Goal: Task Accomplishment & Management: Manage account settings

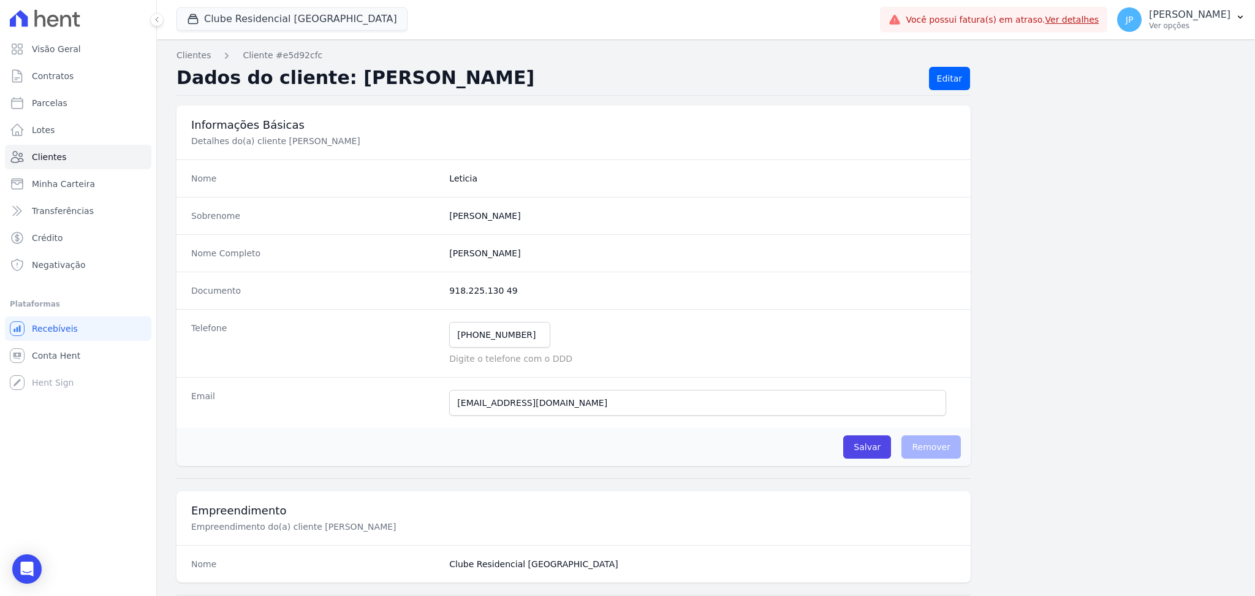
click at [113, 166] on link "Clientes" at bounding box center [78, 157] width 146 height 25
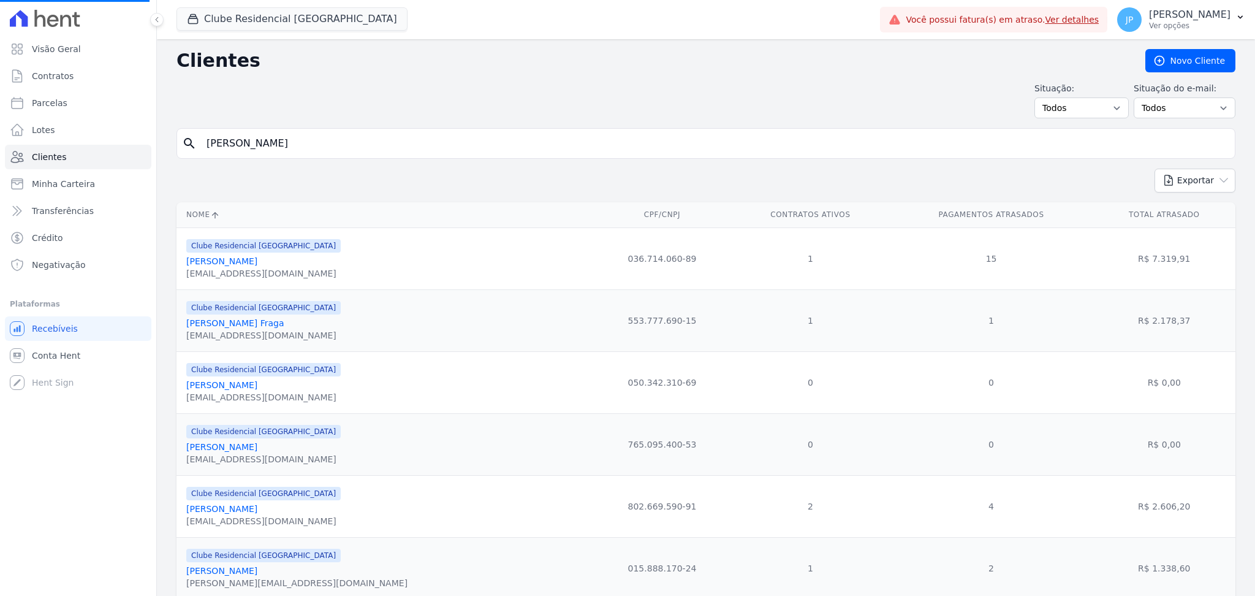
click at [392, 140] on input "[PERSON_NAME]" at bounding box center [714, 143] width 1031 height 25
click at [392, 140] on input "search" at bounding box center [714, 143] width 1031 height 25
paste input "[PERSON_NAME]"
type input "[PERSON_NAME]"
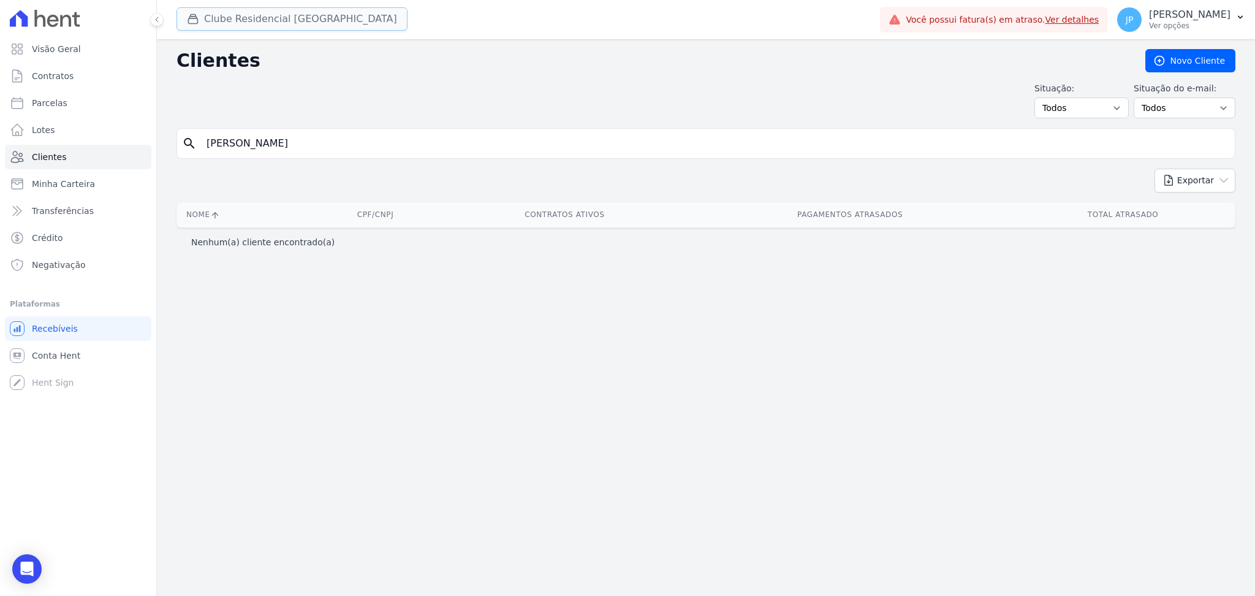
click at [192, 13] on icon "button" at bounding box center [193, 19] width 12 height 12
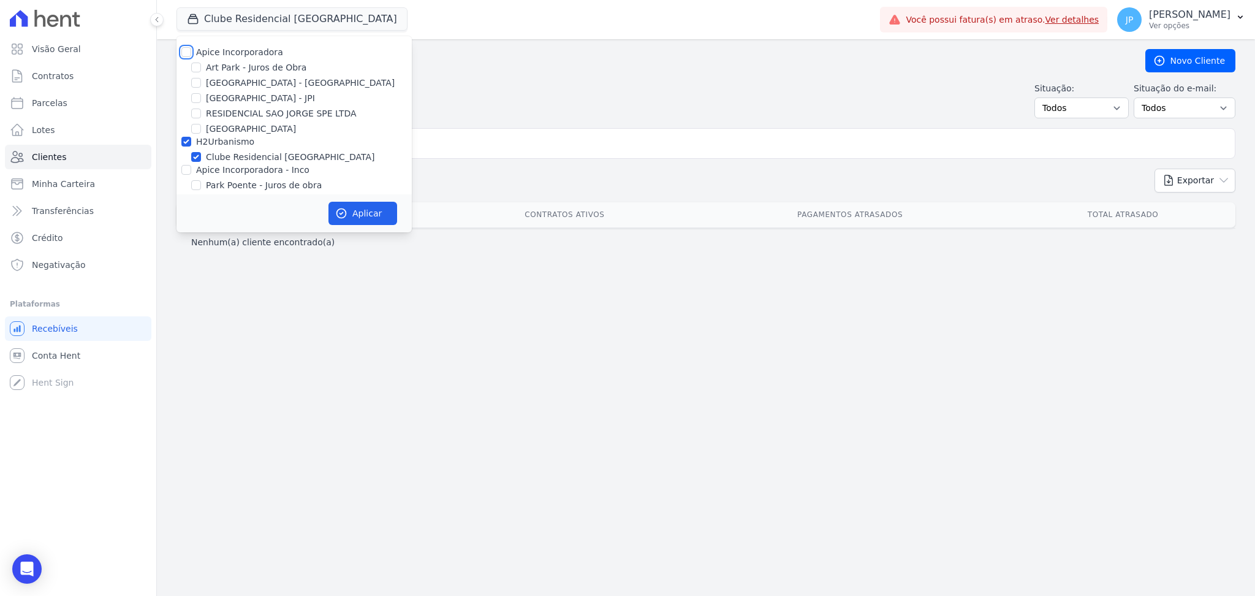
click at [184, 50] on input "Apice Incorporadora" at bounding box center [186, 52] width 10 height 10
checkbox input "true"
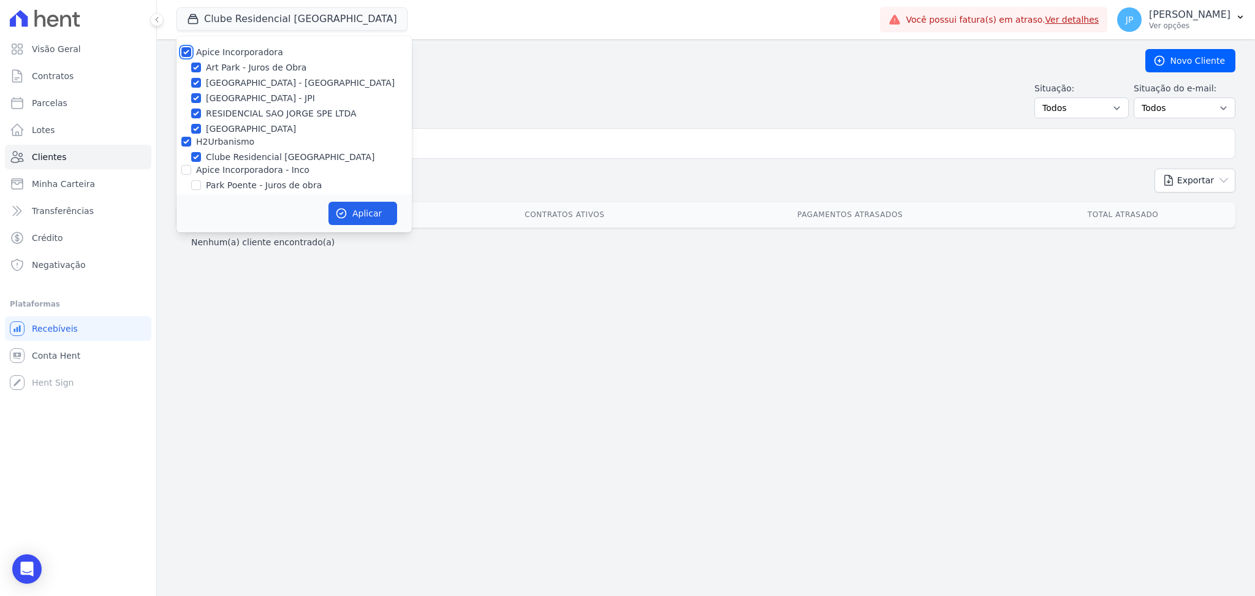
checkbox input "true"
click at [188, 172] on input "Apice Incorporadora - Inco" at bounding box center [186, 170] width 10 height 10
checkbox input "true"
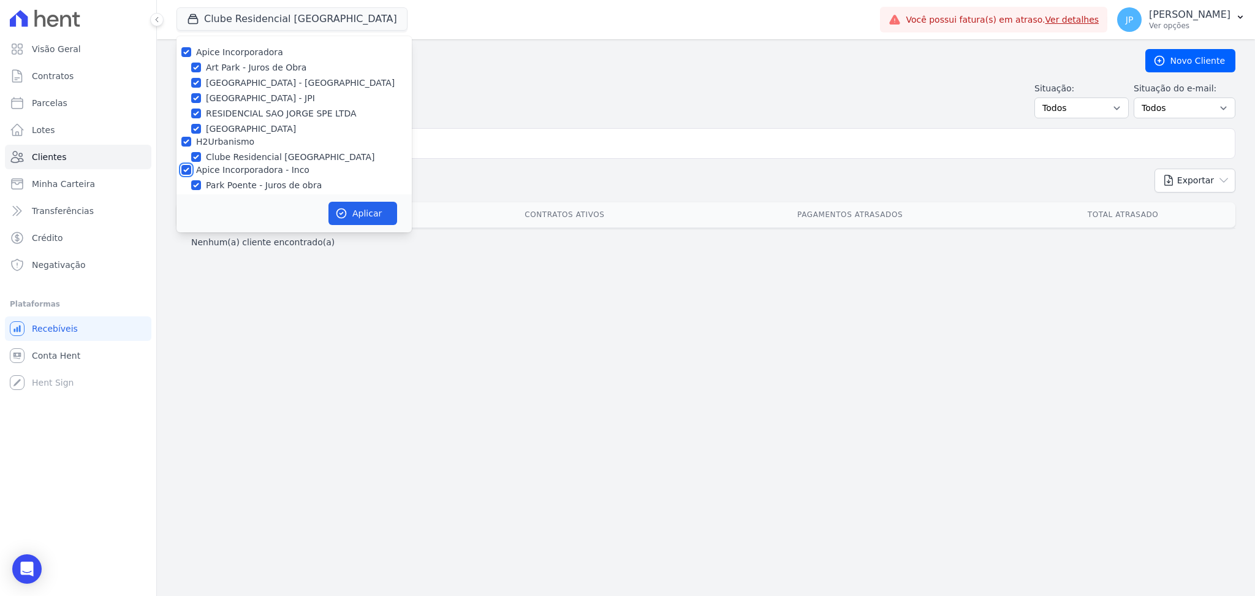
checkbox input "true"
drag, startPoint x: 354, startPoint y: 207, endPoint x: 333, endPoint y: 205, distance: 20.9
click at [350, 207] on button "Aplicar" at bounding box center [362, 213] width 69 height 23
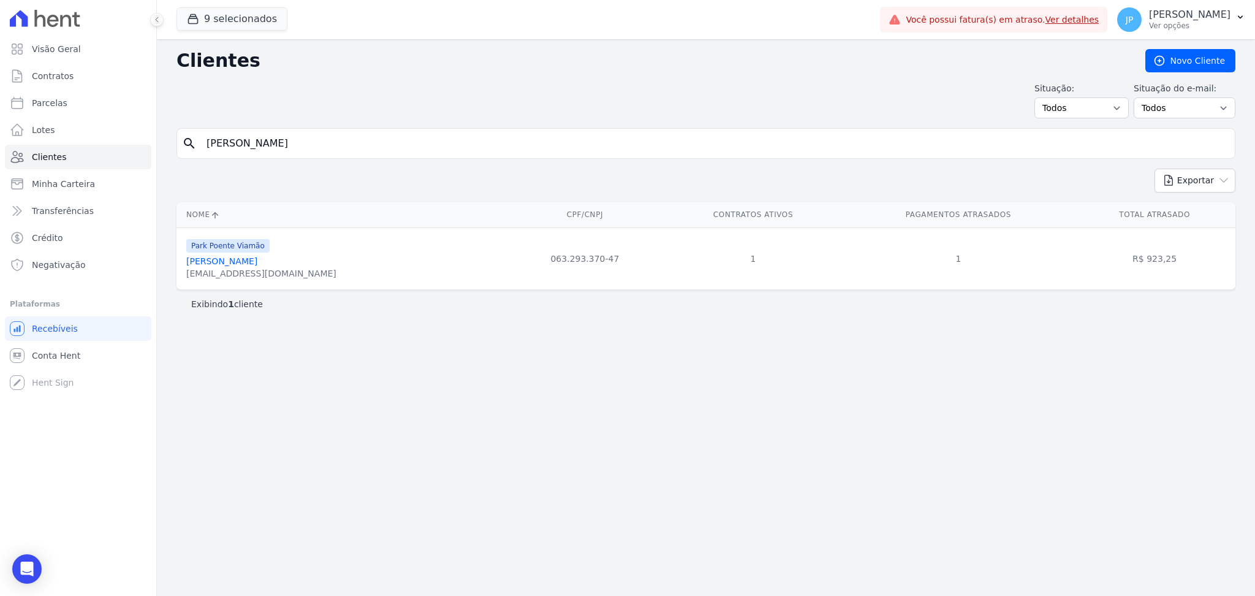
click at [257, 265] on link "[PERSON_NAME]" at bounding box center [221, 261] width 71 height 10
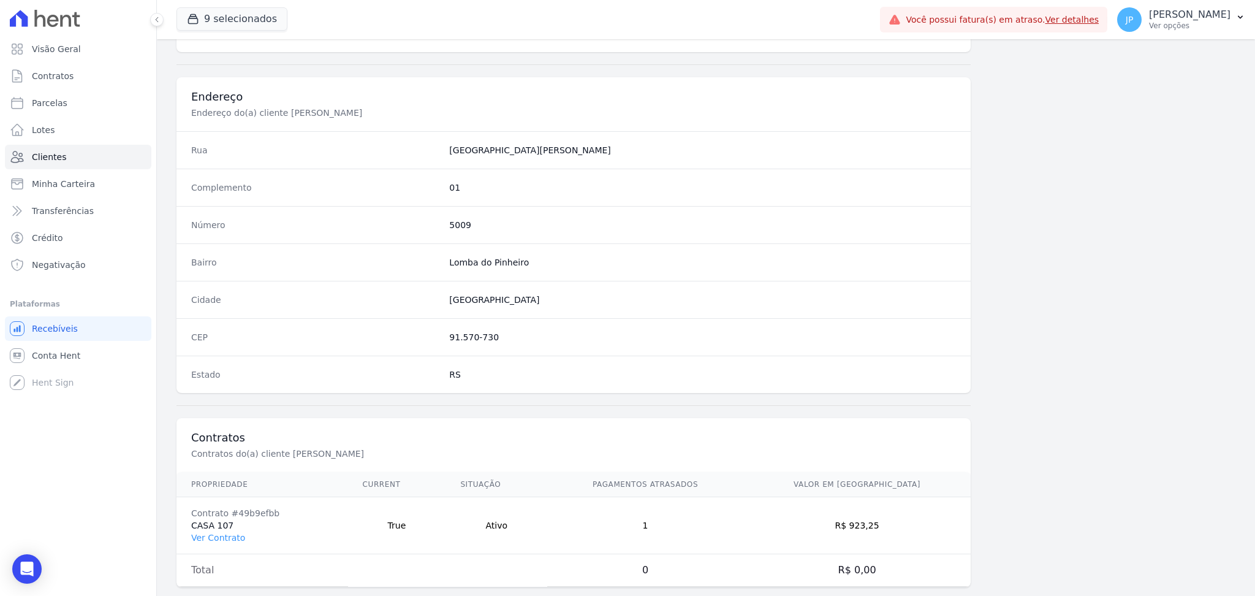
scroll to position [551, 0]
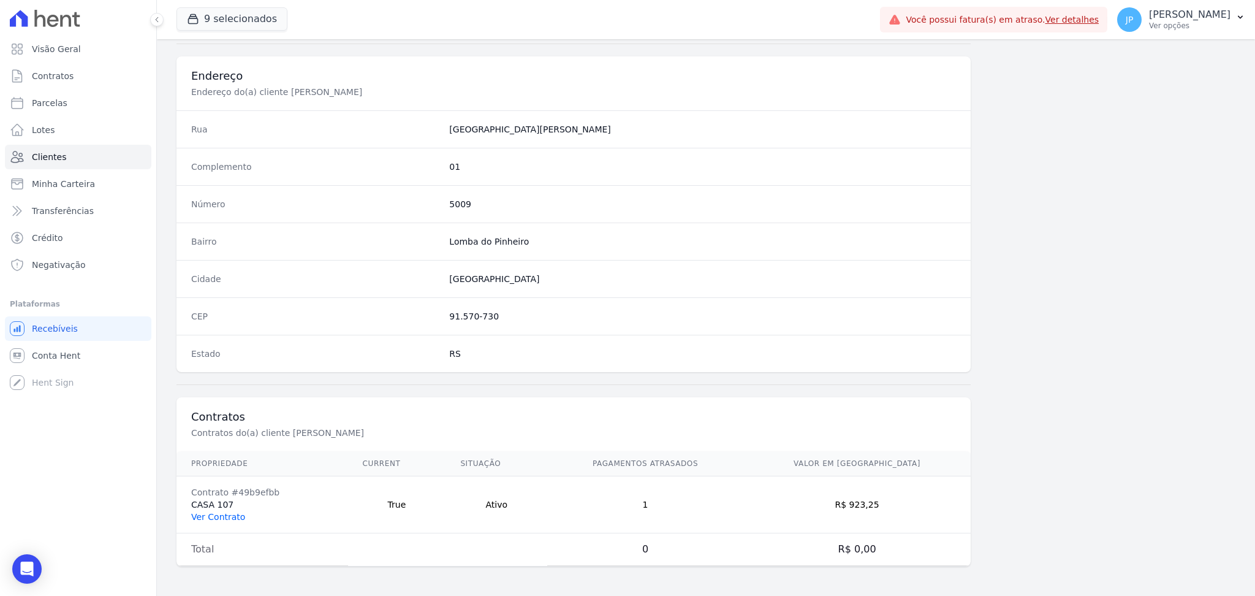
click at [232, 520] on link "Ver Contrato" at bounding box center [218, 517] width 54 height 10
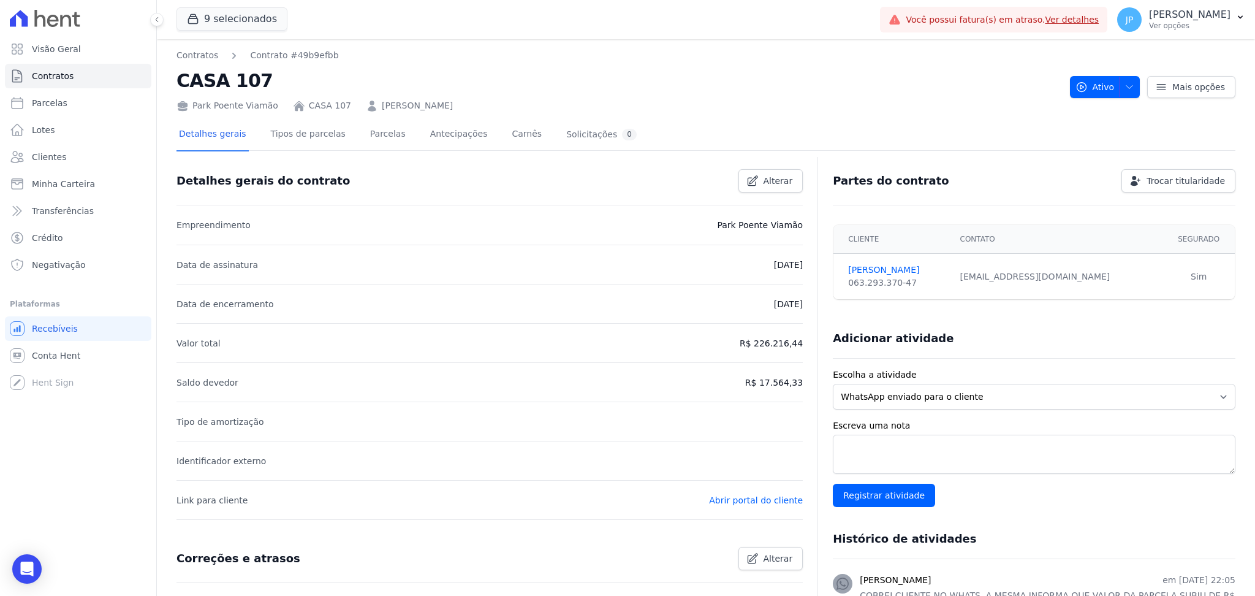
click at [517, 83] on h2 "CASA 107" at bounding box center [618, 81] width 884 height 28
click at [453, 108] on link "[PERSON_NAME]" at bounding box center [417, 105] width 71 height 13
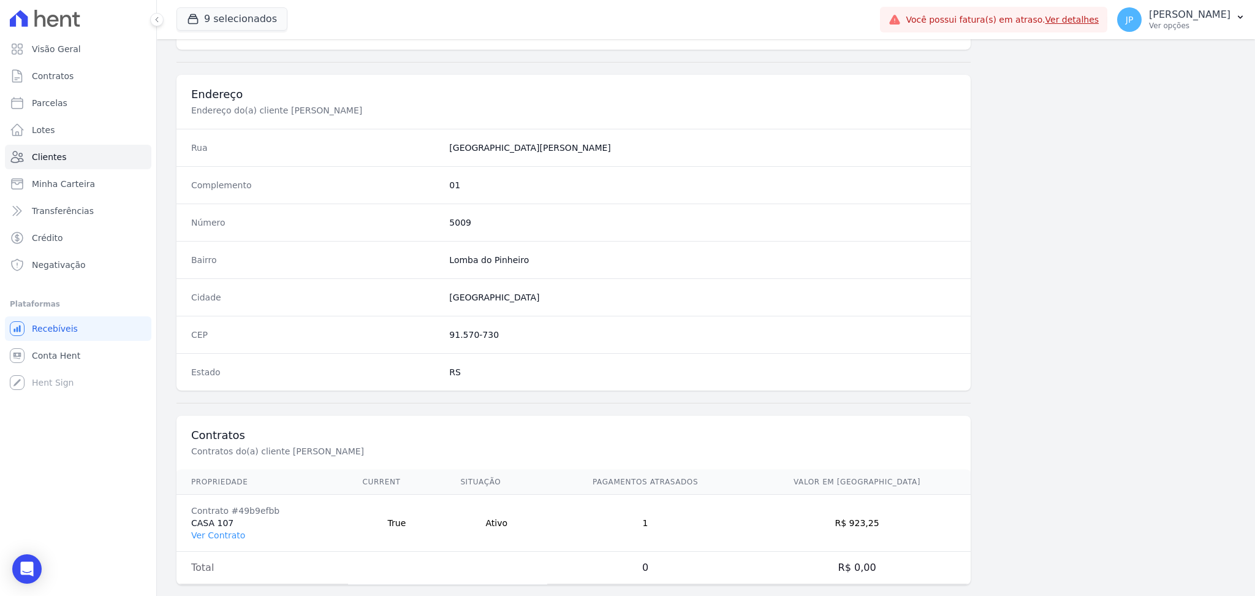
scroll to position [551, 0]
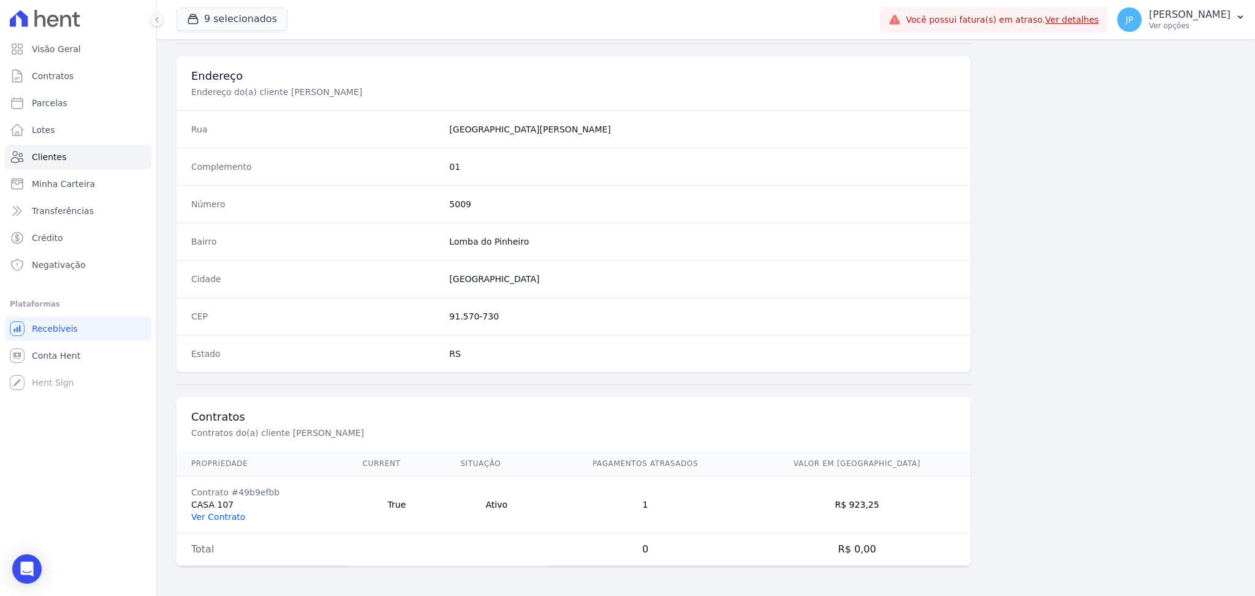
click at [210, 519] on link "Ver Contrato" at bounding box center [218, 517] width 54 height 10
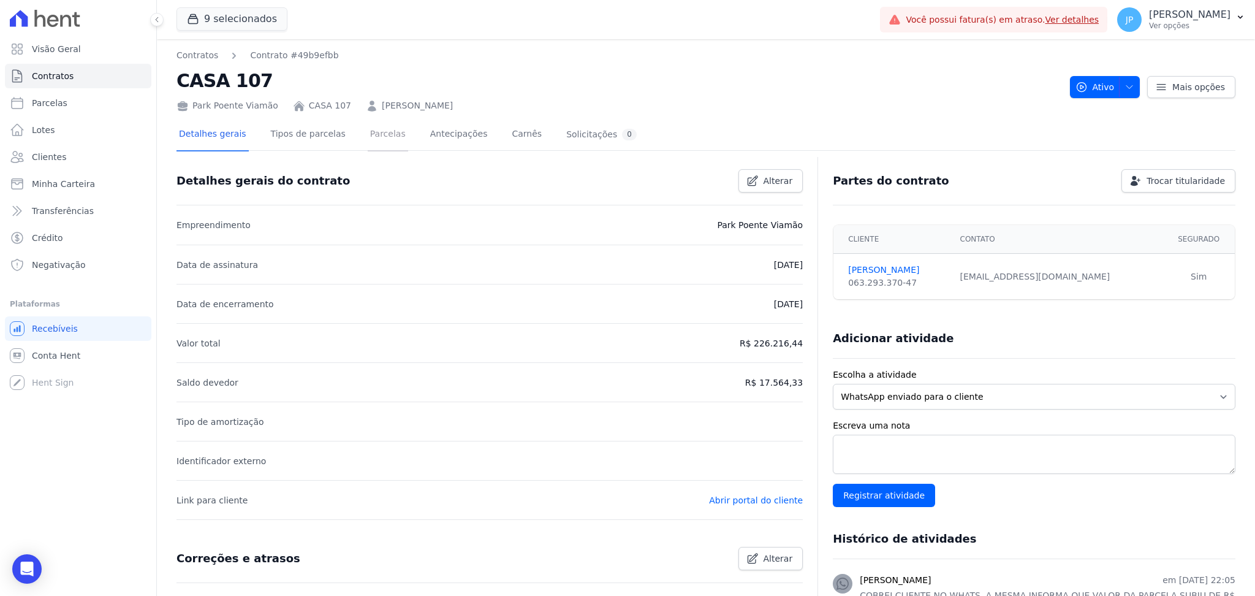
click at [385, 127] on link "Parcelas" at bounding box center [388, 135] width 40 height 32
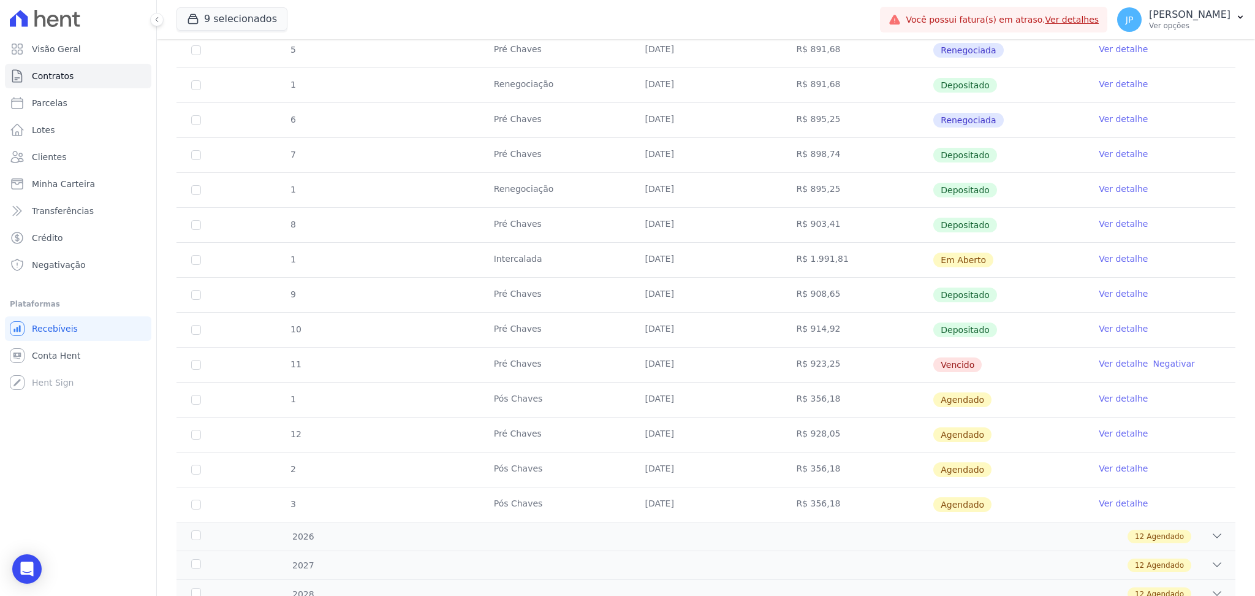
scroll to position [327, 0]
drag, startPoint x: 631, startPoint y: 255, endPoint x: 869, endPoint y: 254, distance: 237.8
click at [869, 254] on tr "1 [GEOGRAPHIC_DATA] [DATE] R$ 1.991,81 Em [GEOGRAPHIC_DATA] Ver detalhe" at bounding box center [705, 257] width 1059 height 35
click at [781, 375] on td "R$ 923,25" at bounding box center [856, 362] width 151 height 34
drag, startPoint x: 664, startPoint y: 377, endPoint x: 870, endPoint y: 350, distance: 207.6
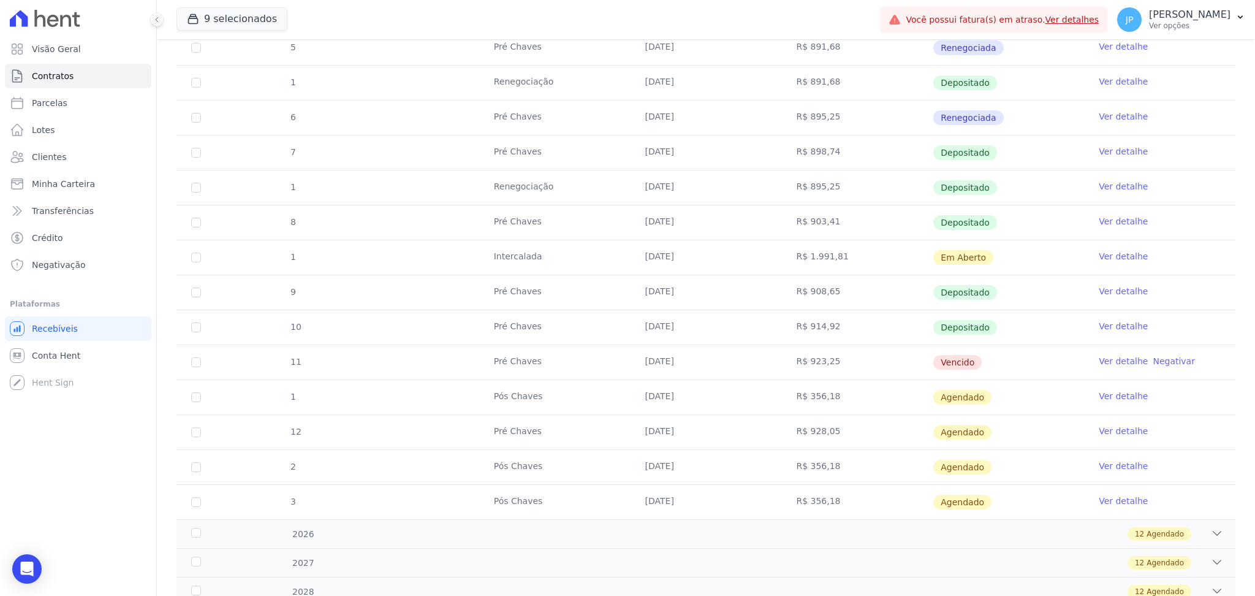
click at [870, 350] on tr "11 Pré Chaves [DATE] R$ 923,25 [GEOGRAPHIC_DATA] Ver detalhe Negativar" at bounding box center [705, 361] width 1059 height 35
click at [874, 356] on td "R$ 923,25" at bounding box center [856, 362] width 151 height 34
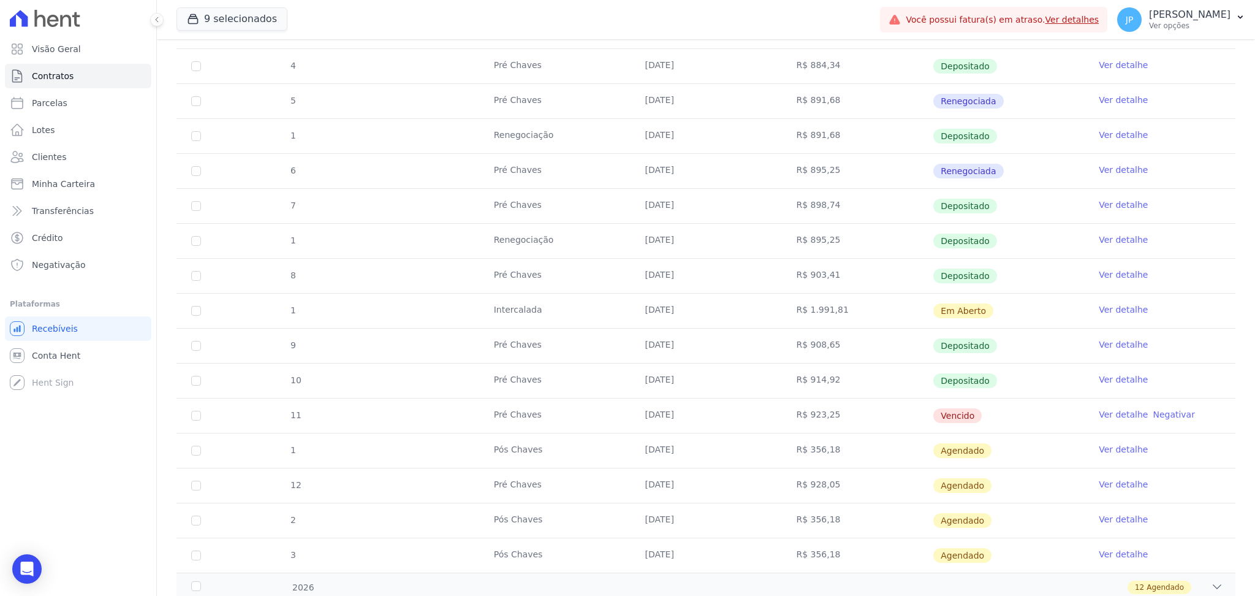
scroll to position [163, 0]
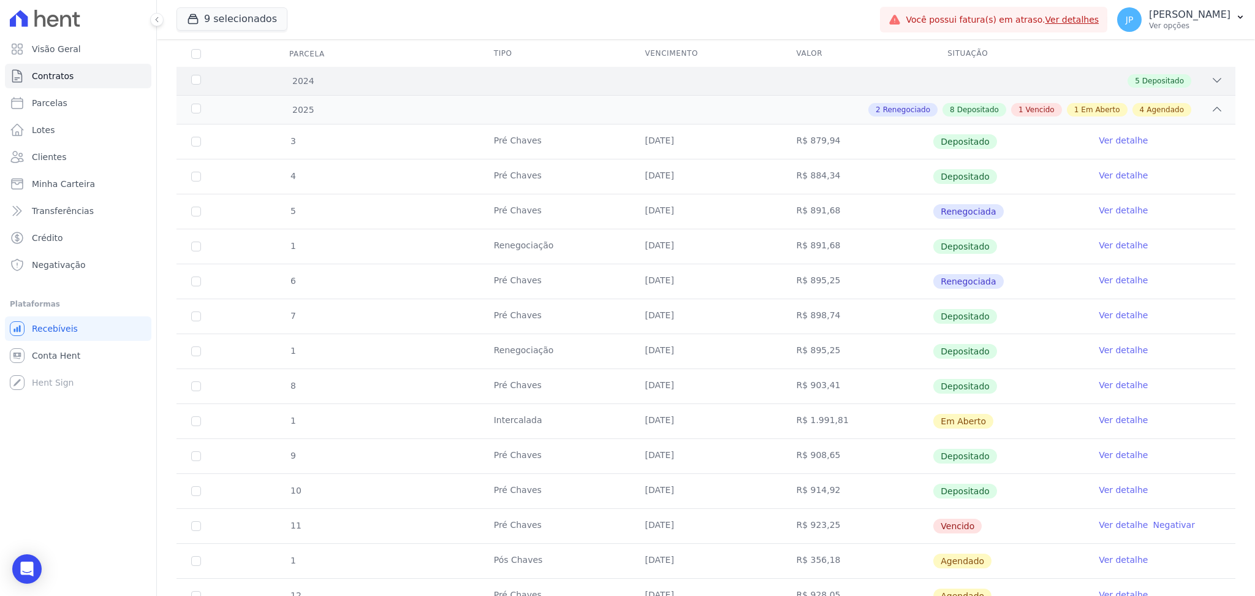
click at [1211, 84] on icon at bounding box center [1217, 80] width 12 height 12
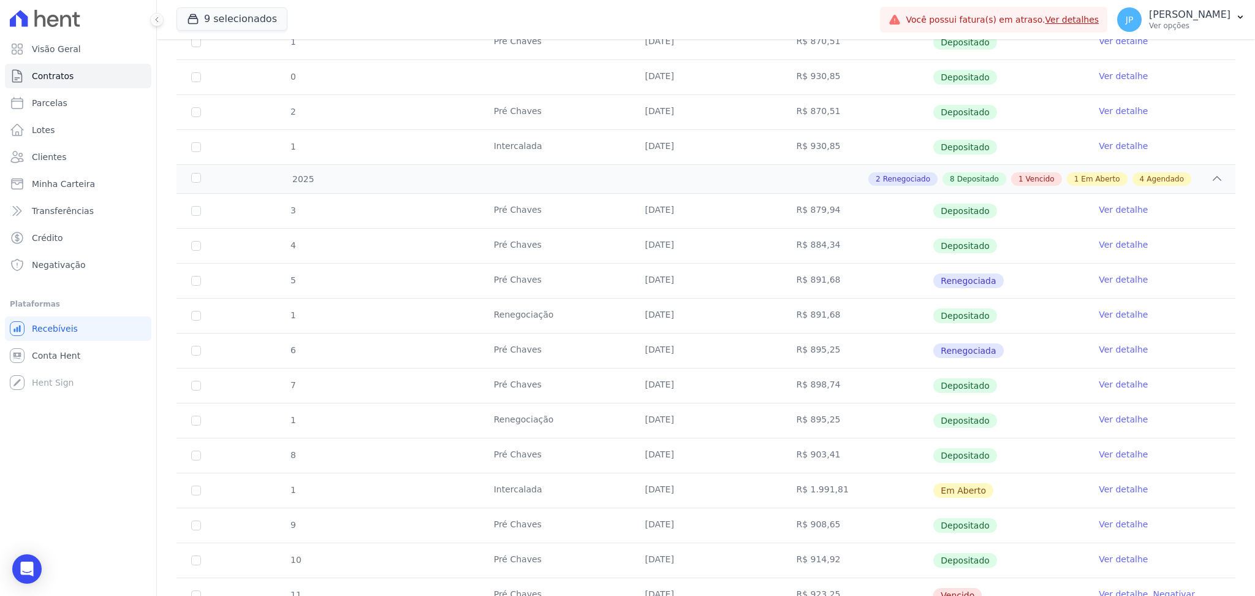
scroll to position [490, 0]
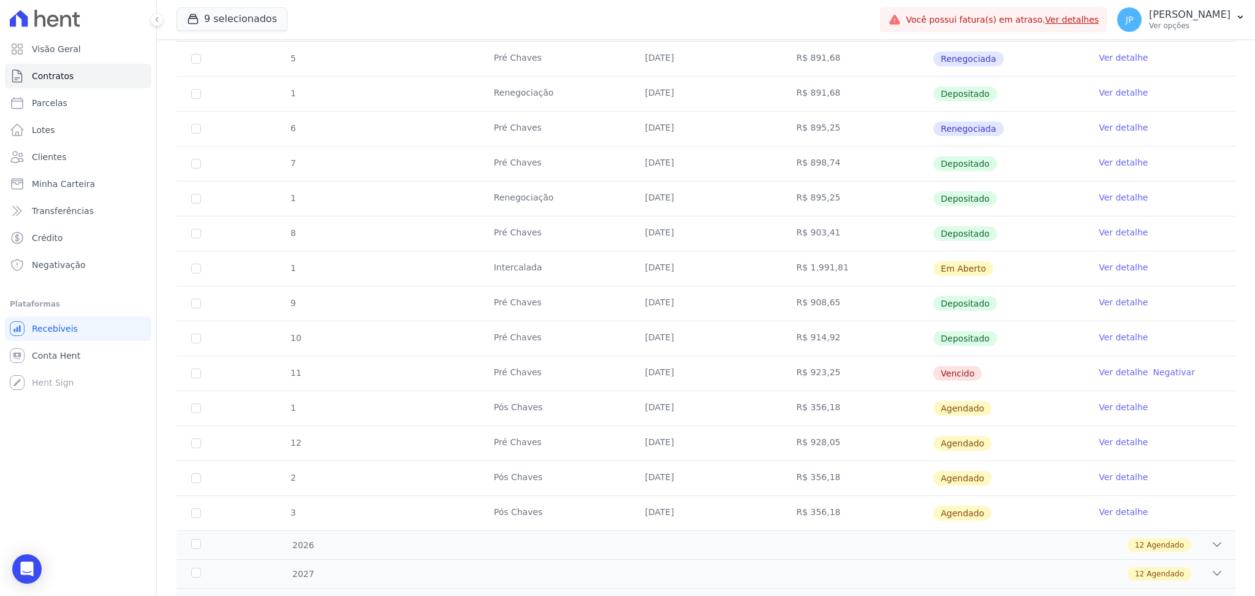
drag, startPoint x: 705, startPoint y: 382, endPoint x: 881, endPoint y: 374, distance: 176.1
click at [881, 374] on tr "11 Pré Chaves [DATE] R$ 923,25 [GEOGRAPHIC_DATA] Ver detalhe Negativar" at bounding box center [705, 372] width 1059 height 35
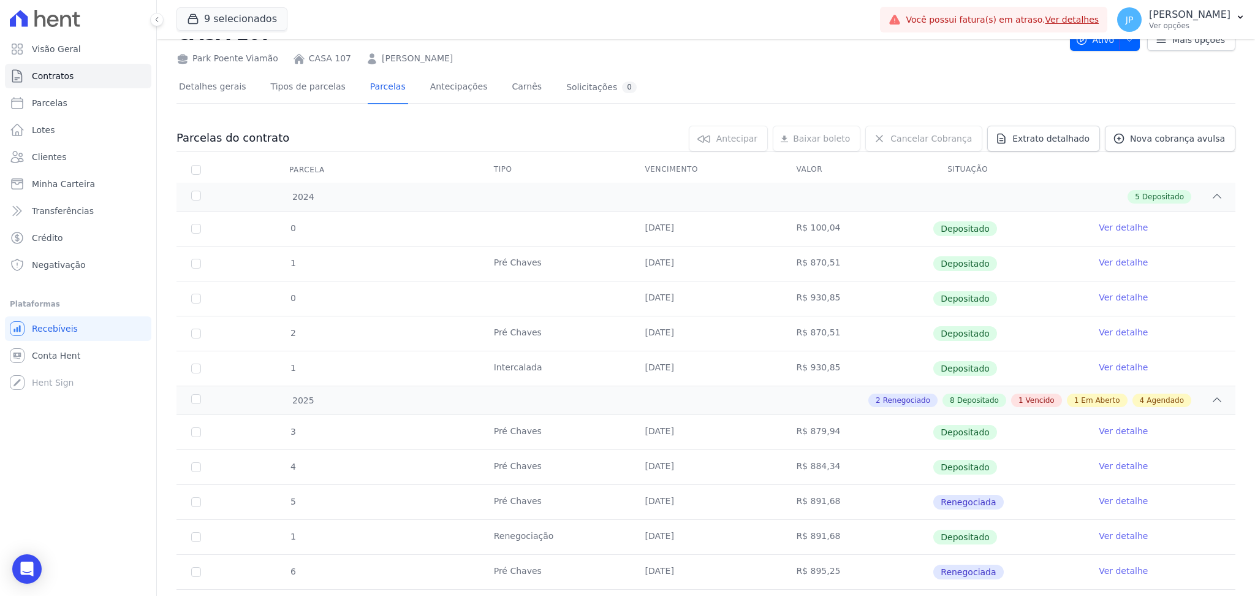
scroll to position [0, 0]
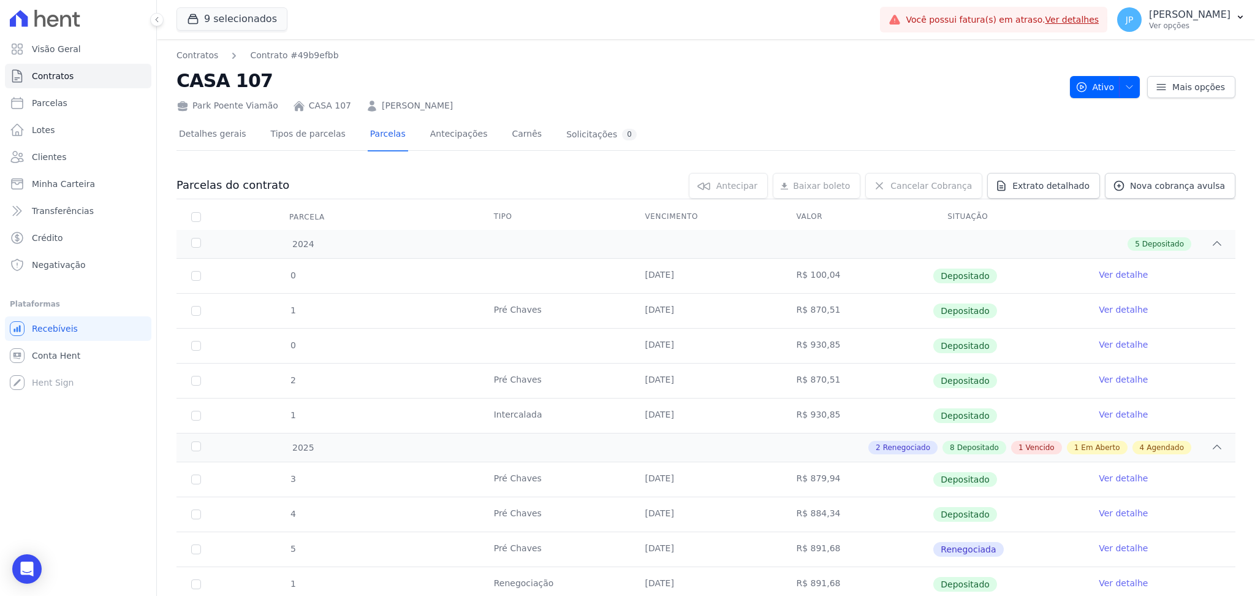
click at [434, 105] on link "[PERSON_NAME]" at bounding box center [417, 105] width 71 height 13
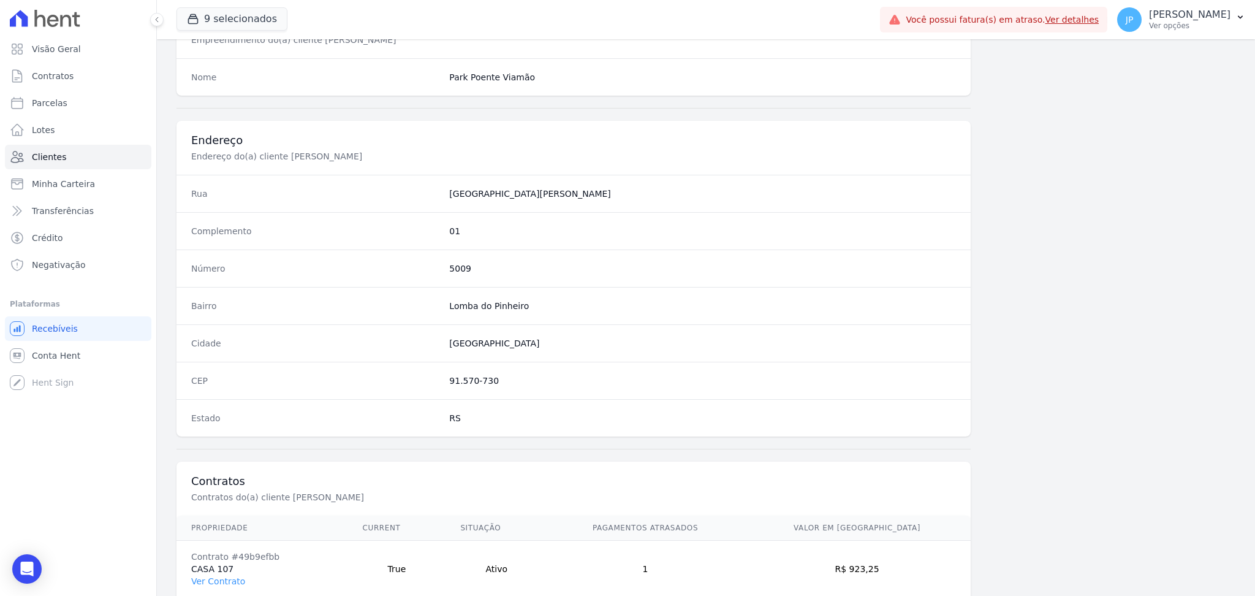
scroll to position [551, 0]
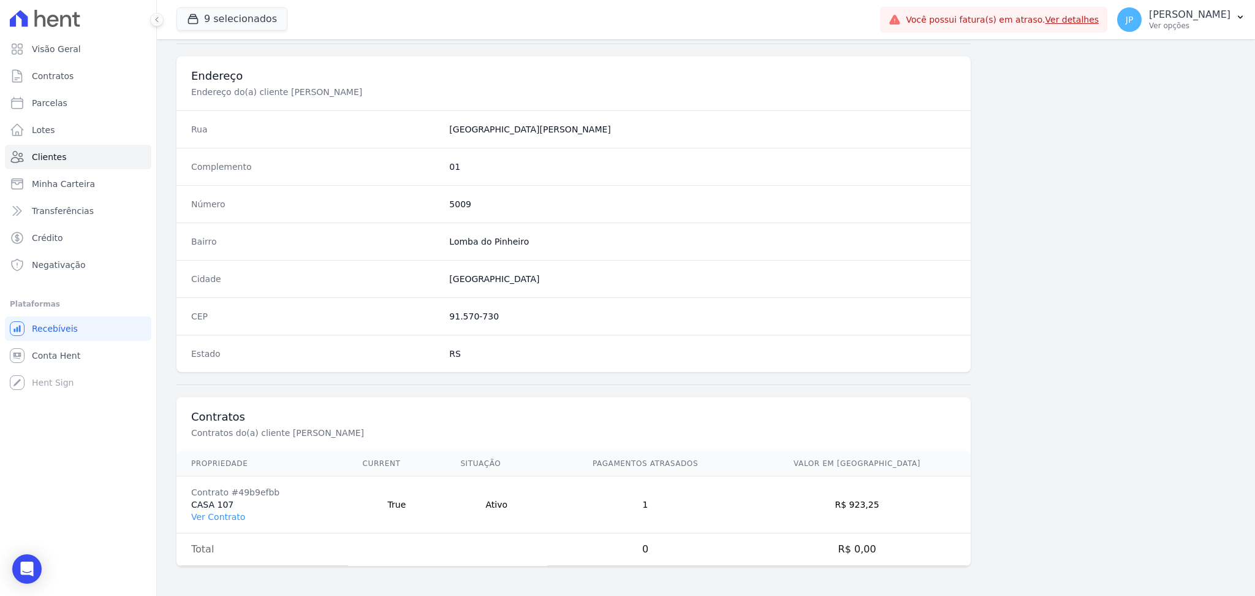
drag, startPoint x: 856, startPoint y: 509, endPoint x: 936, endPoint y: 503, distance: 80.5
click at [942, 501] on td "R$ 923,25" at bounding box center [856, 504] width 227 height 57
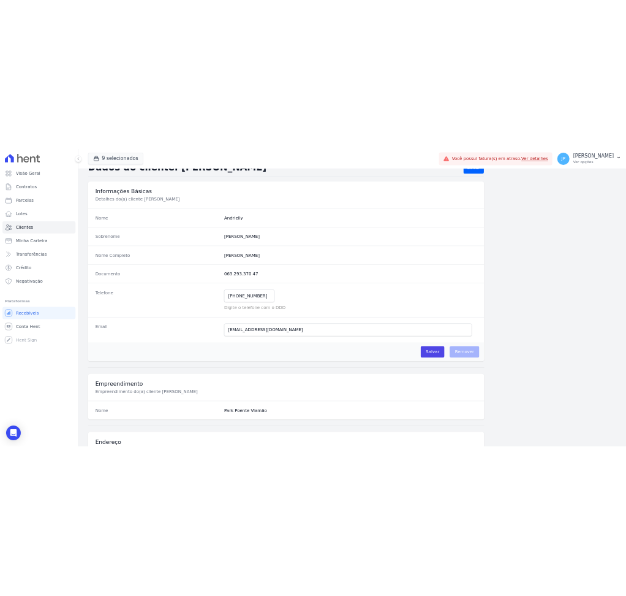
scroll to position [0, 0]
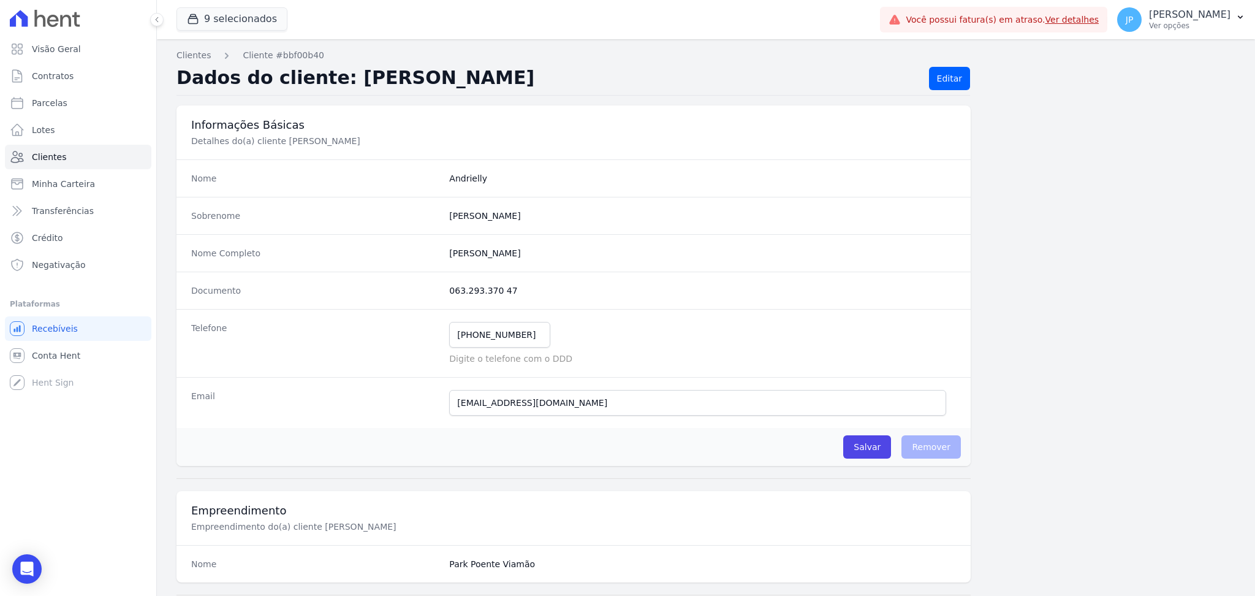
click at [378, 121] on h3 "Informações Básicas" at bounding box center [573, 125] width 765 height 15
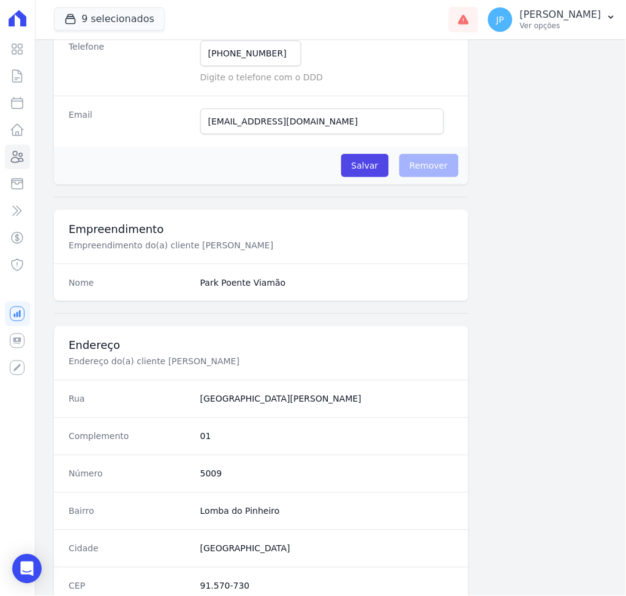
scroll to position [561, 0]
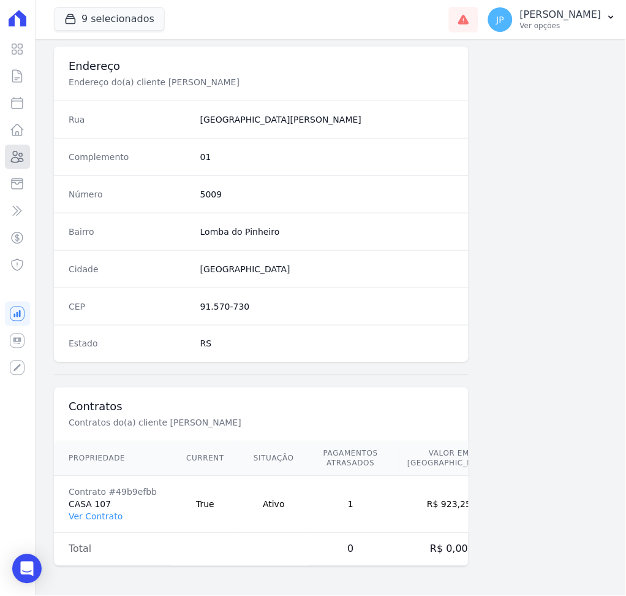
click at [26, 156] on link "Clientes" at bounding box center [17, 157] width 25 height 25
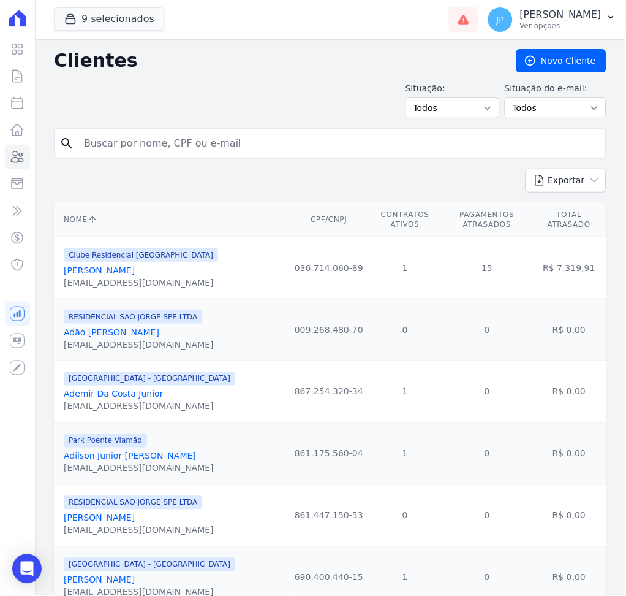
click at [175, 146] on input "search" at bounding box center [339, 143] width 525 height 25
paste input "[PERSON_NAME]"
type input "[PERSON_NAME]"
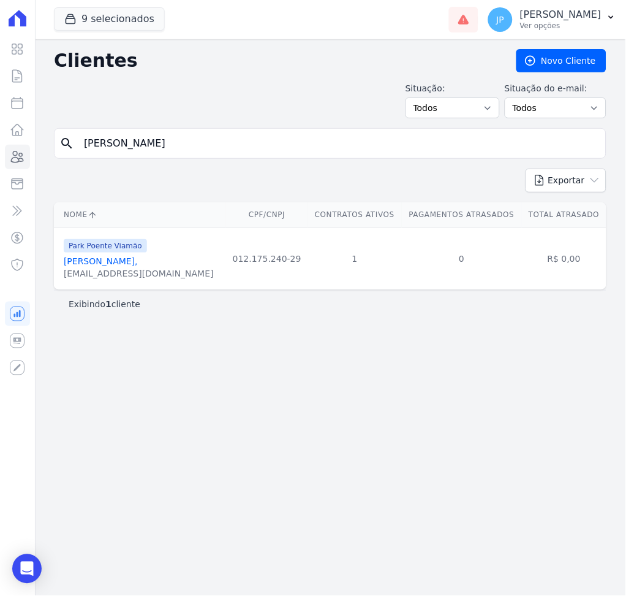
click at [138, 261] on link "[PERSON_NAME]," at bounding box center [101, 261] width 74 height 10
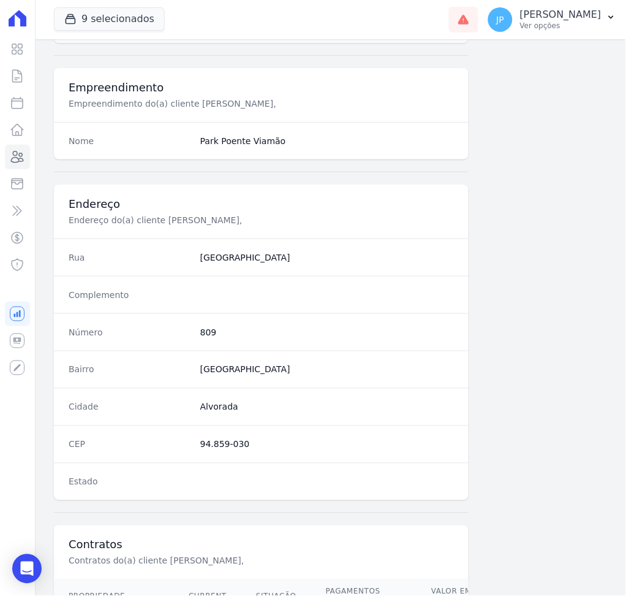
scroll to position [561, 0]
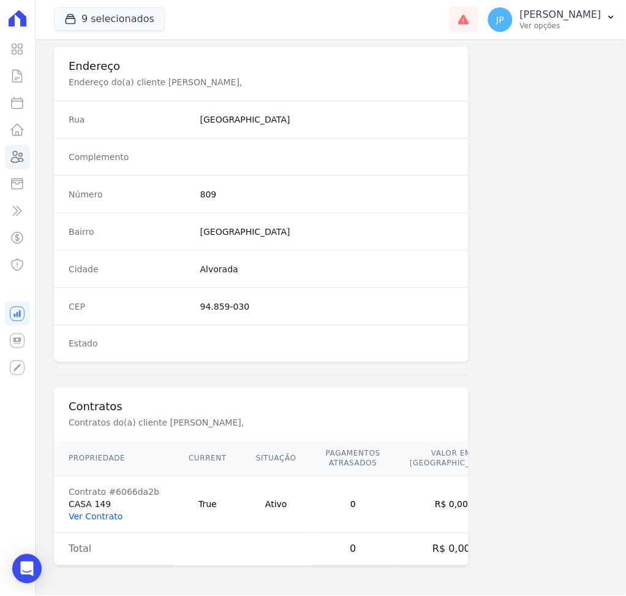
click at [92, 513] on link "Ver Contrato" at bounding box center [96, 517] width 54 height 10
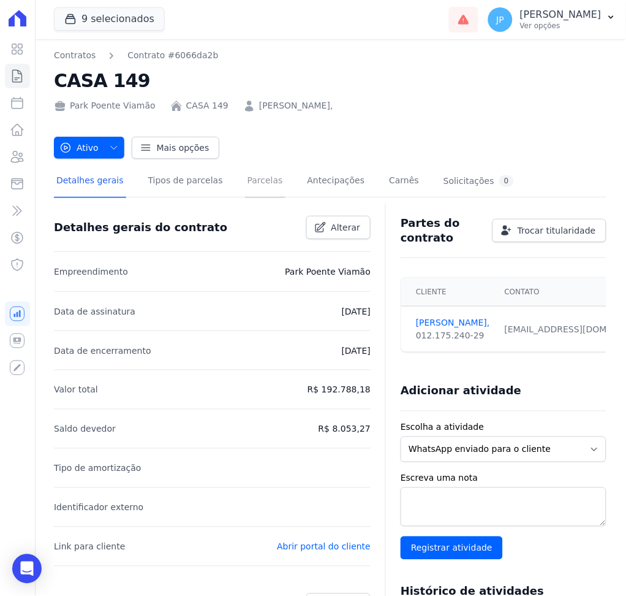
click at [245, 175] on link "Parcelas" at bounding box center [265, 181] width 40 height 32
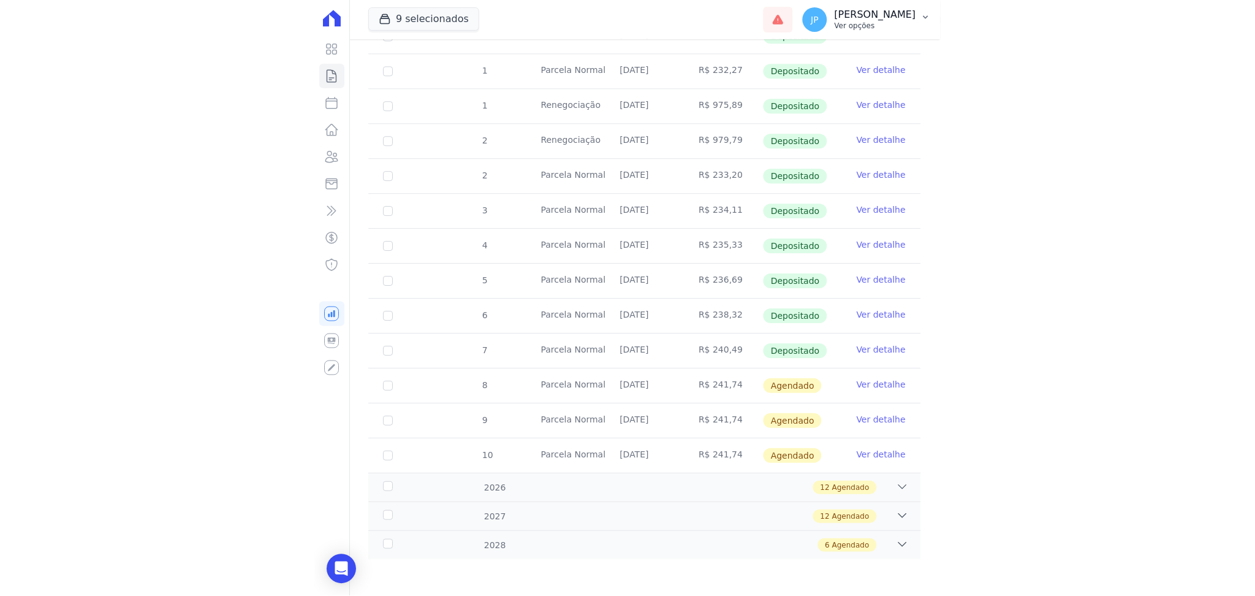
scroll to position [366, 0]
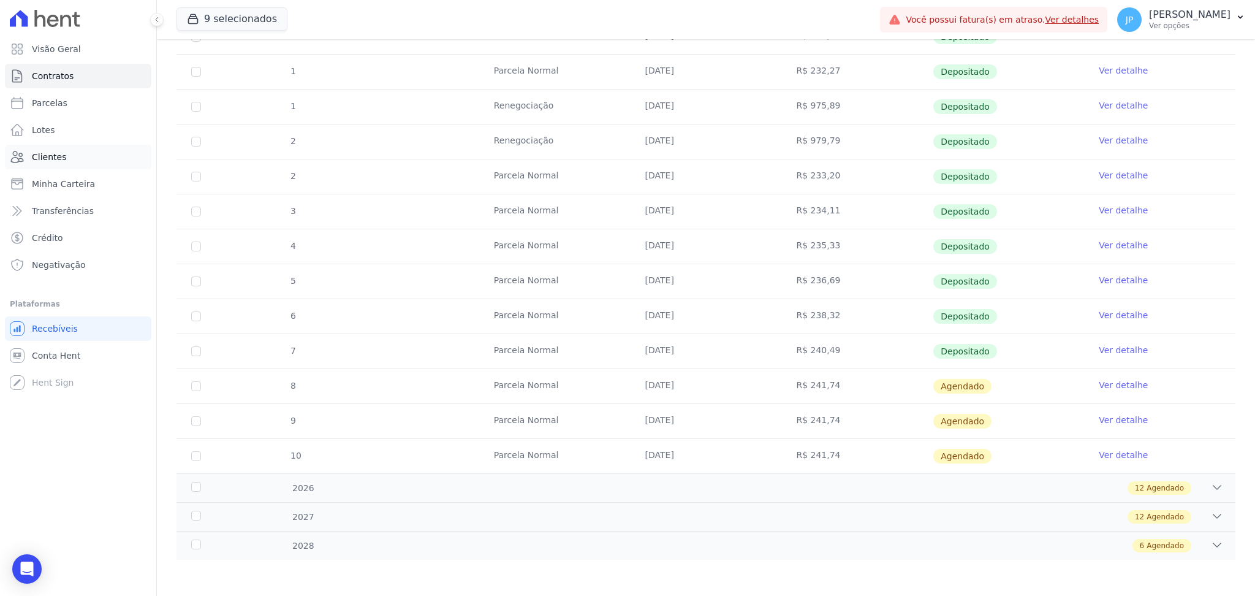
click at [45, 162] on span "Clientes" at bounding box center [49, 157] width 34 height 12
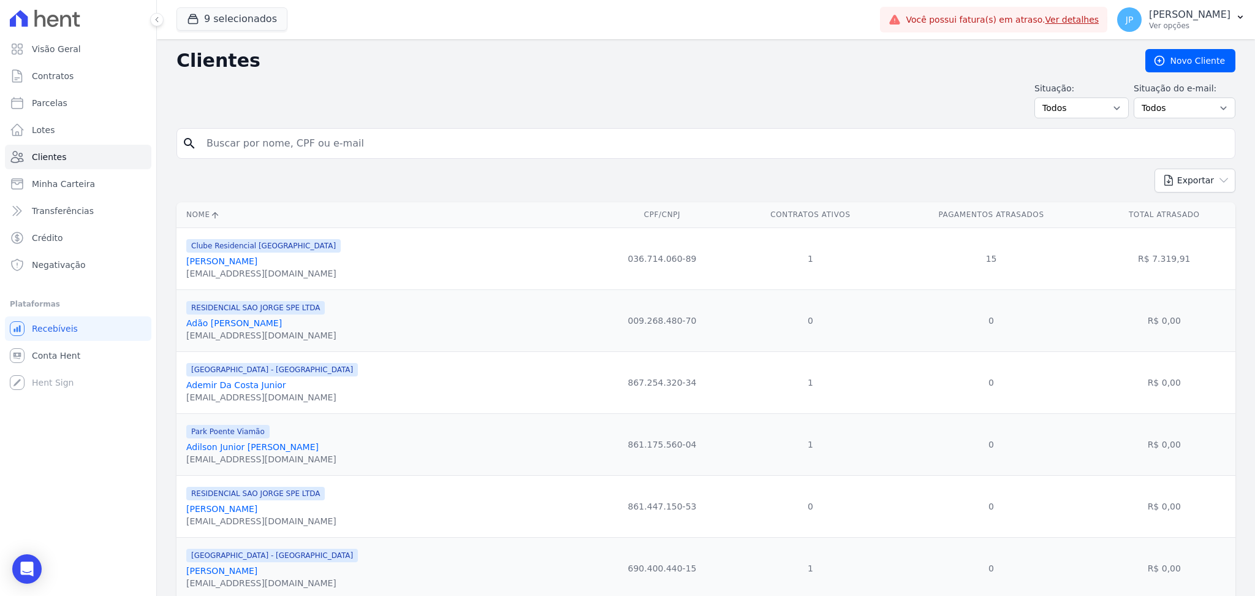
click at [252, 140] on input "search" at bounding box center [714, 143] width 1031 height 25
paste input "[PERSON_NAME]"
type input "[PERSON_NAME]"
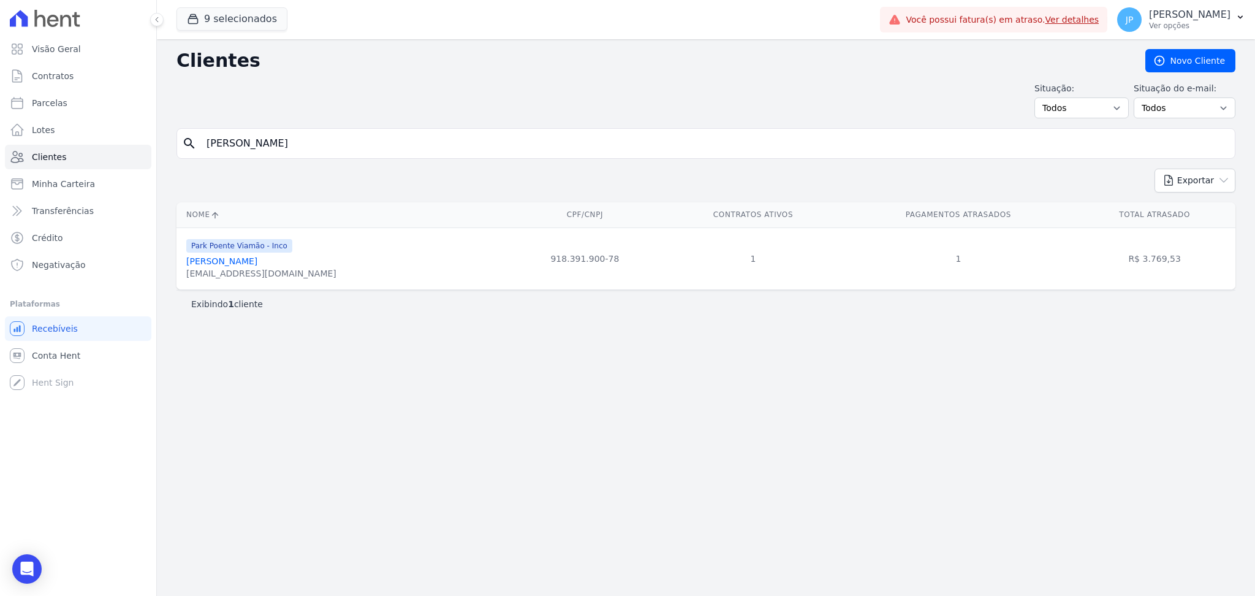
click at [255, 265] on link "[PERSON_NAME]" at bounding box center [221, 261] width 71 height 10
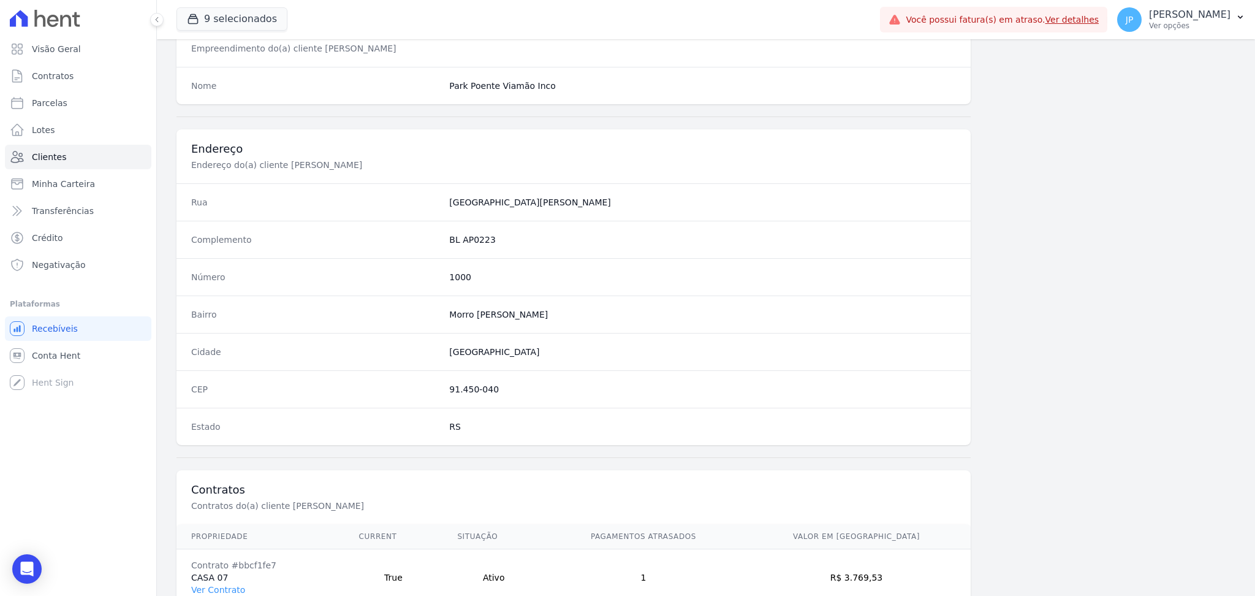
scroll to position [551, 0]
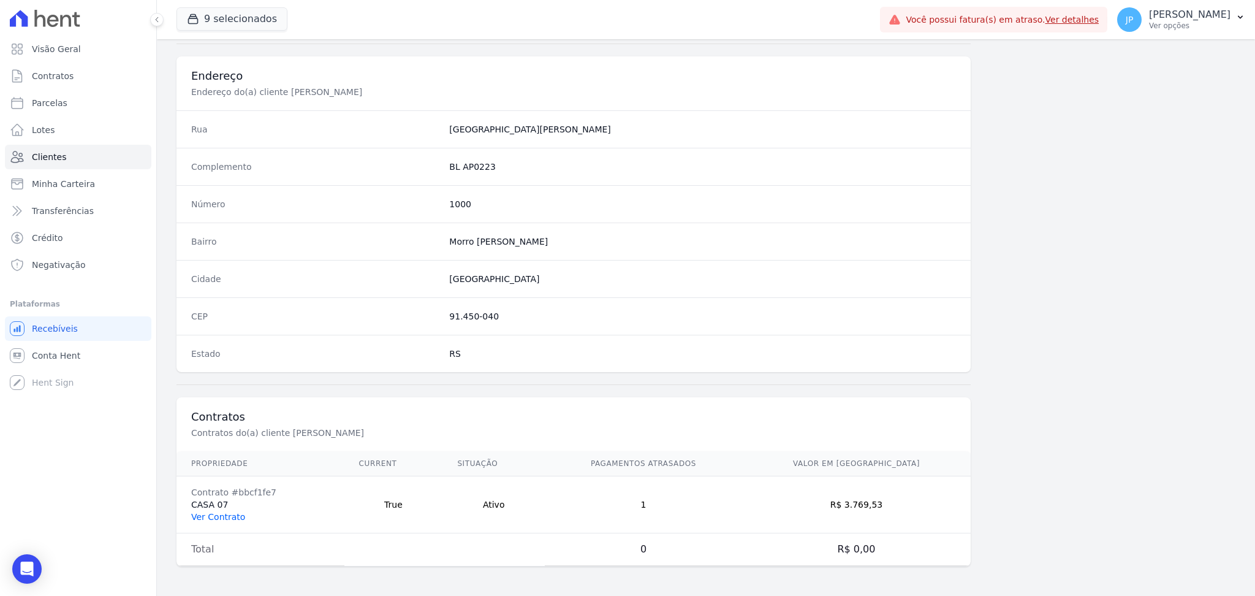
click at [213, 518] on link "Ver Contrato" at bounding box center [218, 517] width 54 height 10
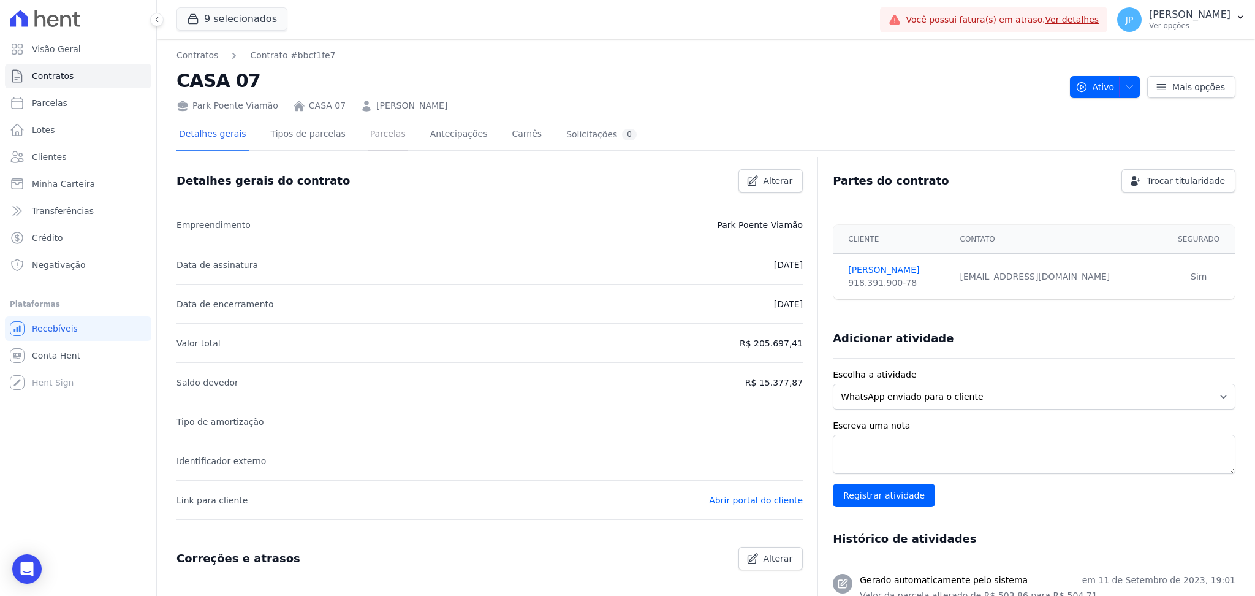
click at [368, 143] on link "Parcelas" at bounding box center [388, 135] width 40 height 32
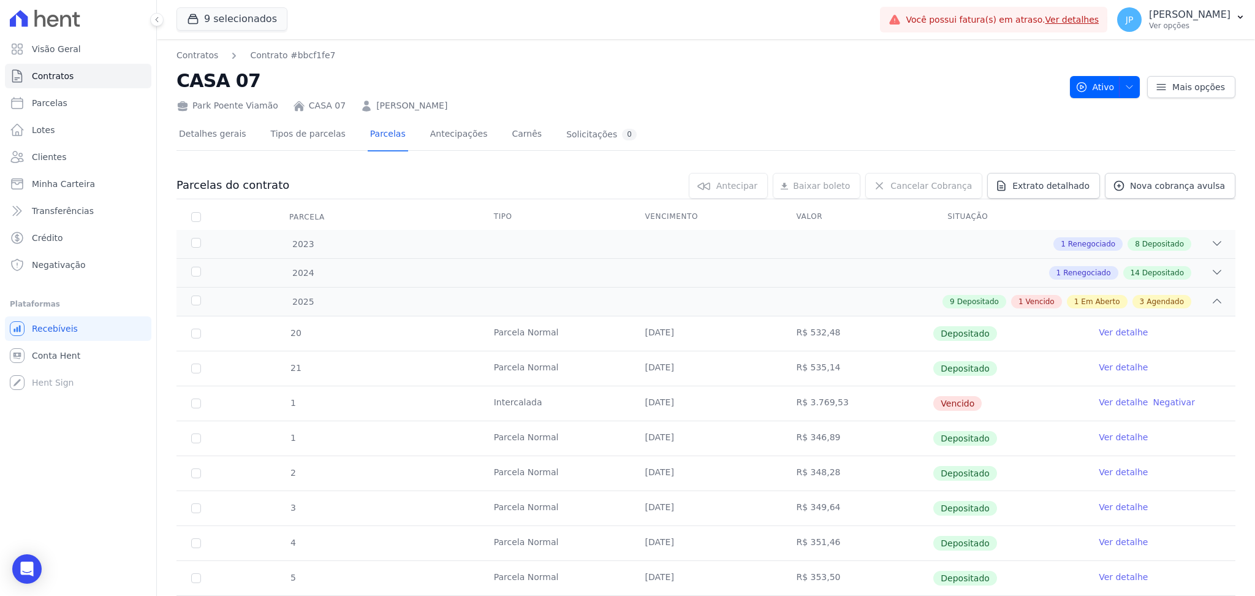
scroll to position [3, 0]
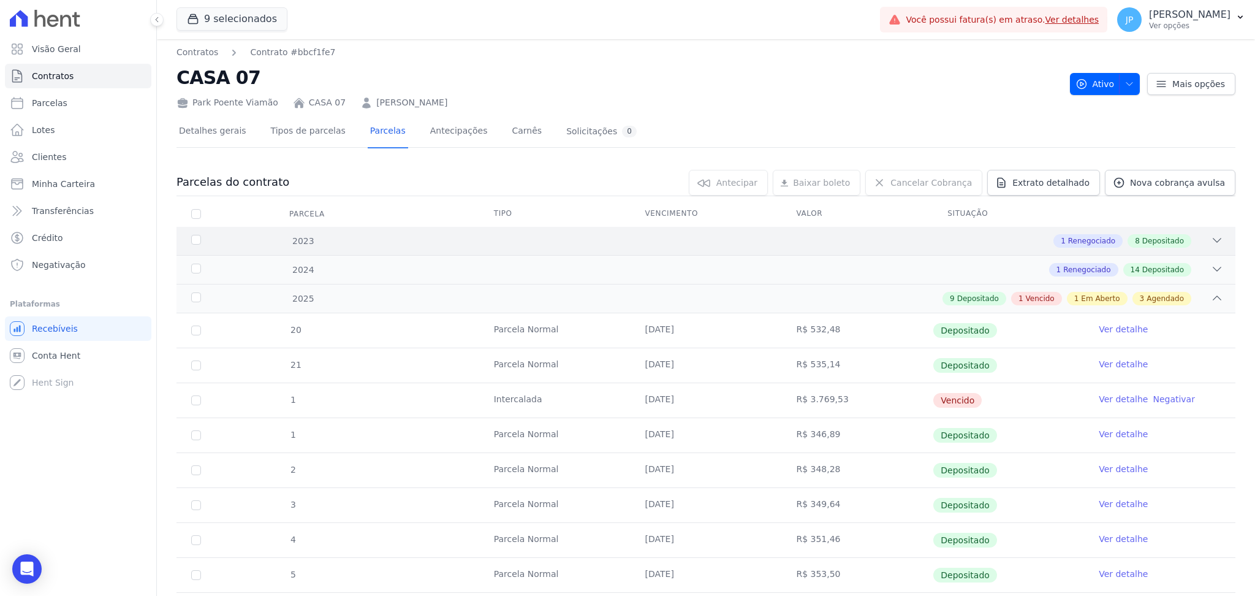
click at [1211, 236] on icon at bounding box center [1217, 240] width 12 height 12
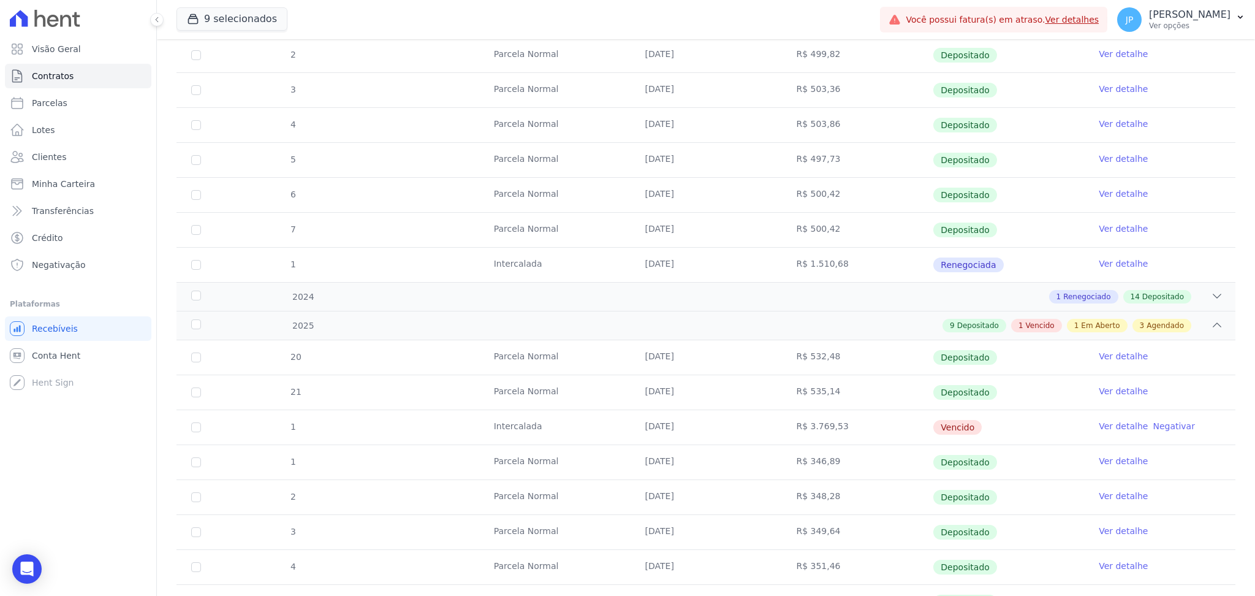
scroll to position [298, 0]
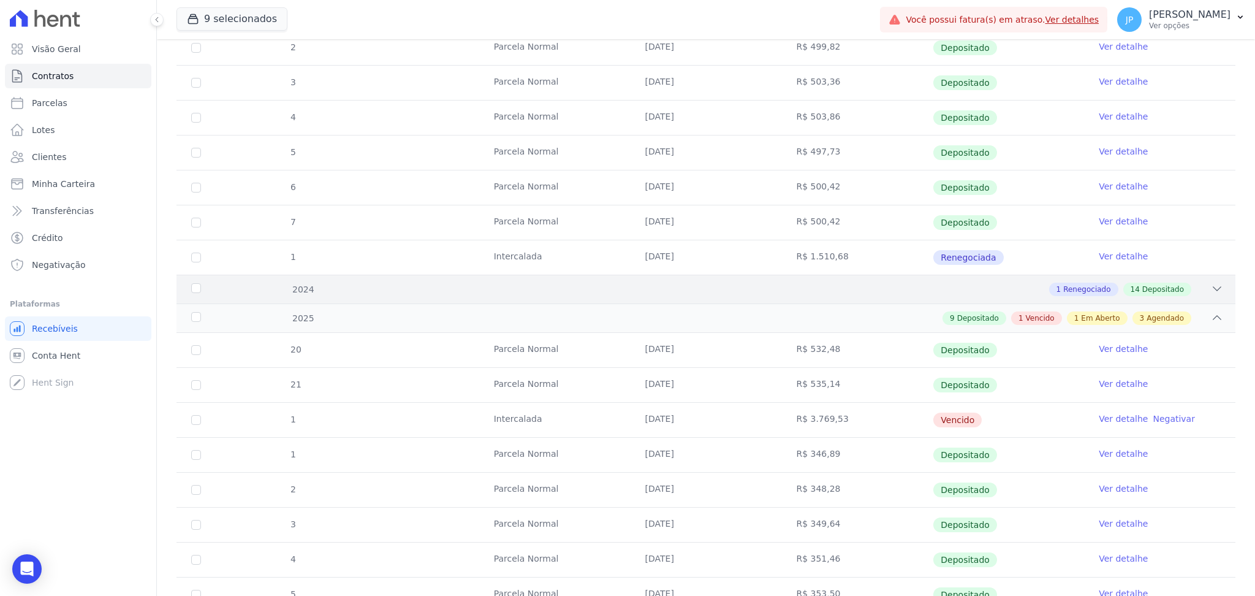
click at [1211, 294] on div "2024 1 Renegociado 14 Depositado" at bounding box center [705, 289] width 1059 height 29
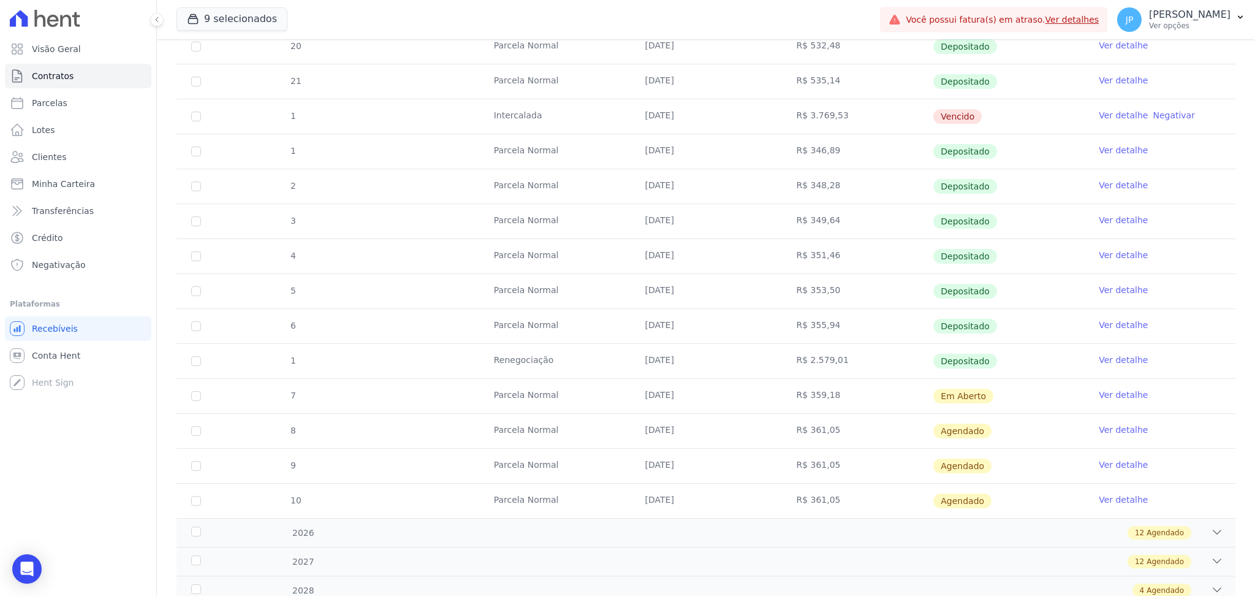
scroll to position [1132, 0]
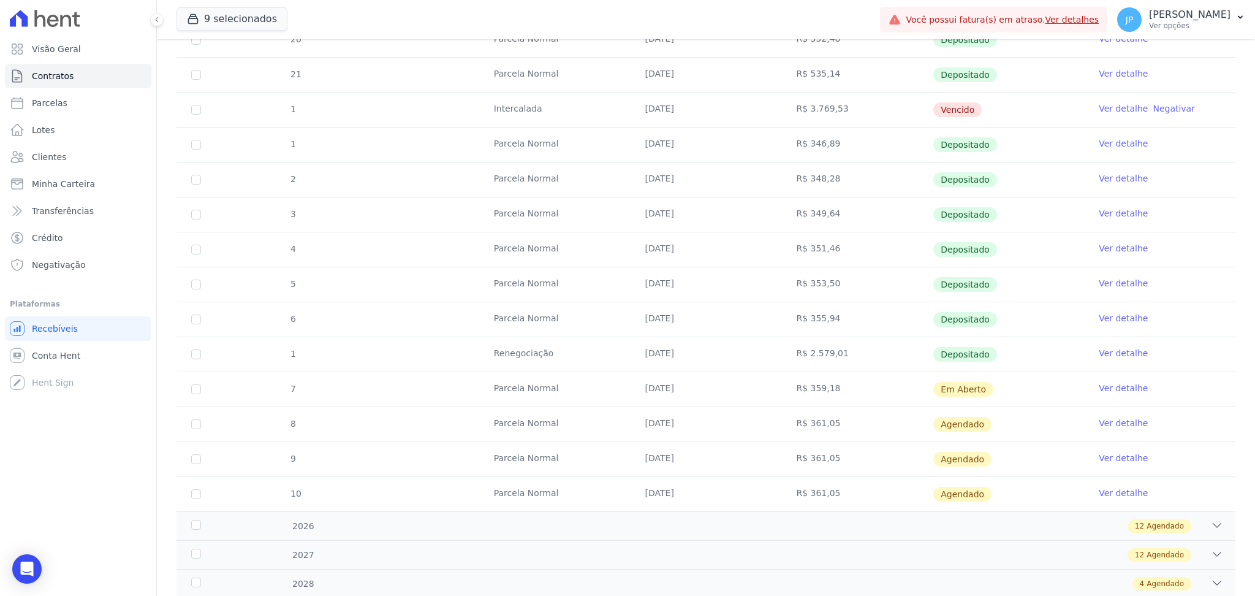
click at [1101, 354] on link "Ver detalhe" at bounding box center [1123, 353] width 49 height 12
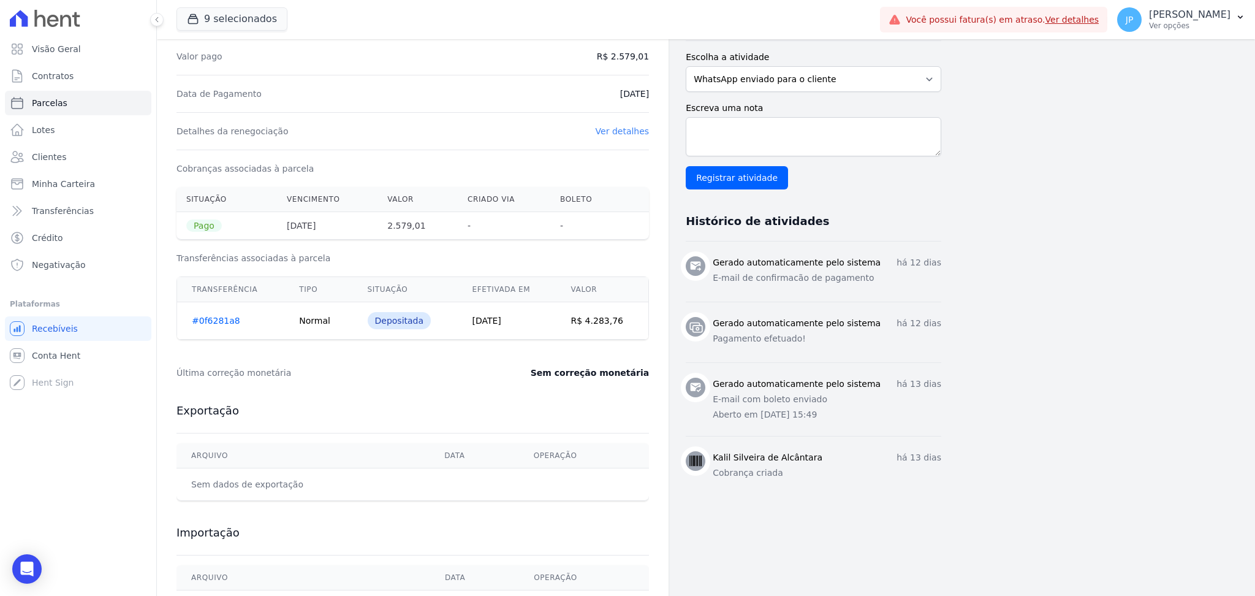
scroll to position [300, 0]
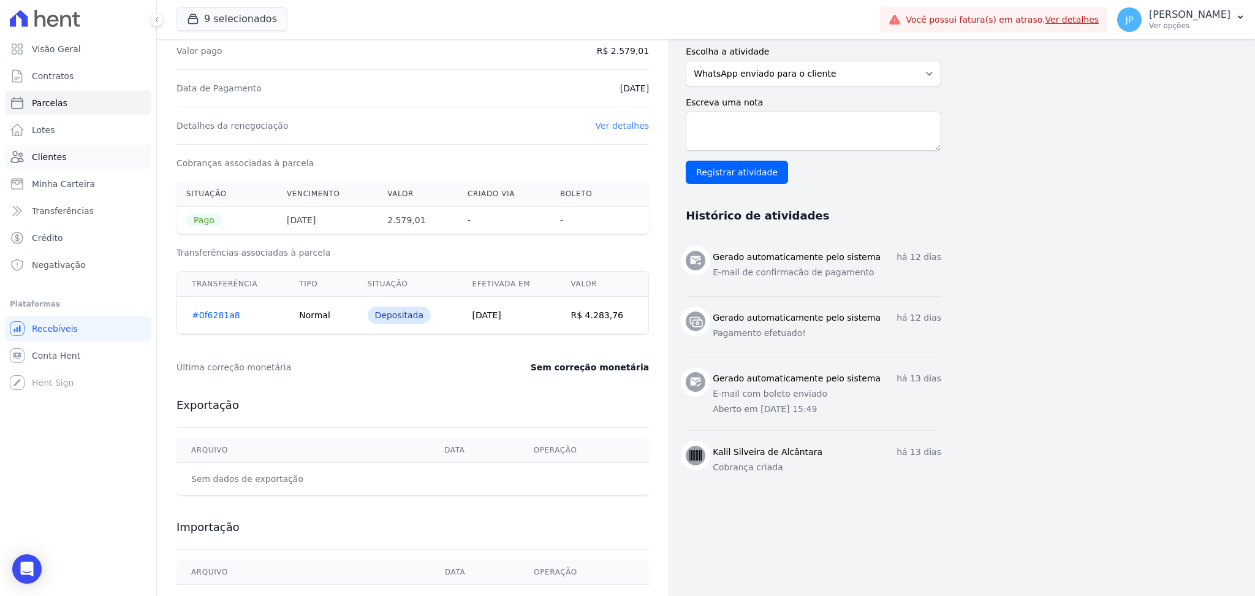
click at [61, 148] on link "Clientes" at bounding box center [78, 157] width 146 height 25
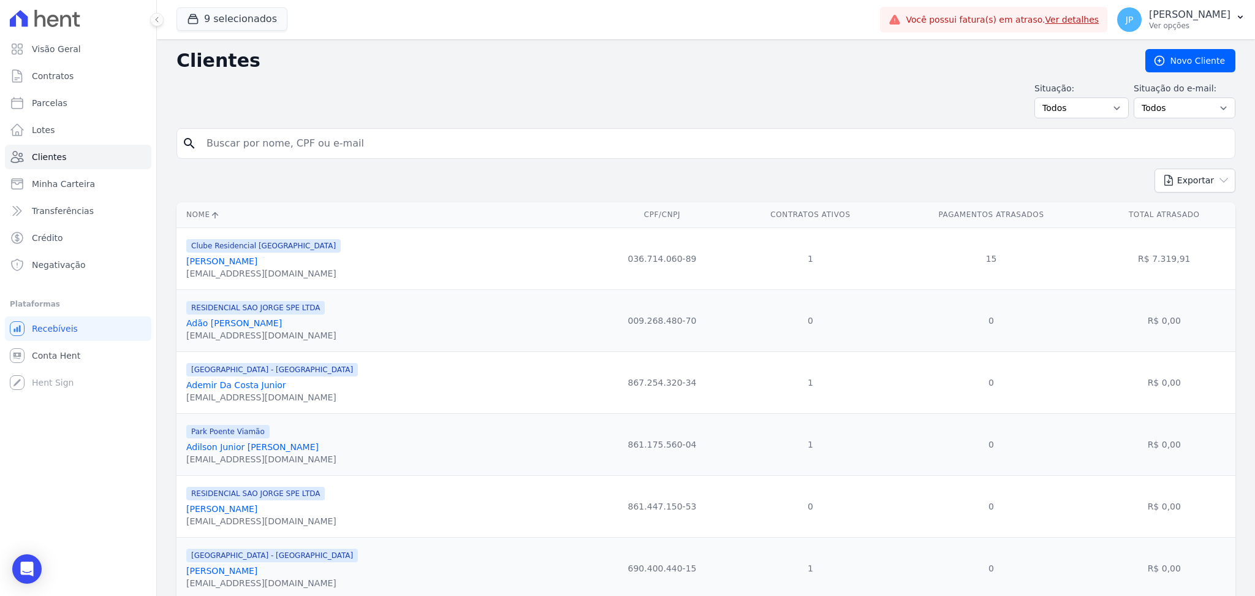
click at [273, 137] on input "search" at bounding box center [714, 143] width 1031 height 25
paste input "[PERSON_NAME] Metz"
type input "[PERSON_NAME] Metz"
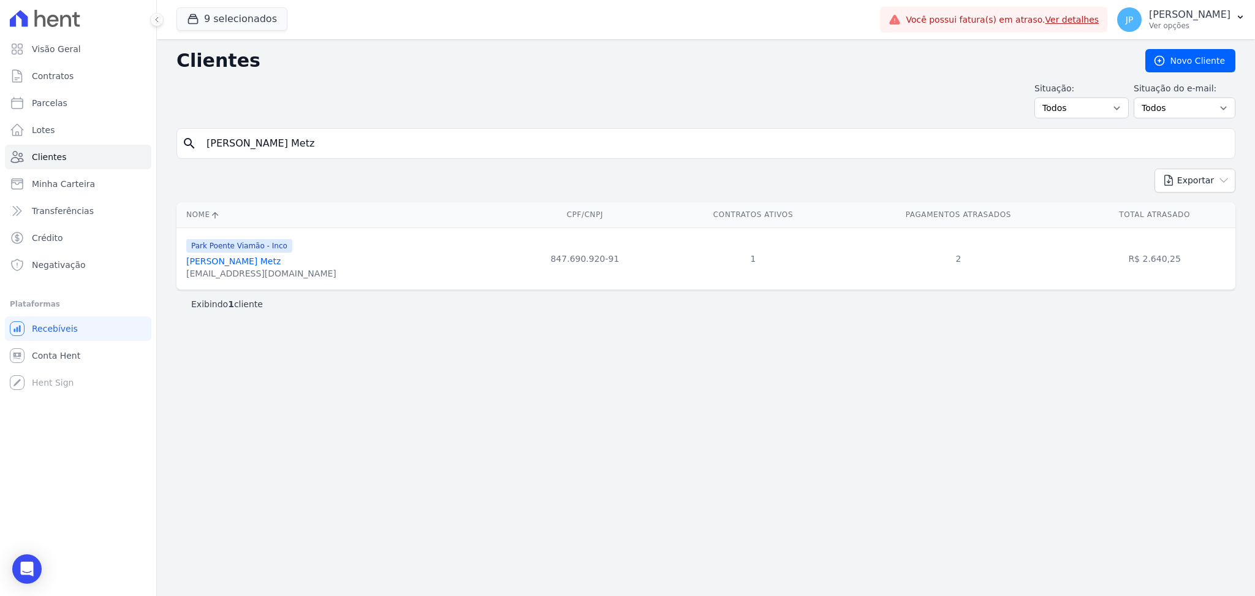
click at [229, 267] on div "[PERSON_NAME] Metz" at bounding box center [261, 261] width 150 height 12
click at [229, 263] on link "[PERSON_NAME] Metz" at bounding box center [233, 261] width 94 height 10
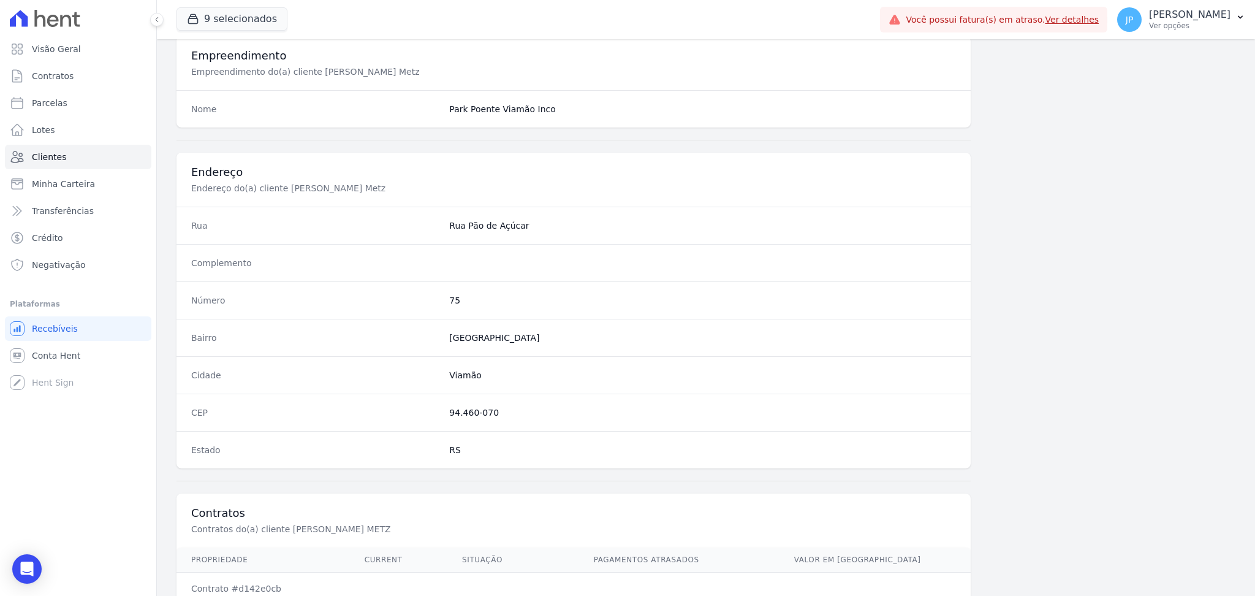
scroll to position [529, 0]
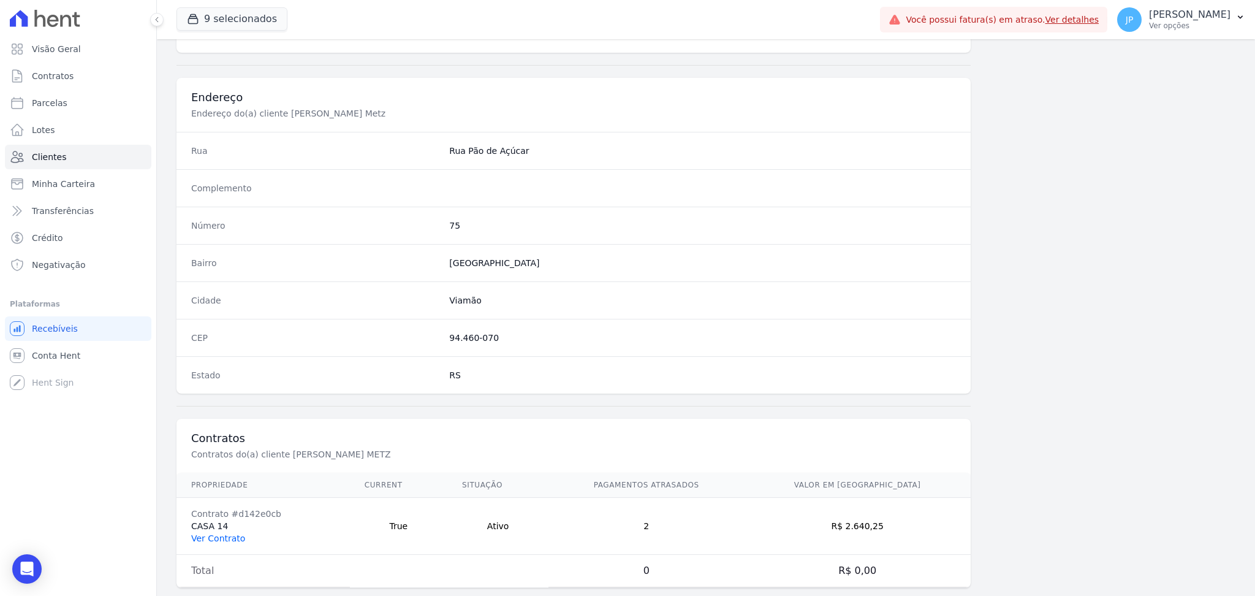
click at [214, 542] on link "Ver Contrato" at bounding box center [218, 538] width 54 height 10
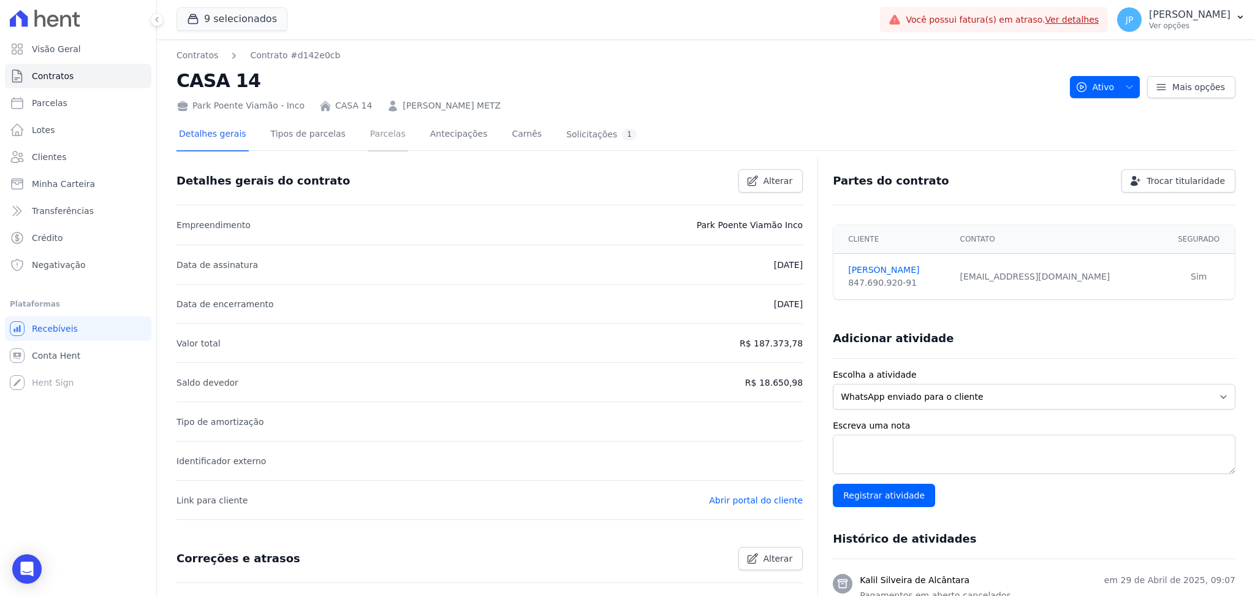
click at [370, 139] on link "Parcelas" at bounding box center [388, 135] width 40 height 32
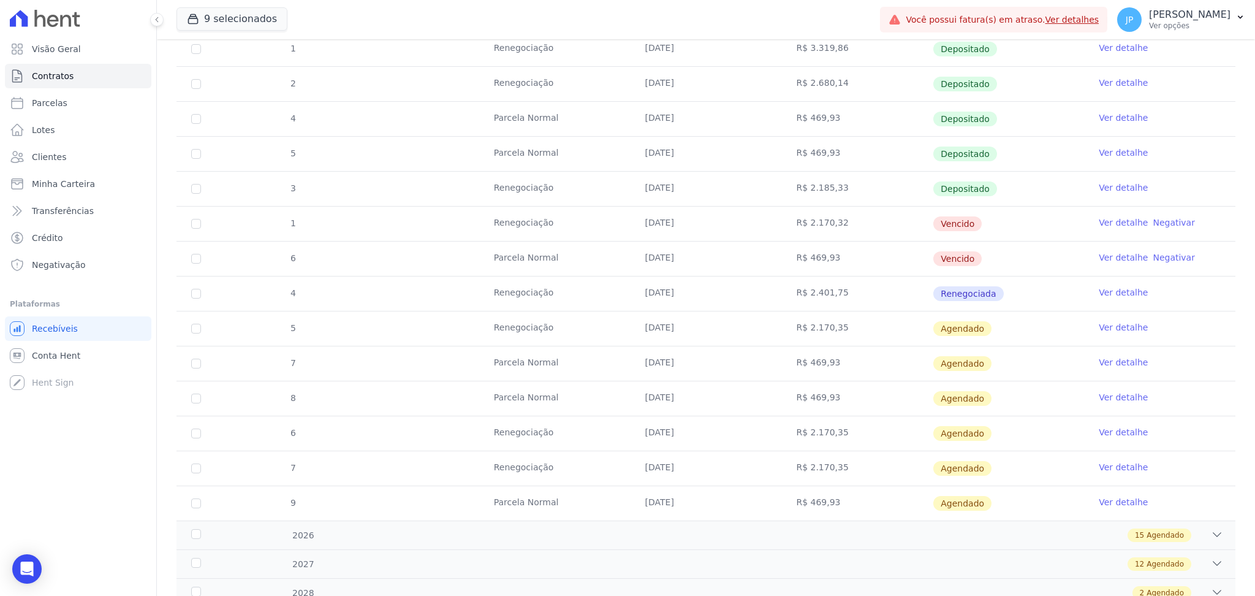
scroll to position [806, 0]
drag, startPoint x: 844, startPoint y: 219, endPoint x: 990, endPoint y: 263, distance: 152.5
click at [990, 263] on tbody "1 [GEOGRAPHIC_DATA] [DATE] R$ 5.711,48 Renegociada Ver detalhe 2 Renegociação […" at bounding box center [705, 16] width 1059 height 1012
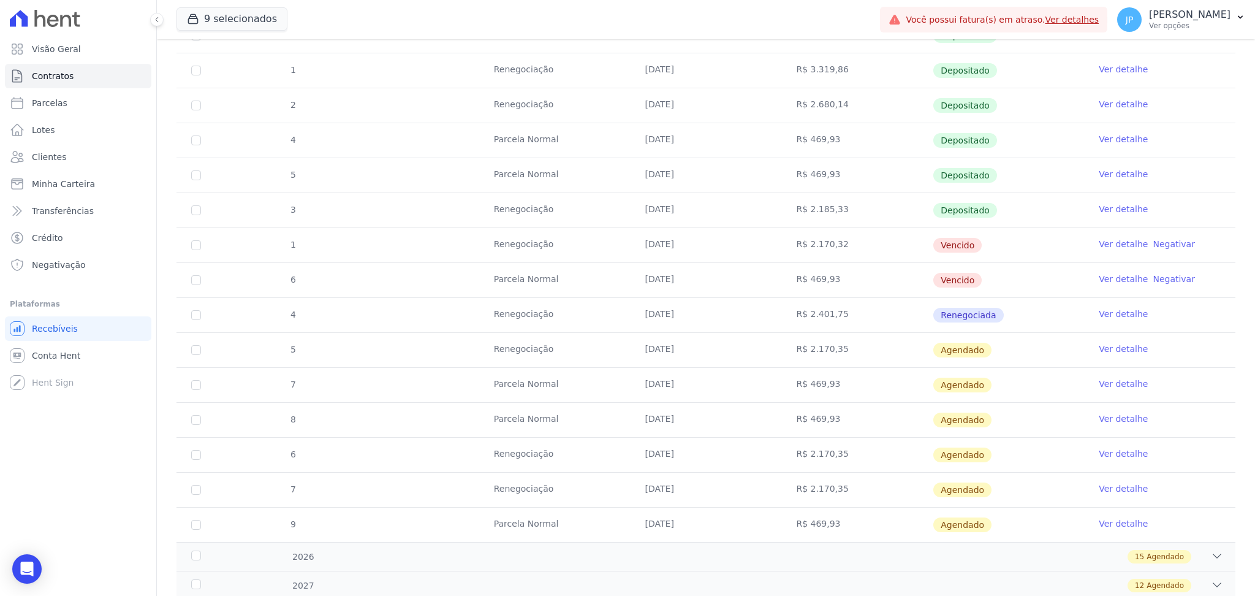
scroll to position [800, 0]
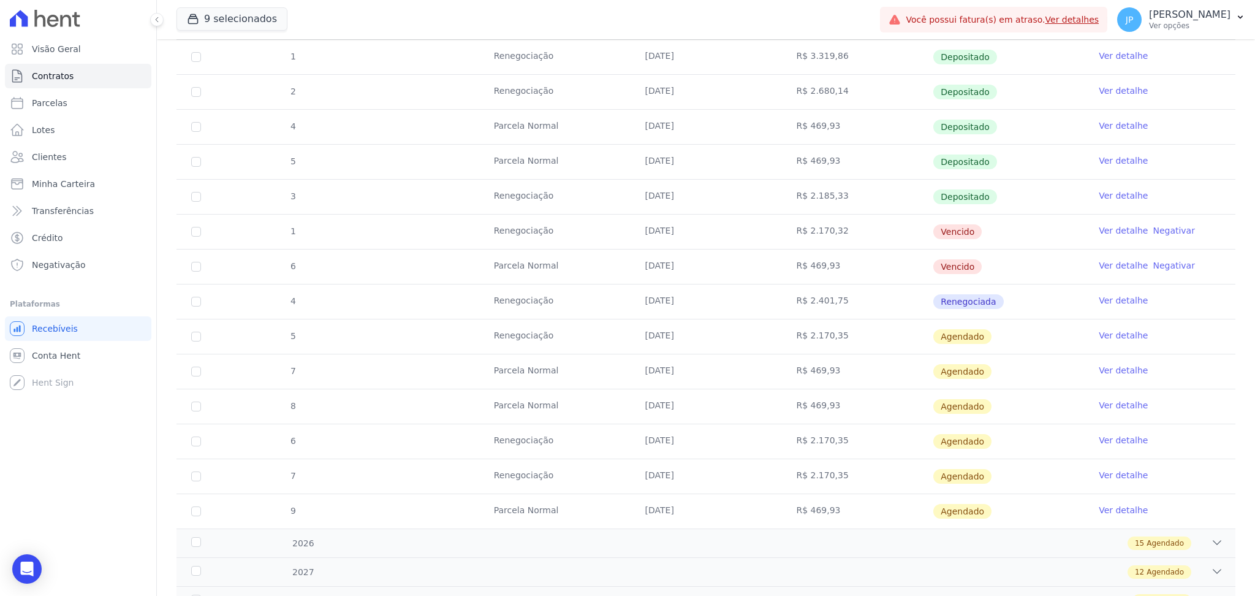
click at [871, 264] on td "R$ 469,93" at bounding box center [856, 266] width 151 height 34
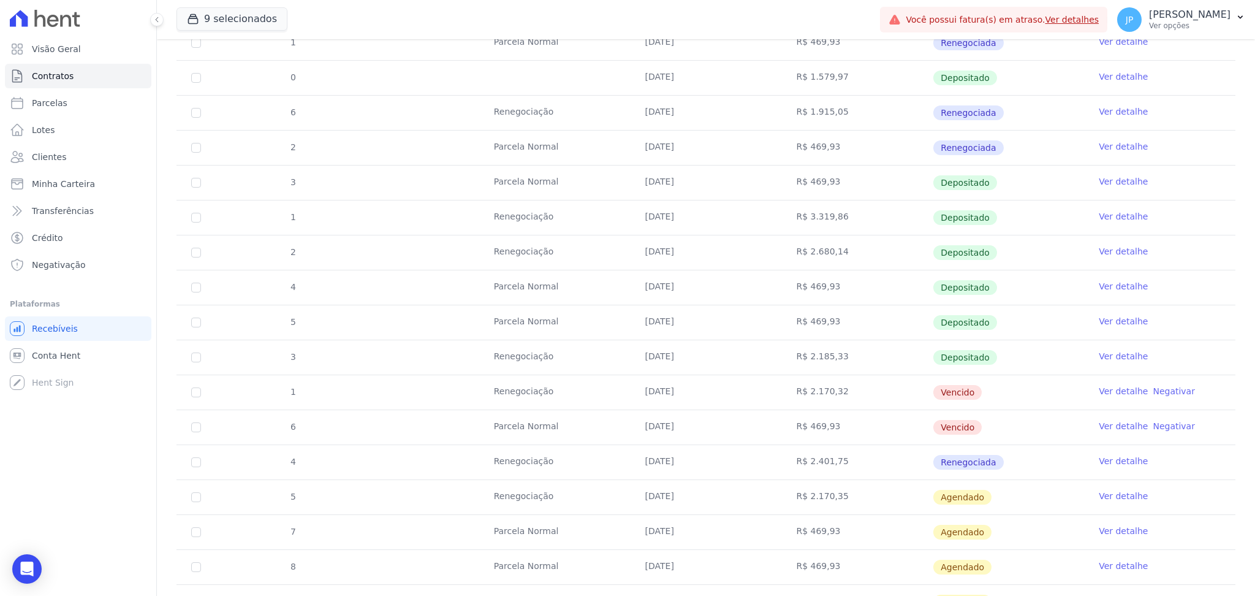
scroll to position [640, 0]
click at [69, 152] on link "Clientes" at bounding box center [78, 157] width 146 height 25
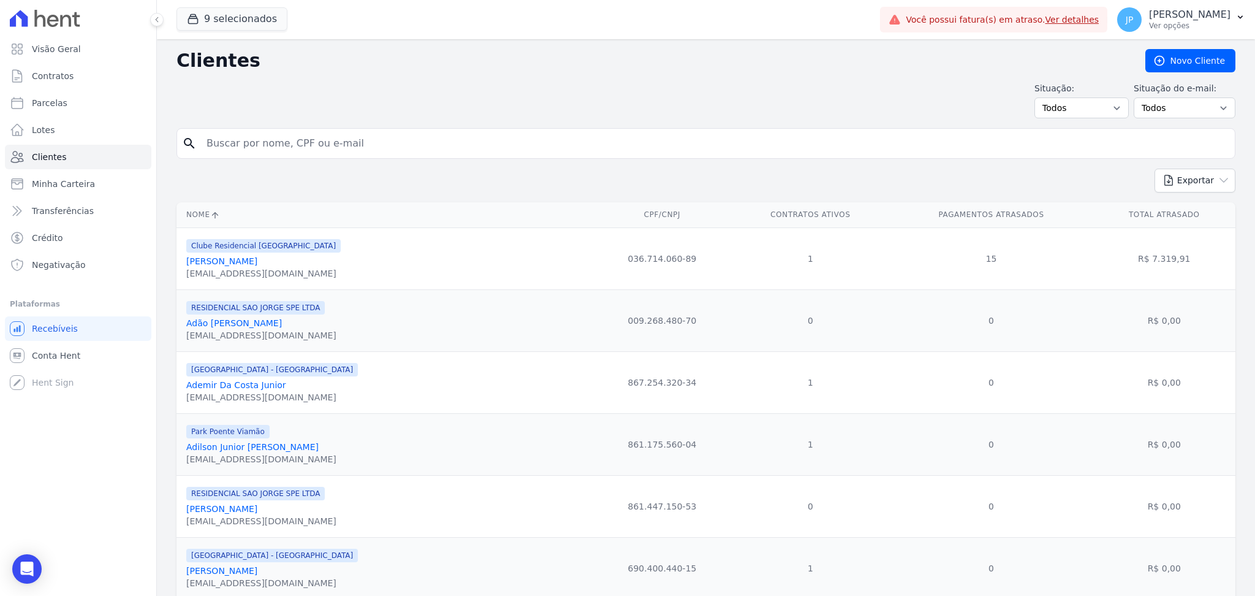
click at [296, 146] on input "search" at bounding box center [714, 143] width 1031 height 25
paste input "[PERSON_NAME]"
type input "[PERSON_NAME]"
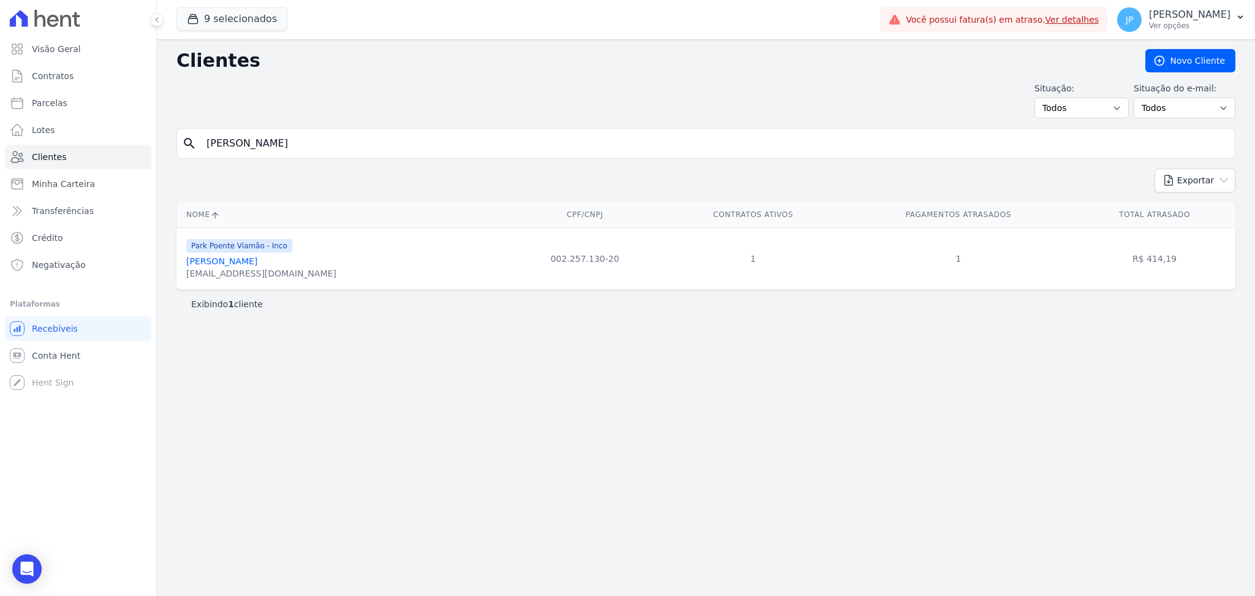
click at [250, 263] on link "[PERSON_NAME]" at bounding box center [221, 261] width 71 height 10
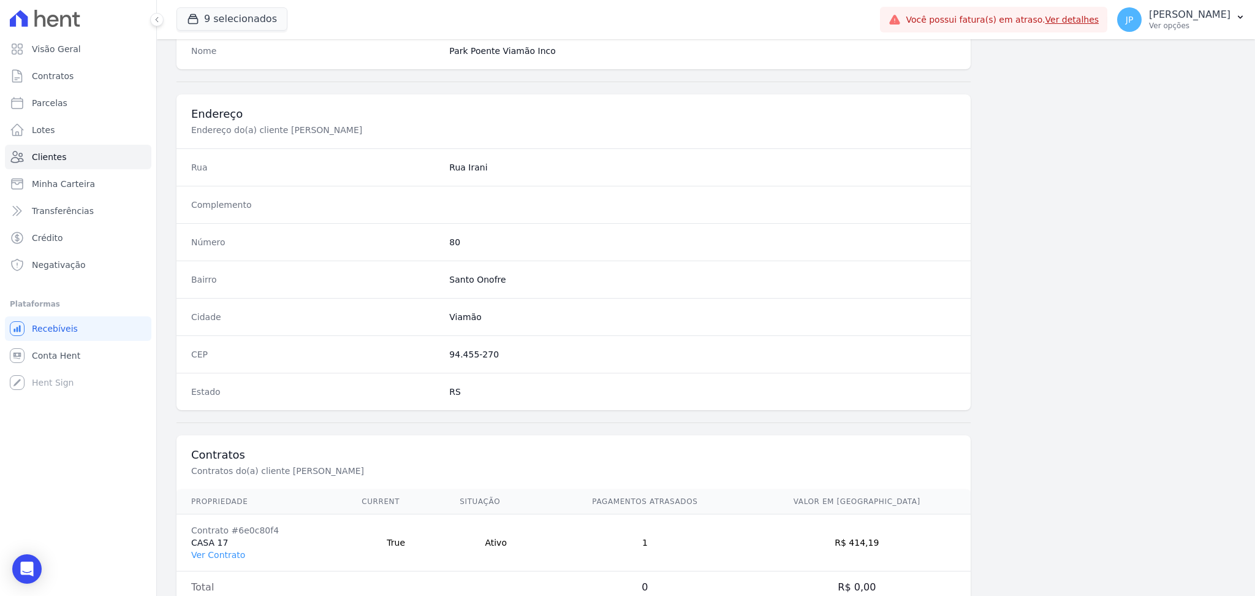
scroll to position [551, 0]
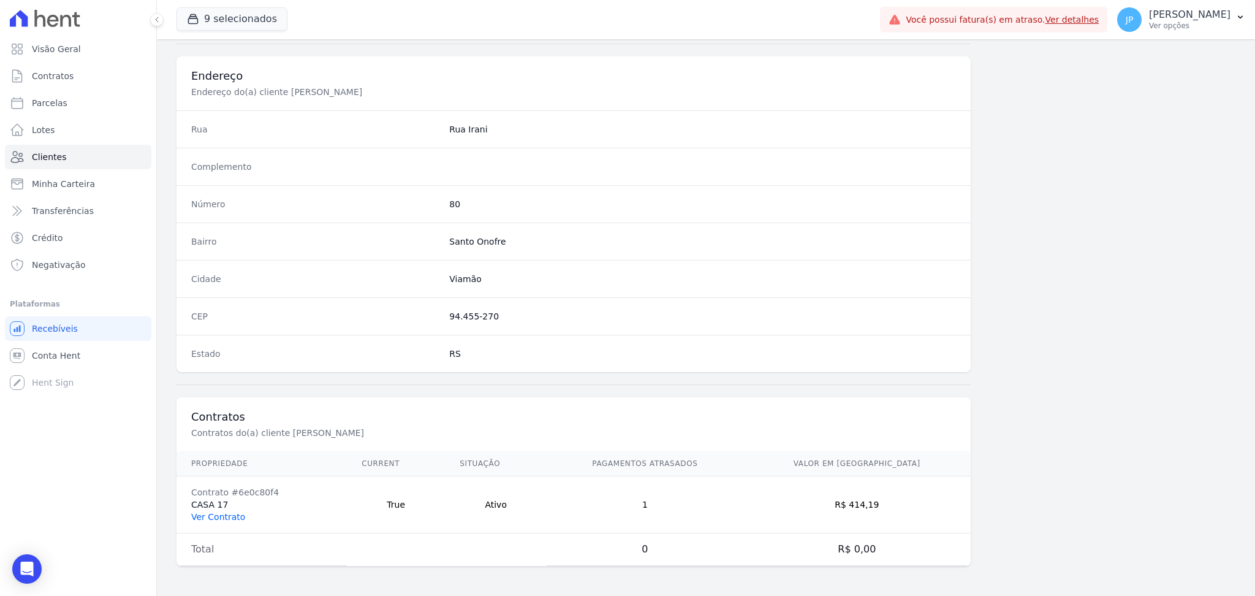
click at [212, 518] on link "Ver Contrato" at bounding box center [218, 517] width 54 height 10
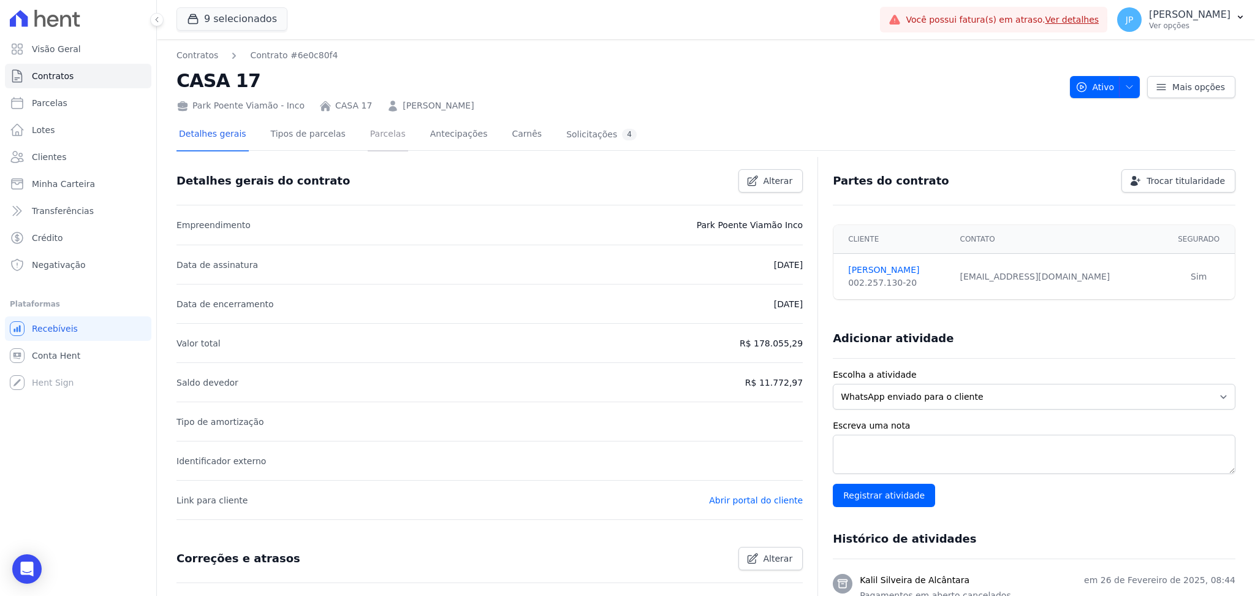
click at [368, 123] on link "Parcelas" at bounding box center [388, 135] width 40 height 32
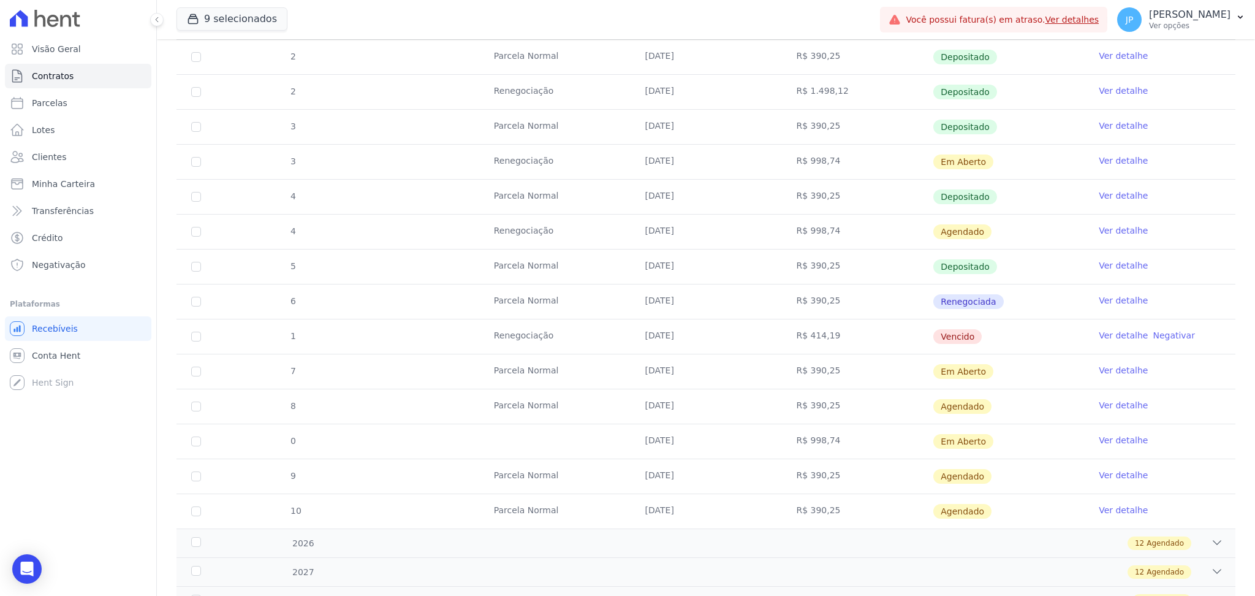
scroll to position [592, 0]
drag, startPoint x: 623, startPoint y: 167, endPoint x: 1010, endPoint y: 151, distance: 387.0
click at [1010, 151] on tr "3 Renegociação [DATE] R$ 998,74 Em [GEOGRAPHIC_DATA] Ver detalhe" at bounding box center [705, 160] width 1059 height 35
drag, startPoint x: 642, startPoint y: 373, endPoint x: 991, endPoint y: 376, distance: 349.3
click at [991, 376] on tr "7 [GEOGRAPHIC_DATA] [DATE] R$ 390,25 Em [GEOGRAPHIC_DATA] Ver detalhe" at bounding box center [705, 369] width 1059 height 35
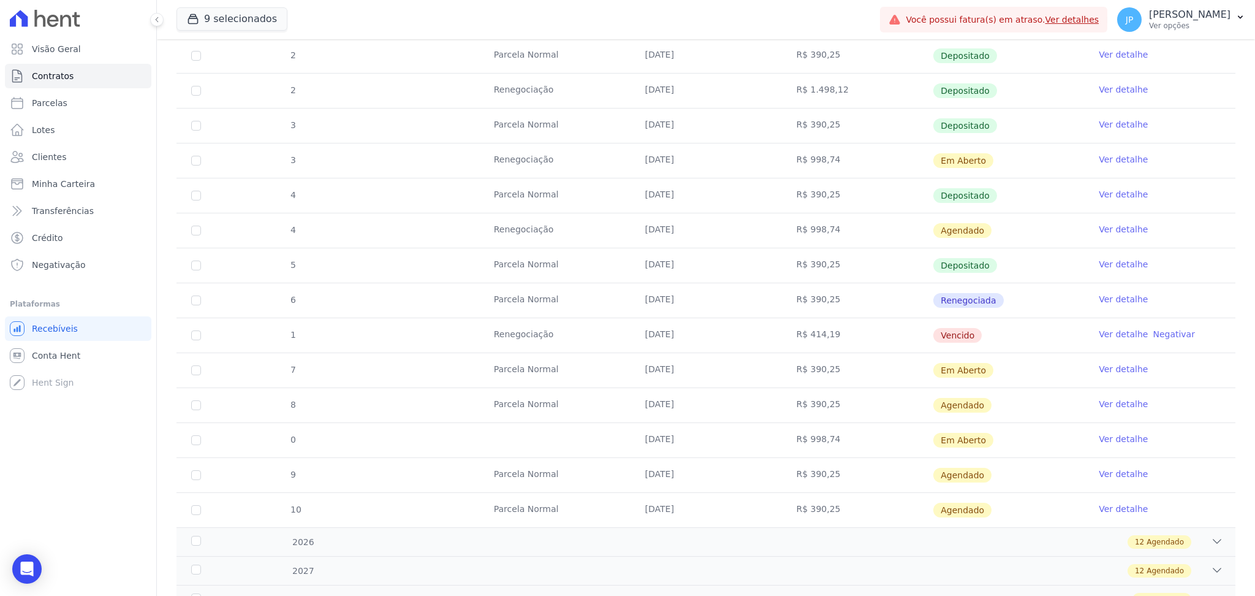
drag, startPoint x: 624, startPoint y: 225, endPoint x: 989, endPoint y: 219, distance: 364.7
click at [989, 219] on tr "4 Renegociação [DATE] R$ 998,74 [GEOGRAPHIC_DATA] Ver detalhe" at bounding box center [705, 230] width 1059 height 35
drag, startPoint x: 635, startPoint y: 409, endPoint x: 1011, endPoint y: 385, distance: 376.4
click at [1011, 385] on tbody "23 [GEOGRAPHIC_DATA] [DATE] R$ 680,39 Depositado Ver detalhe 5 Renegociação [DA…" at bounding box center [705, 125] width 1059 height 803
drag, startPoint x: 669, startPoint y: 157, endPoint x: 850, endPoint y: 171, distance: 181.3
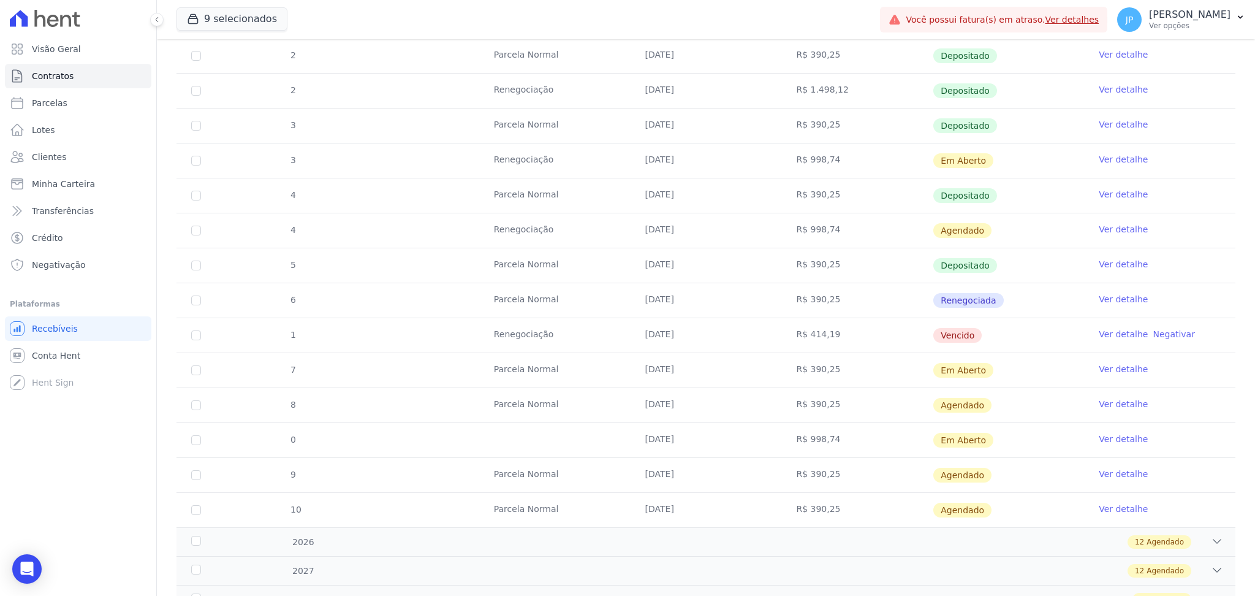
click at [850, 171] on tr "3 Renegociação [DATE] R$ 998,74 Em [GEOGRAPHIC_DATA] Ver detalhe" at bounding box center [705, 160] width 1059 height 35
drag, startPoint x: 637, startPoint y: 160, endPoint x: 920, endPoint y: 165, distance: 283.1
click at [920, 165] on tr "3 Renegociação [DATE] R$ 998,74 Em [GEOGRAPHIC_DATA] Ver detalhe" at bounding box center [705, 160] width 1059 height 35
drag, startPoint x: 629, startPoint y: 427, endPoint x: 850, endPoint y: 445, distance: 222.0
click at [850, 445] on tr "0 [DATE] R$ 998,74 Em [GEOGRAPHIC_DATA] Ver detalhe" at bounding box center [705, 439] width 1059 height 35
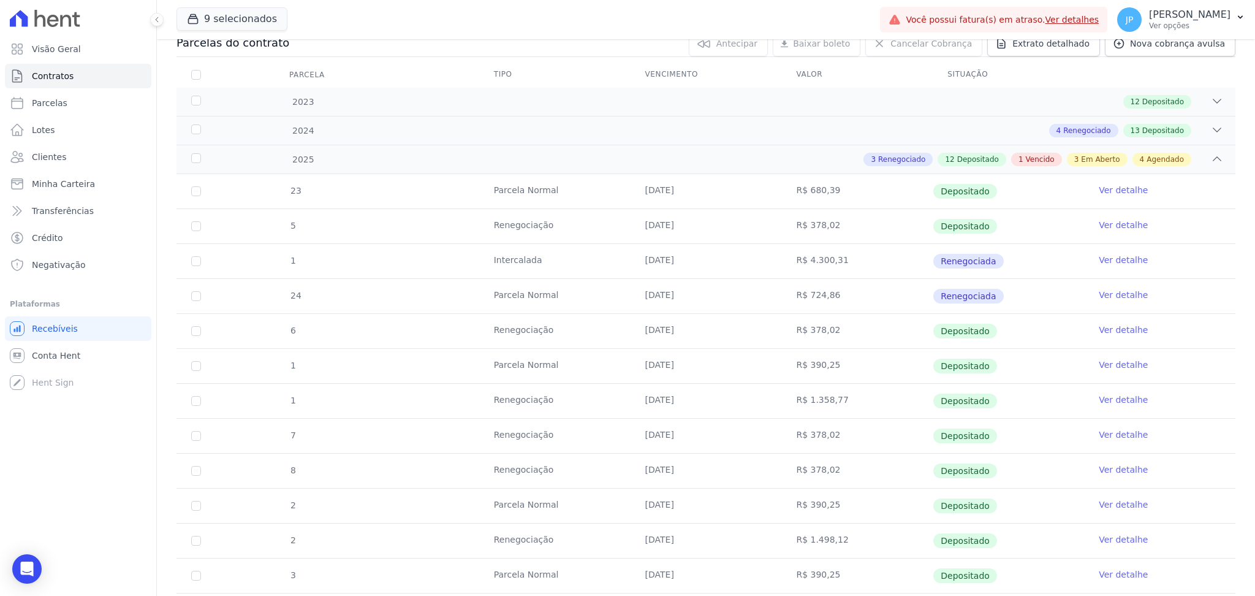
scroll to position [131, 0]
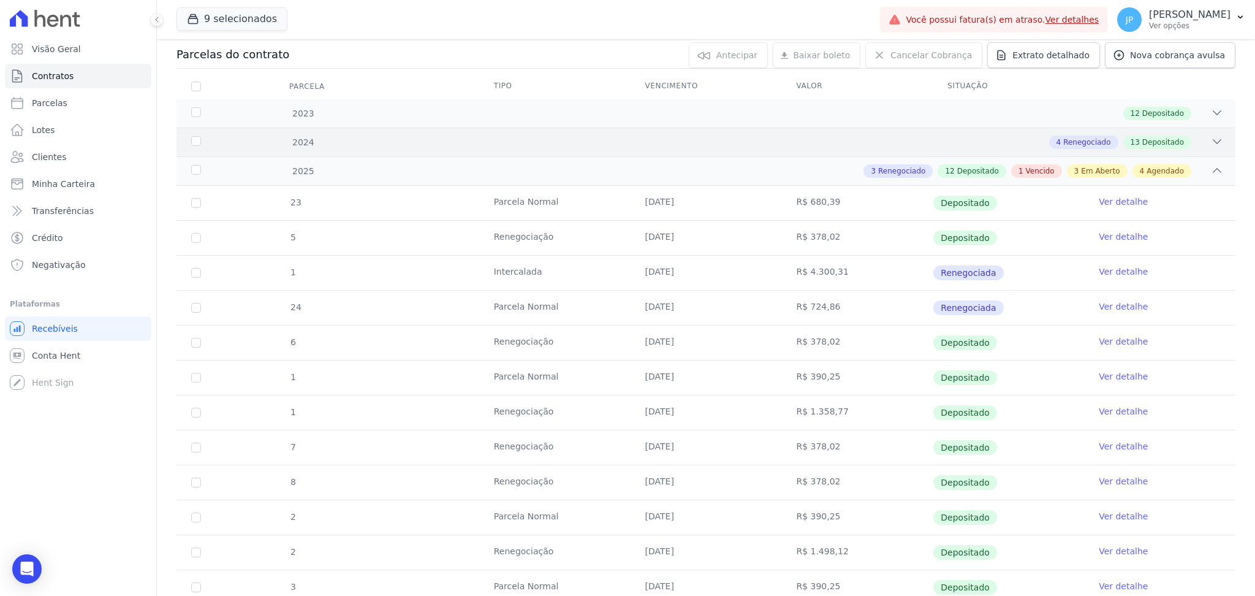
click at [1200, 129] on div "2024 4 Renegociado 13 Depositado" at bounding box center [705, 141] width 1059 height 29
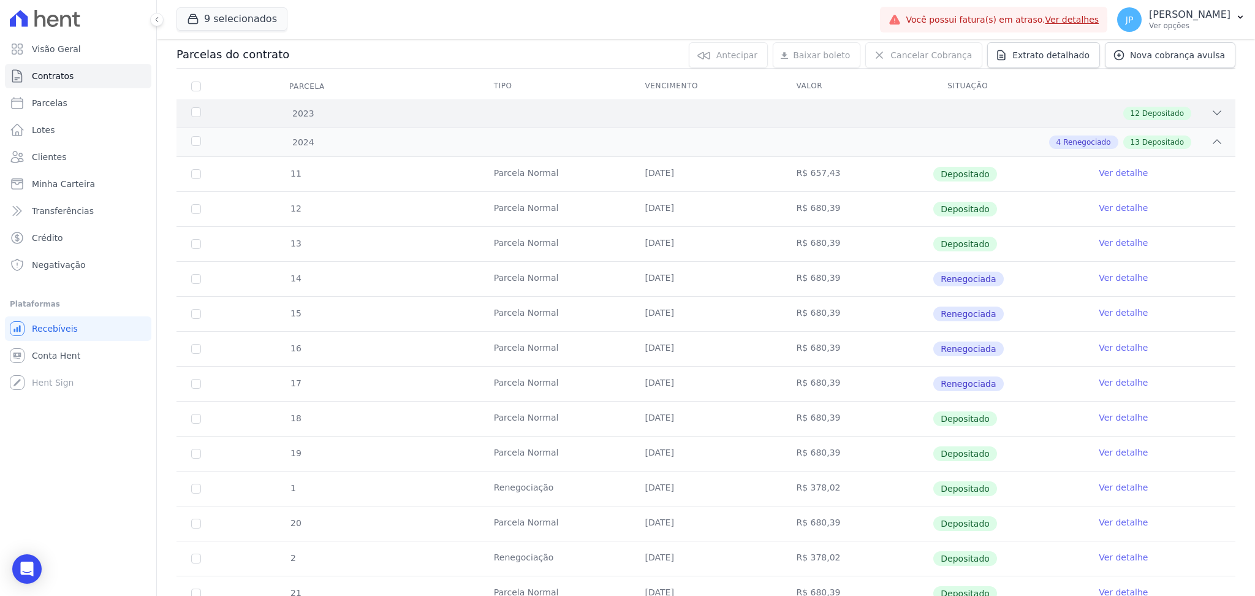
click at [1213, 112] on icon at bounding box center [1217, 113] width 8 height 4
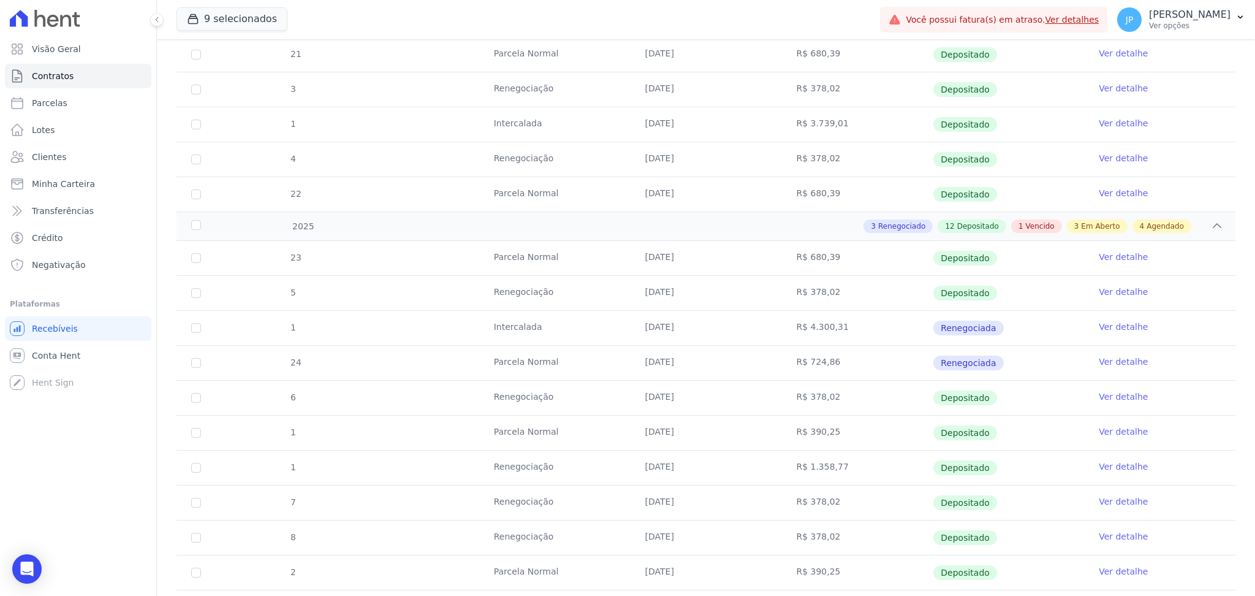
scroll to position [1661, 0]
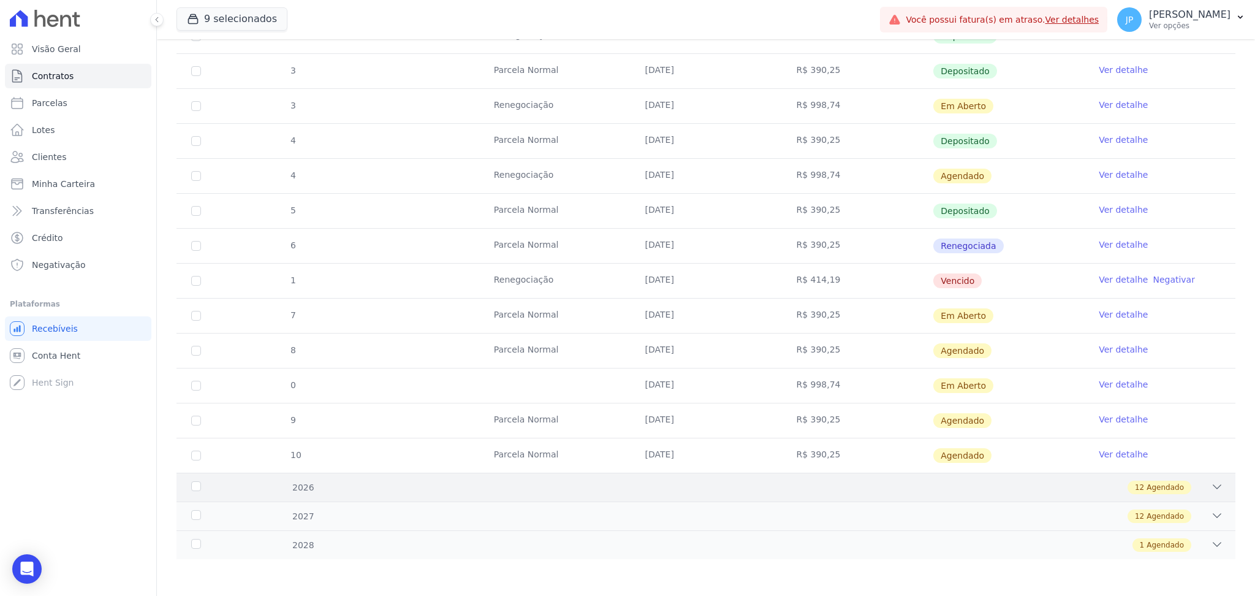
click at [1212, 485] on div "2026 12 Agendado" at bounding box center [705, 486] width 1059 height 29
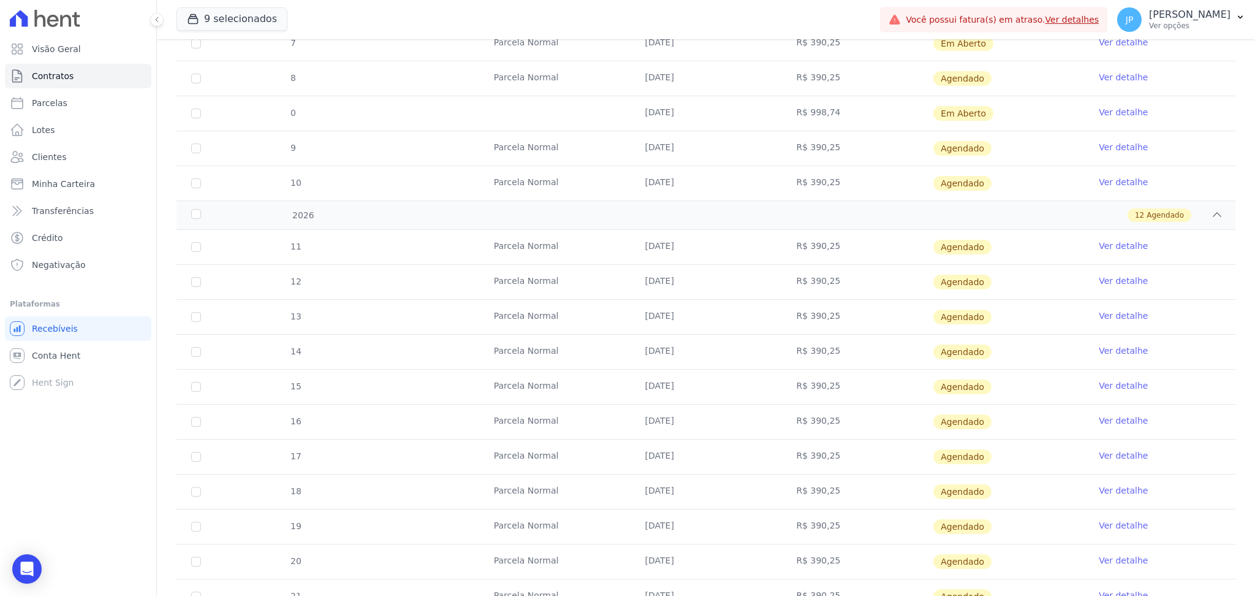
scroll to position [2080, 0]
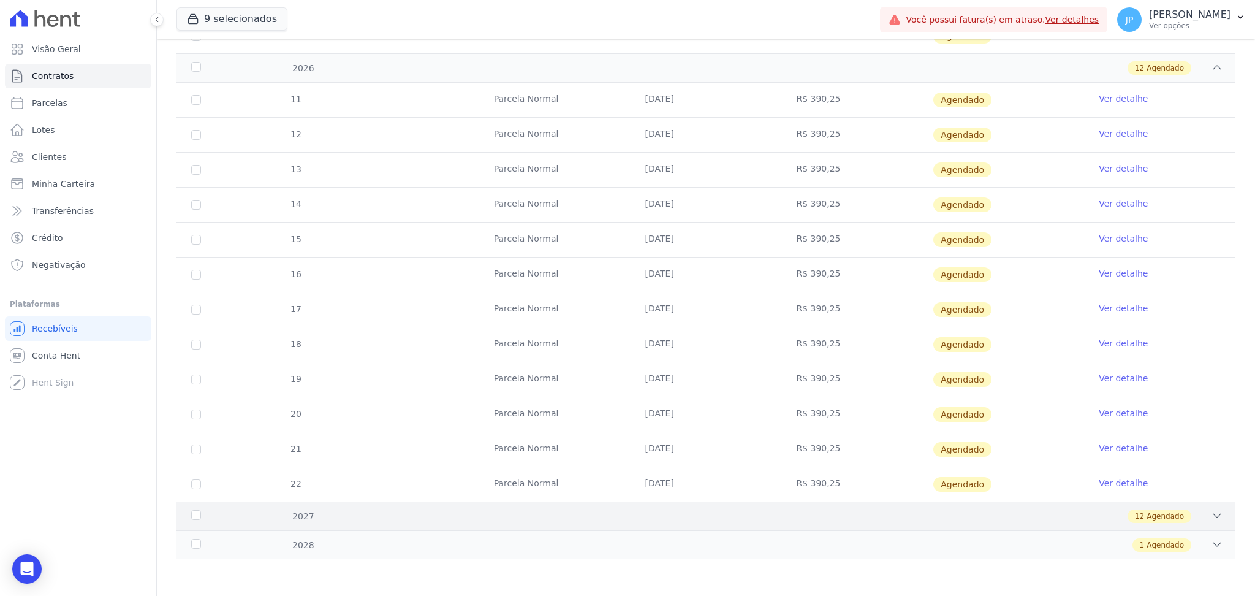
click at [1211, 520] on icon at bounding box center [1217, 515] width 12 height 12
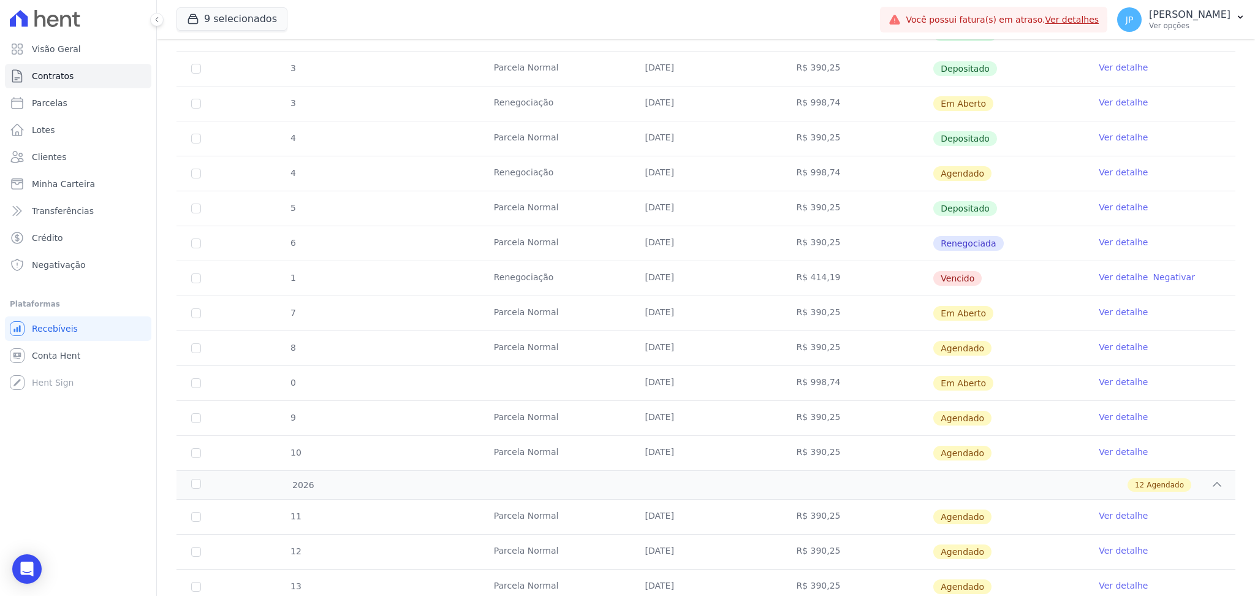
scroll to position [1684, 0]
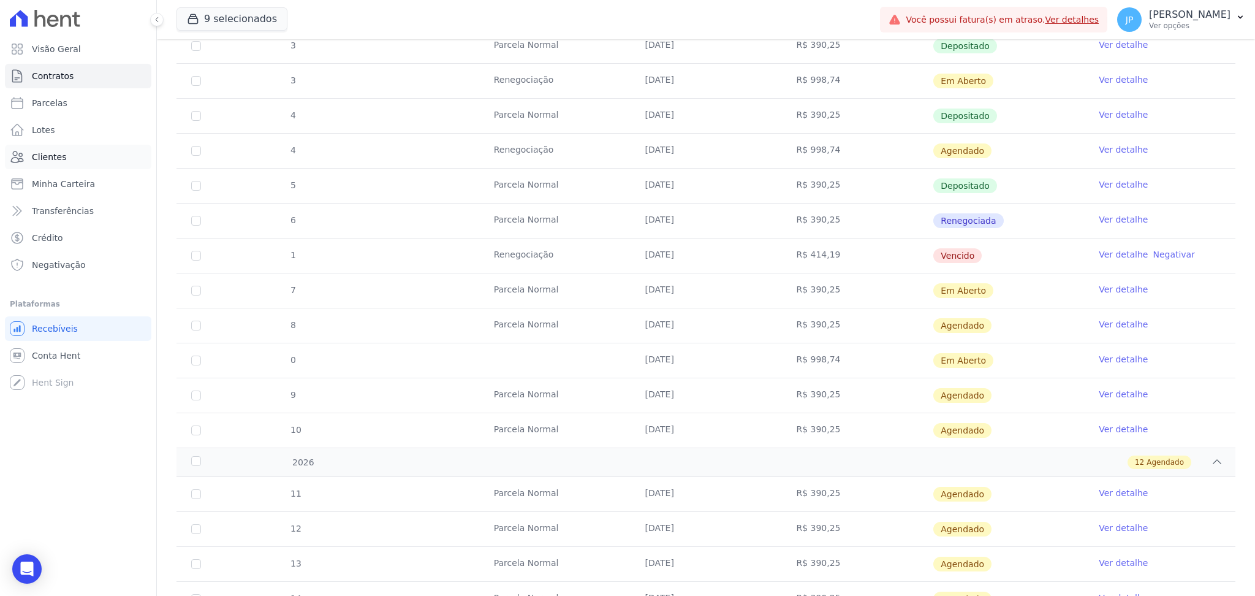
click at [72, 162] on link "Clientes" at bounding box center [78, 157] width 146 height 25
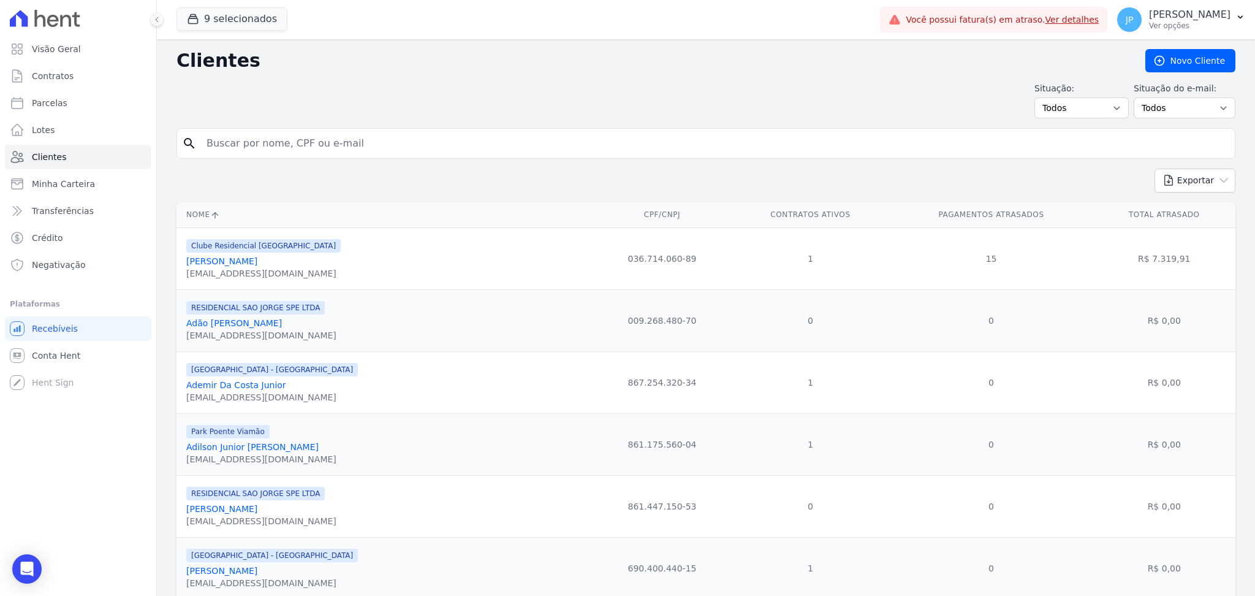
click at [315, 131] on input "search" at bounding box center [714, 143] width 1031 height 25
type input "[PERSON_NAME]"
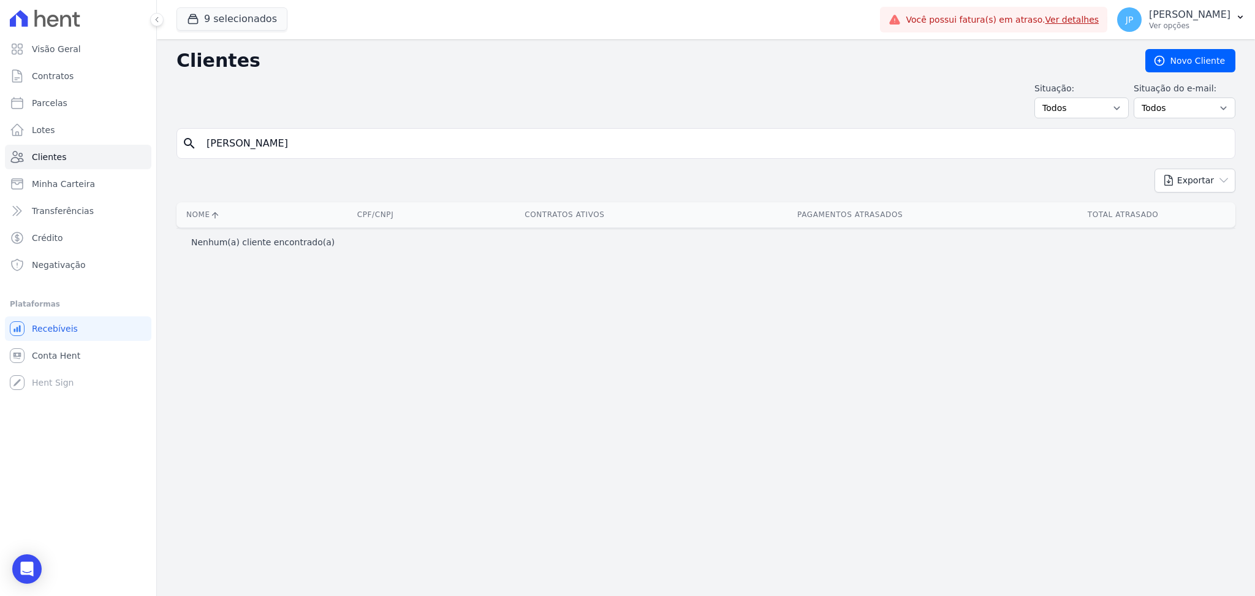
click at [241, 151] on input "[PERSON_NAME]" at bounding box center [714, 143] width 1031 height 25
type input "[PERSON_NAME]"
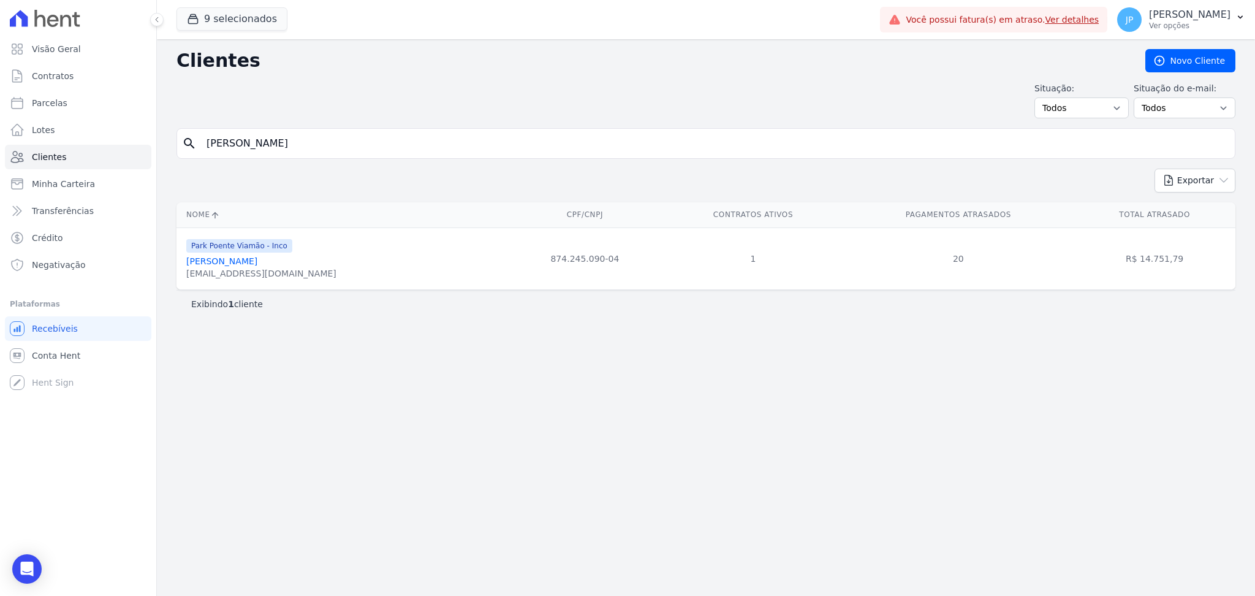
click at [254, 262] on link "[PERSON_NAME]" at bounding box center [221, 261] width 71 height 10
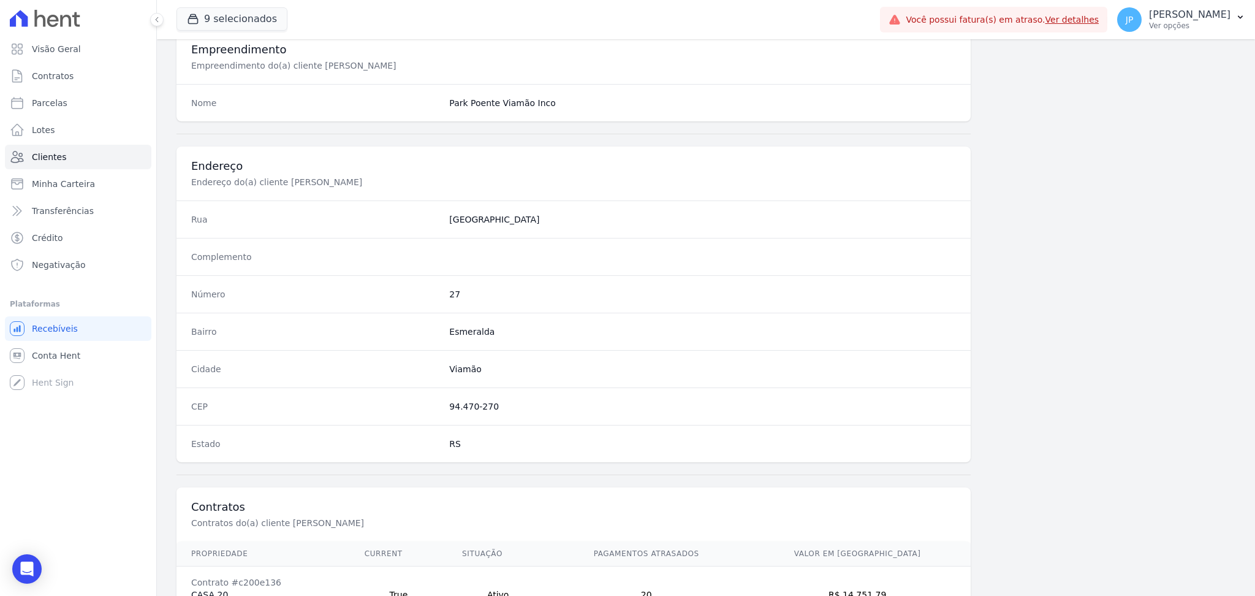
scroll to position [502, 0]
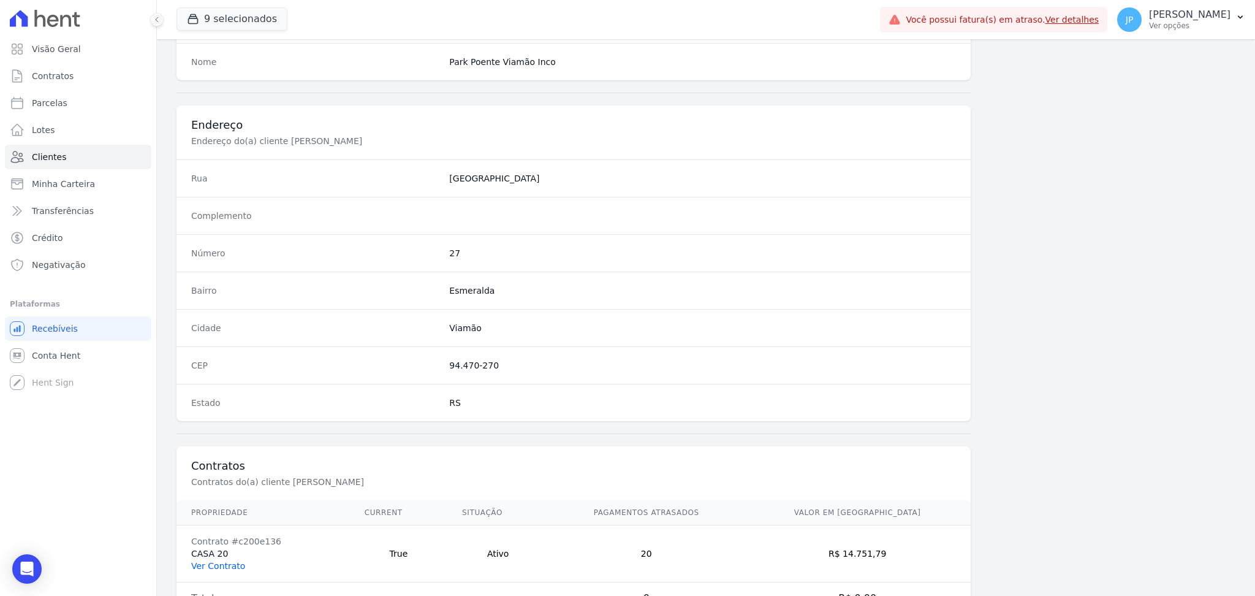
click at [223, 567] on link "Ver Contrato" at bounding box center [218, 566] width 54 height 10
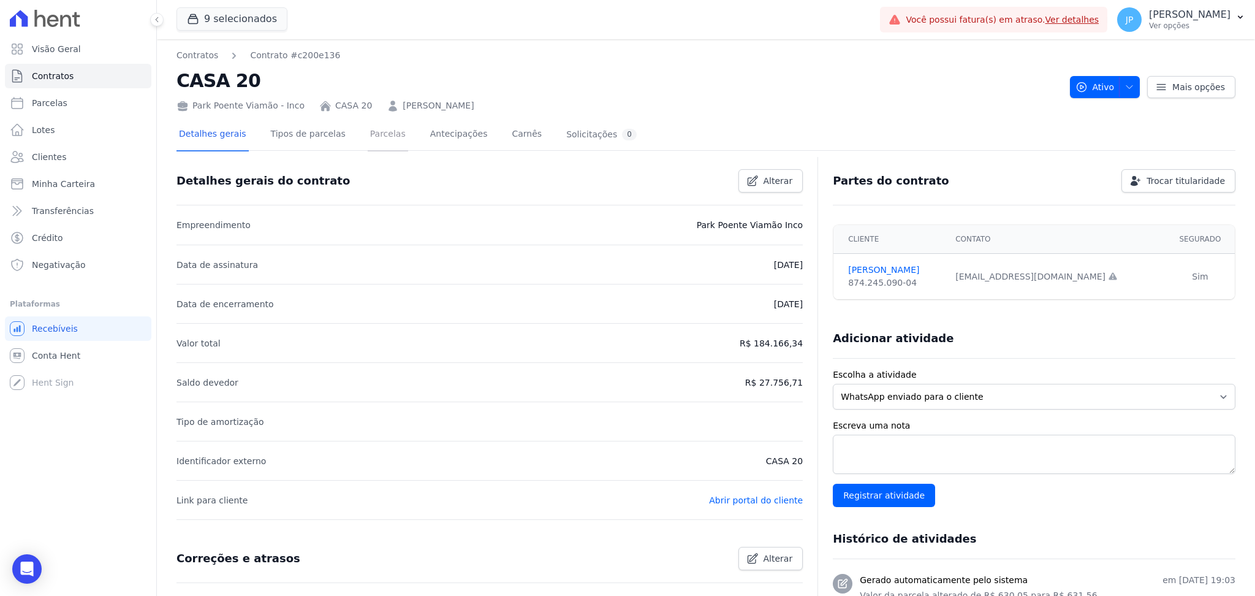
click at [368, 142] on link "Parcelas" at bounding box center [388, 135] width 40 height 32
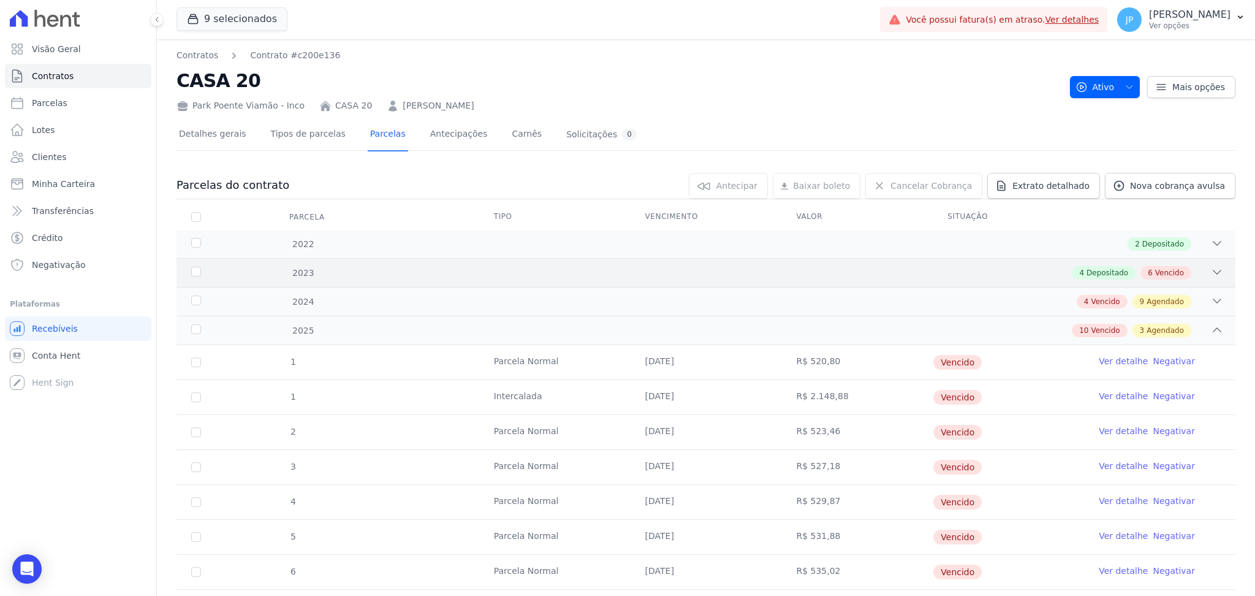
click at [1196, 269] on div "4 Depositado 6 Vencido" at bounding box center [758, 272] width 930 height 13
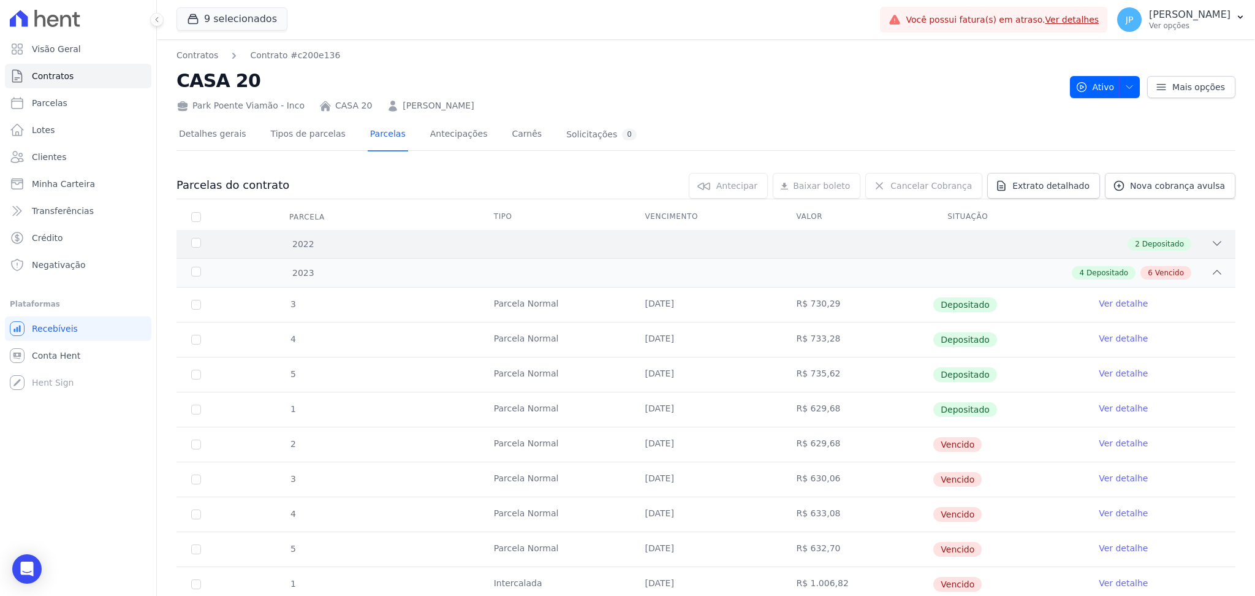
click at [1211, 248] on icon at bounding box center [1217, 243] width 12 height 12
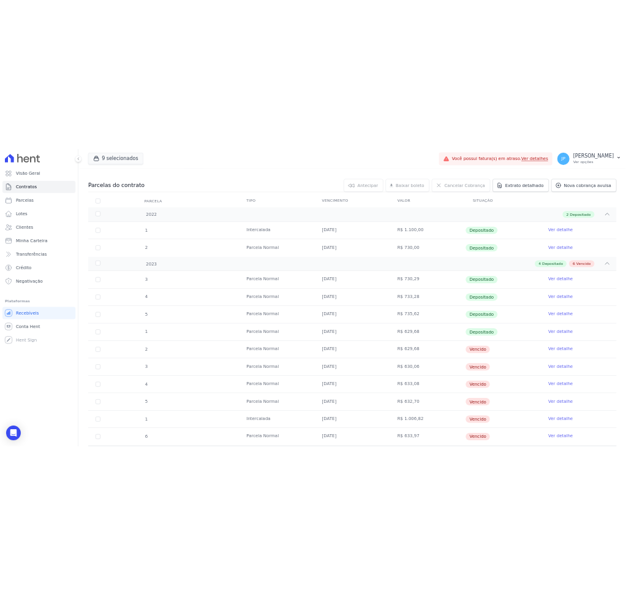
scroll to position [104, 0]
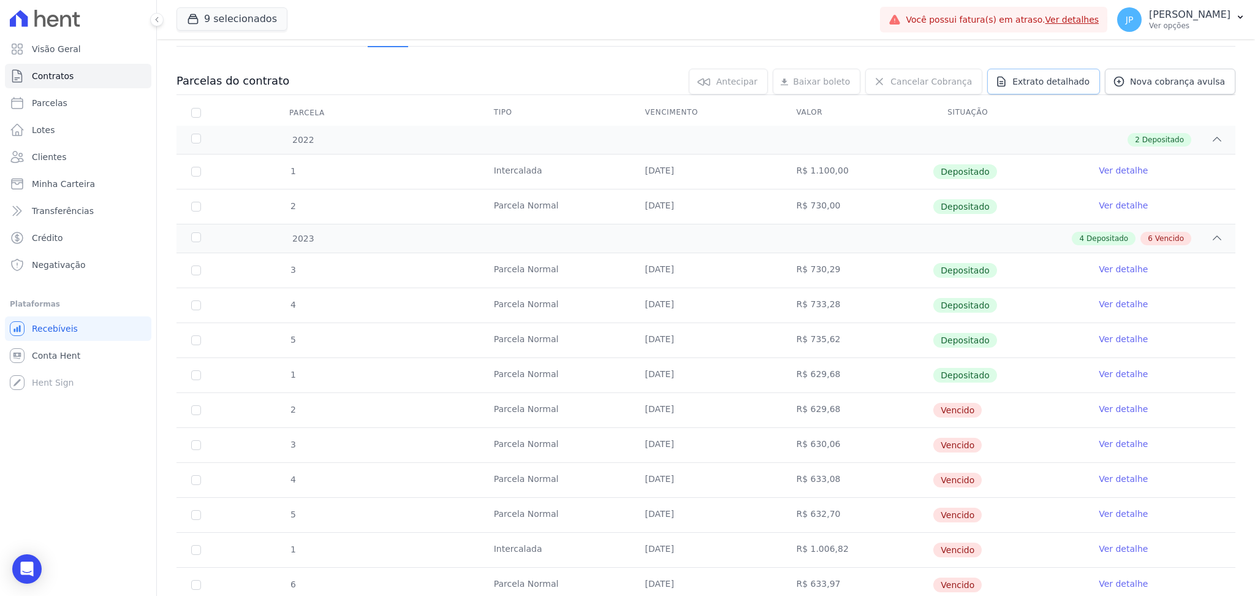
click at [1001, 75] on icon at bounding box center [1001, 81] width 12 height 12
click at [1198, 86] on span "Exportar PDF" at bounding box center [1215, 82] width 64 height 12
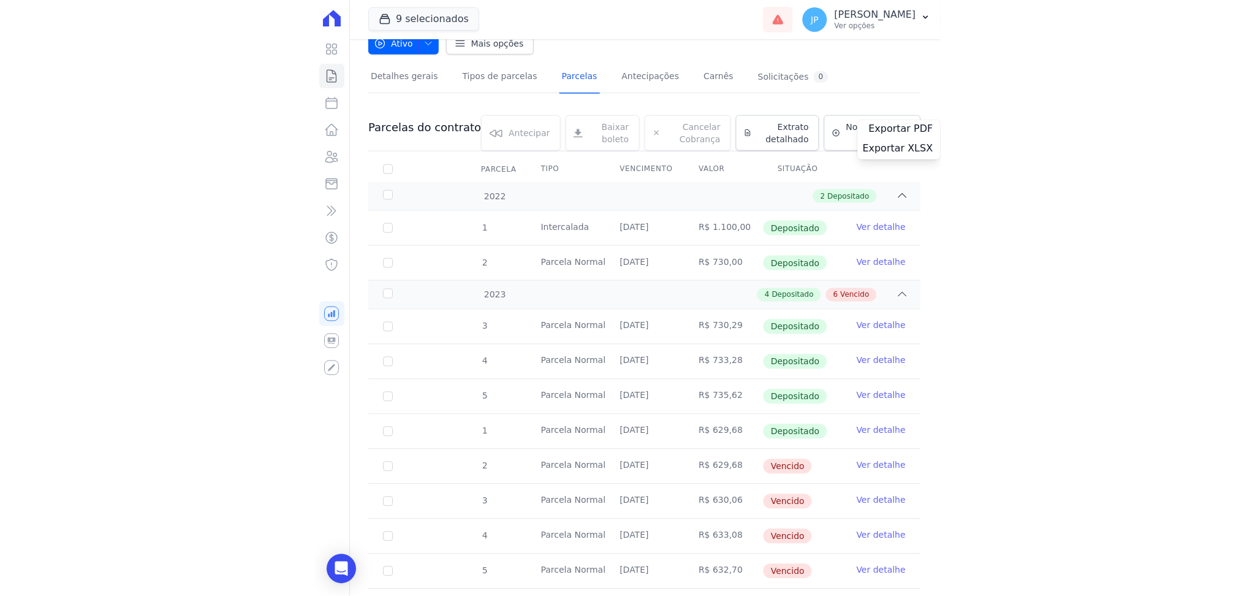
scroll to position [151, 0]
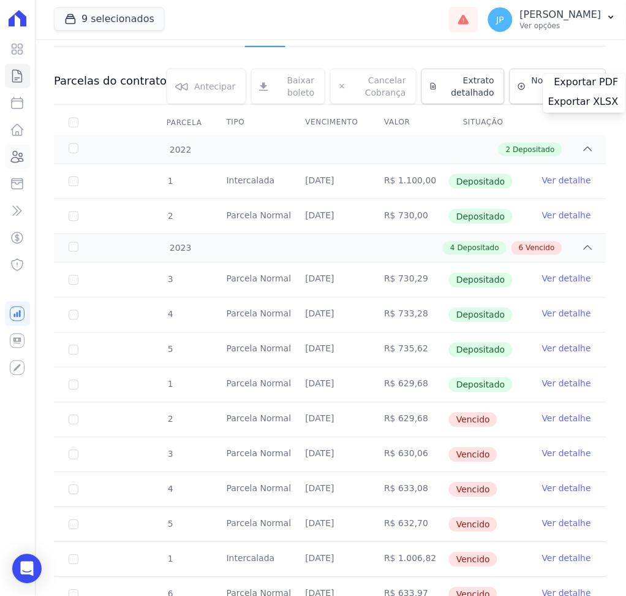
click at [17, 160] on icon at bounding box center [17, 157] width 15 height 15
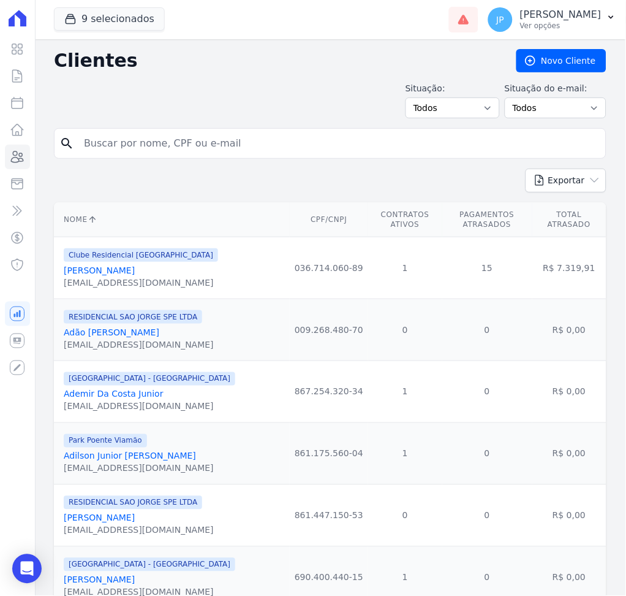
drag, startPoint x: 229, startPoint y: 161, endPoint x: 229, endPoint y: 148, distance: 12.9
click at [229, 148] on input "search" at bounding box center [339, 143] width 525 height 25
type input "l"
type input "[PERSON_NAME]"
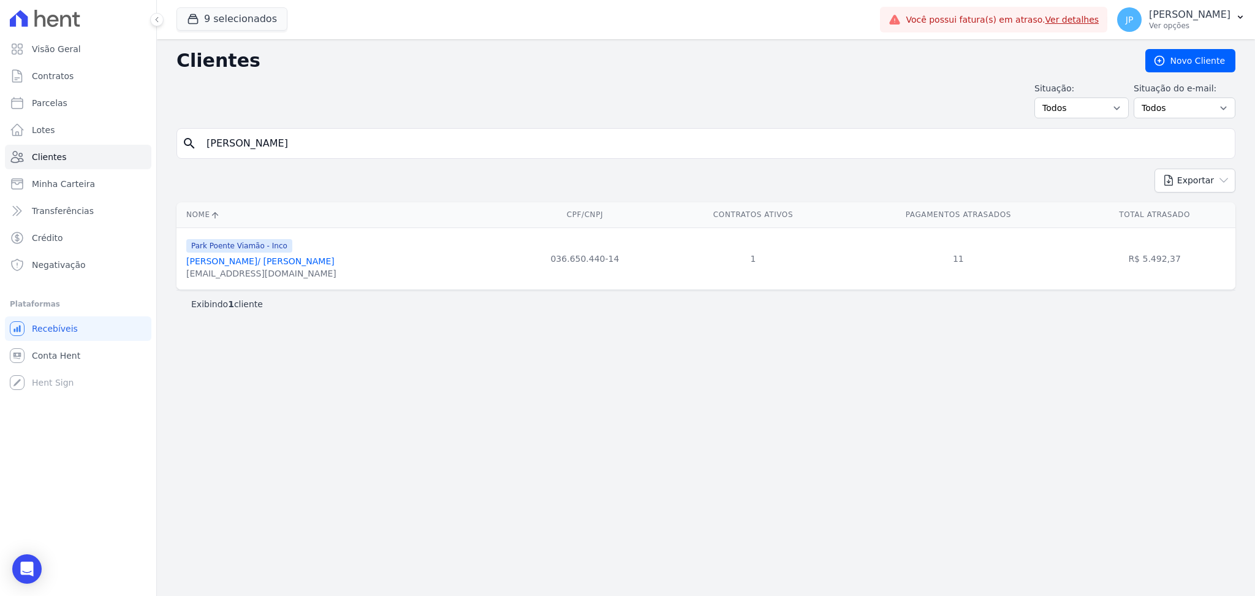
click at [385, 135] on input "[PERSON_NAME]" at bounding box center [714, 143] width 1031 height 25
paste input "[PERSON_NAME]"
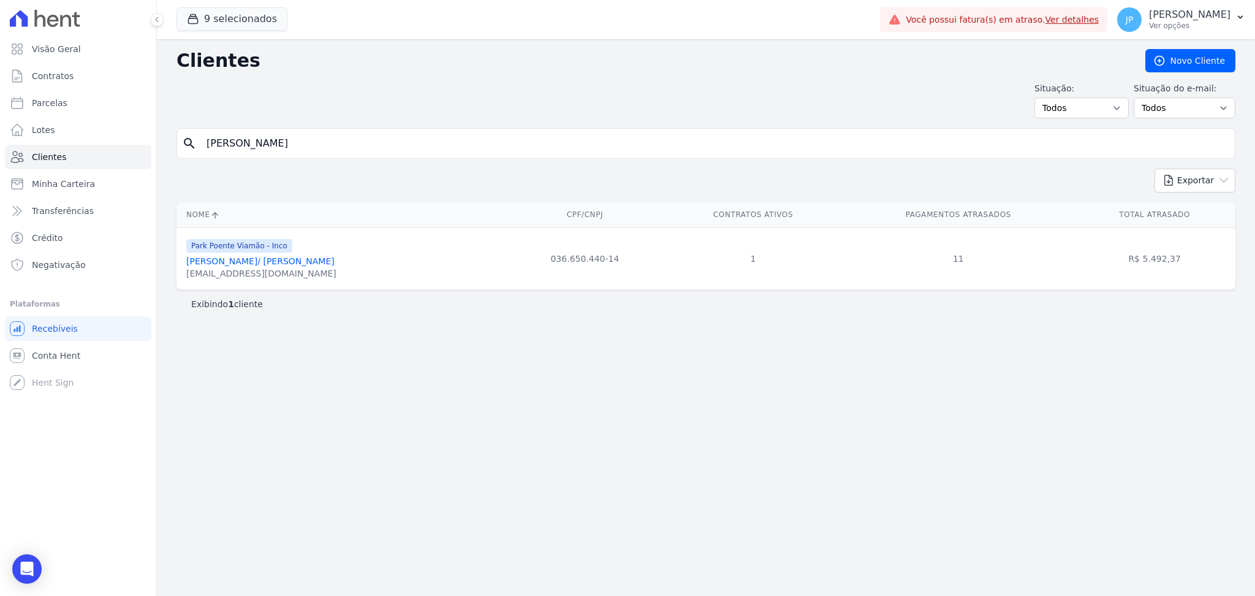
type input "[PERSON_NAME]"
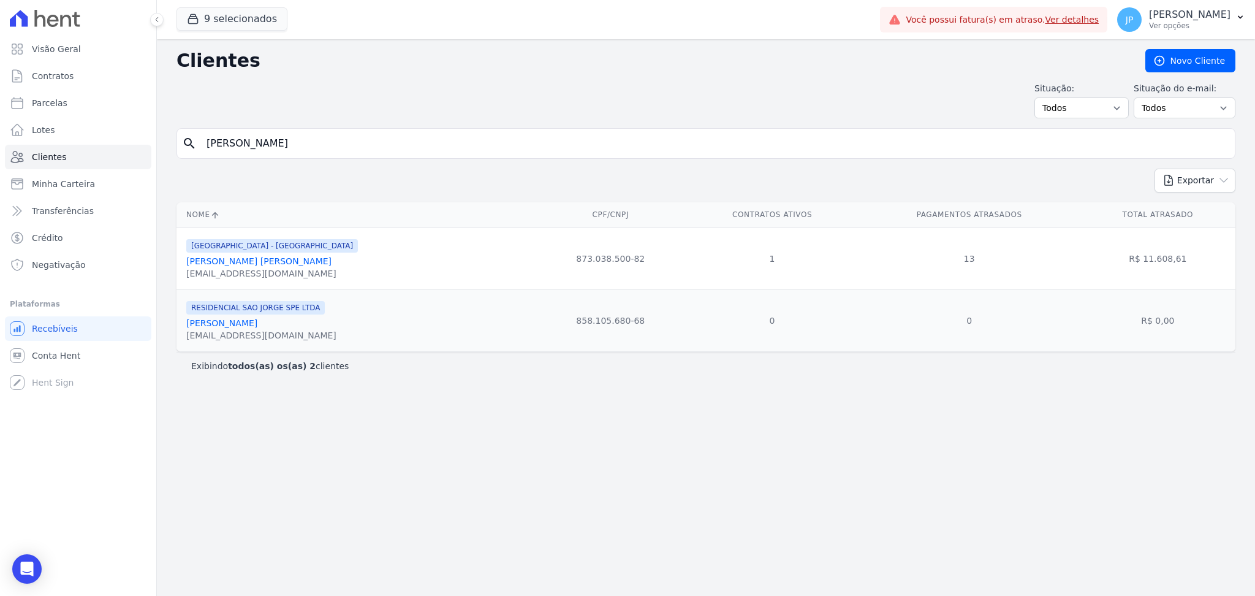
click at [295, 265] on link "[PERSON_NAME] [PERSON_NAME]" at bounding box center [258, 261] width 145 height 10
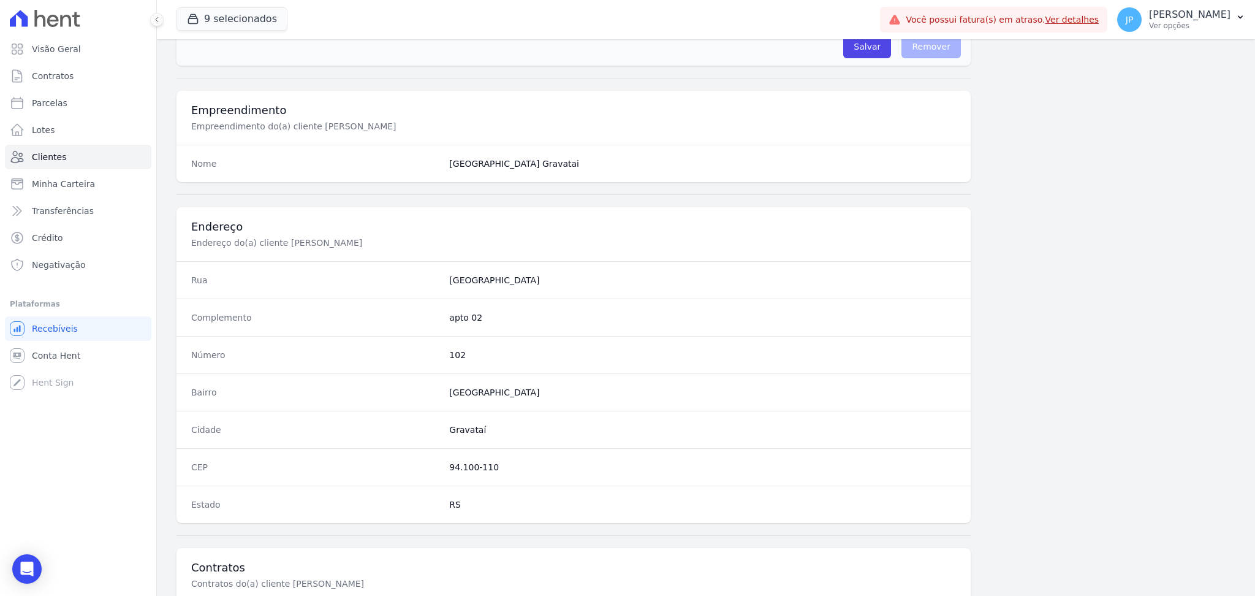
scroll to position [551, 0]
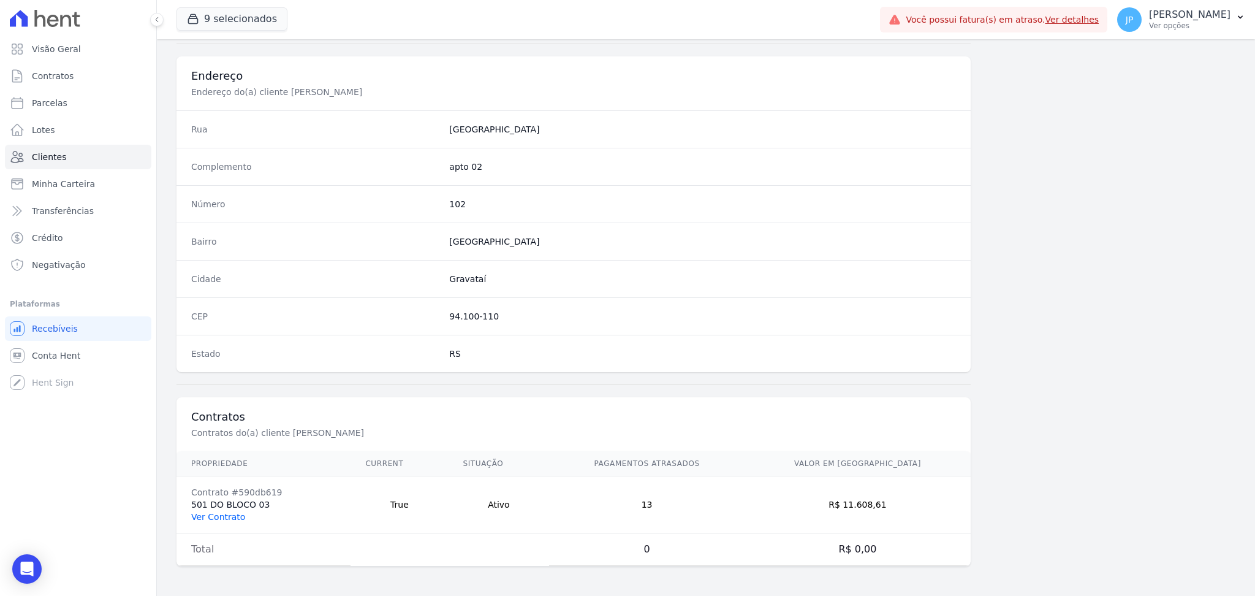
click at [219, 521] on link "Ver Contrato" at bounding box center [218, 517] width 54 height 10
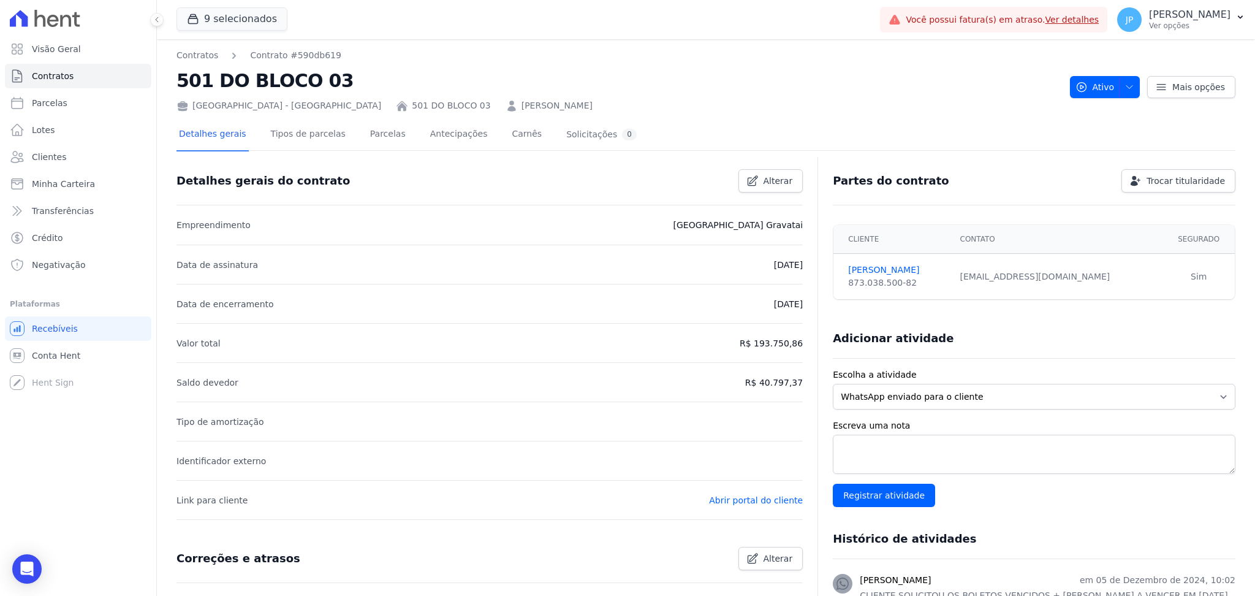
click at [422, 169] on div "Detalhes gerais do contrato Alterar" at bounding box center [485, 175] width 636 height 33
click at [376, 132] on link "Parcelas" at bounding box center [388, 135] width 40 height 32
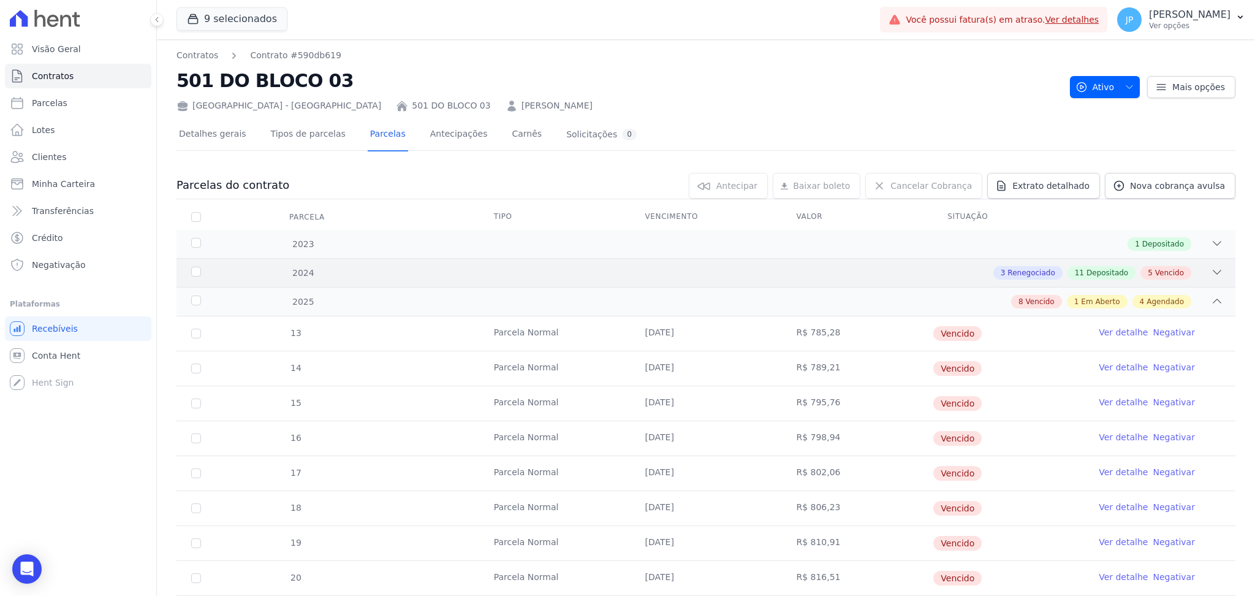
click at [1211, 268] on icon at bounding box center [1217, 272] width 12 height 12
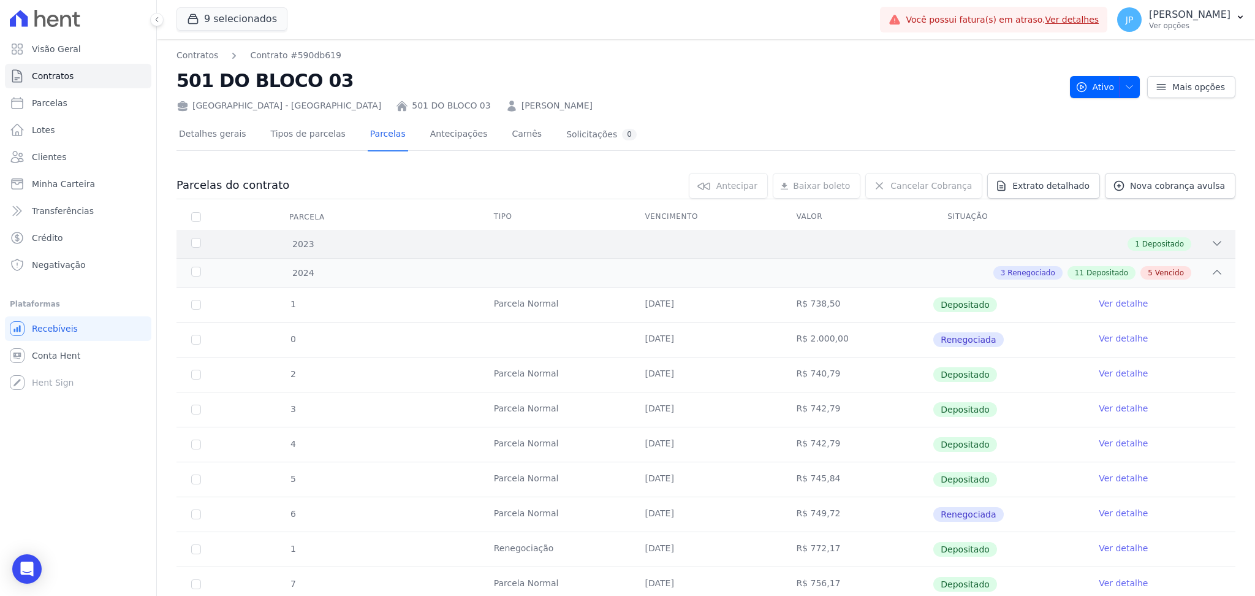
click at [1211, 244] on icon at bounding box center [1217, 243] width 12 height 12
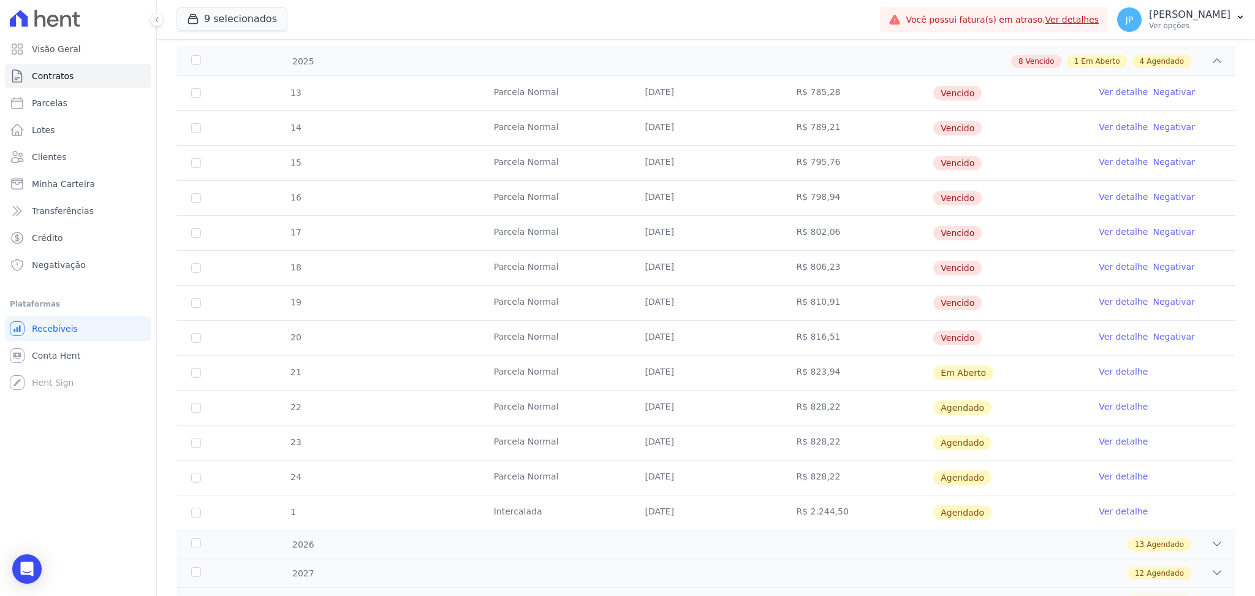
scroll to position [914, 0]
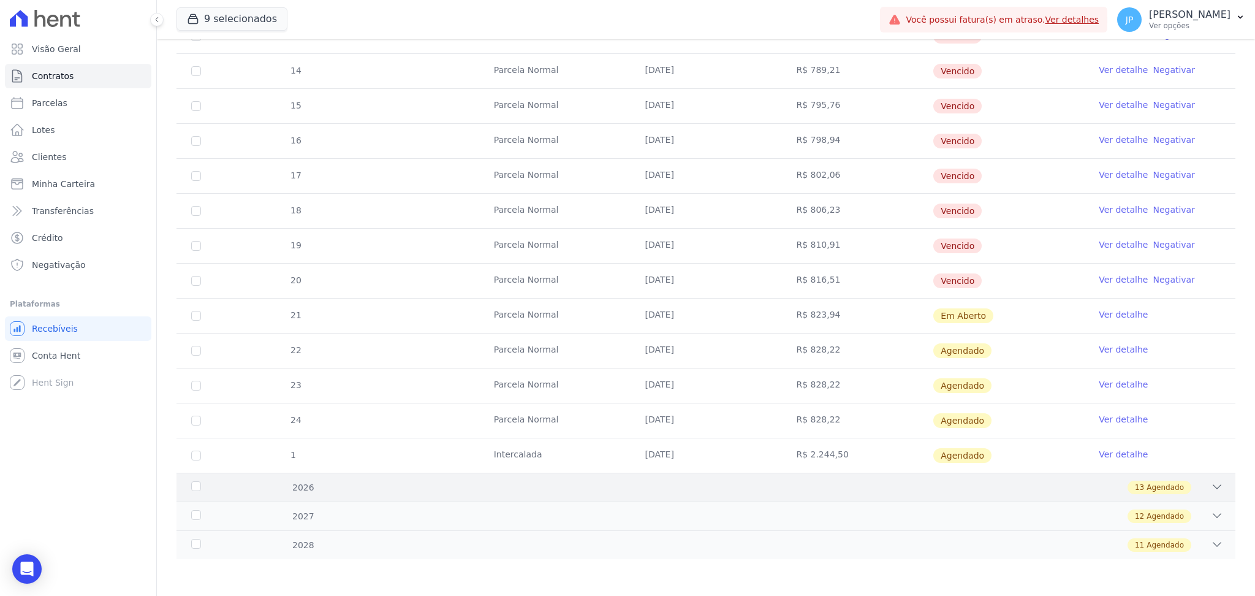
click at [1211, 485] on icon at bounding box center [1217, 486] width 12 height 12
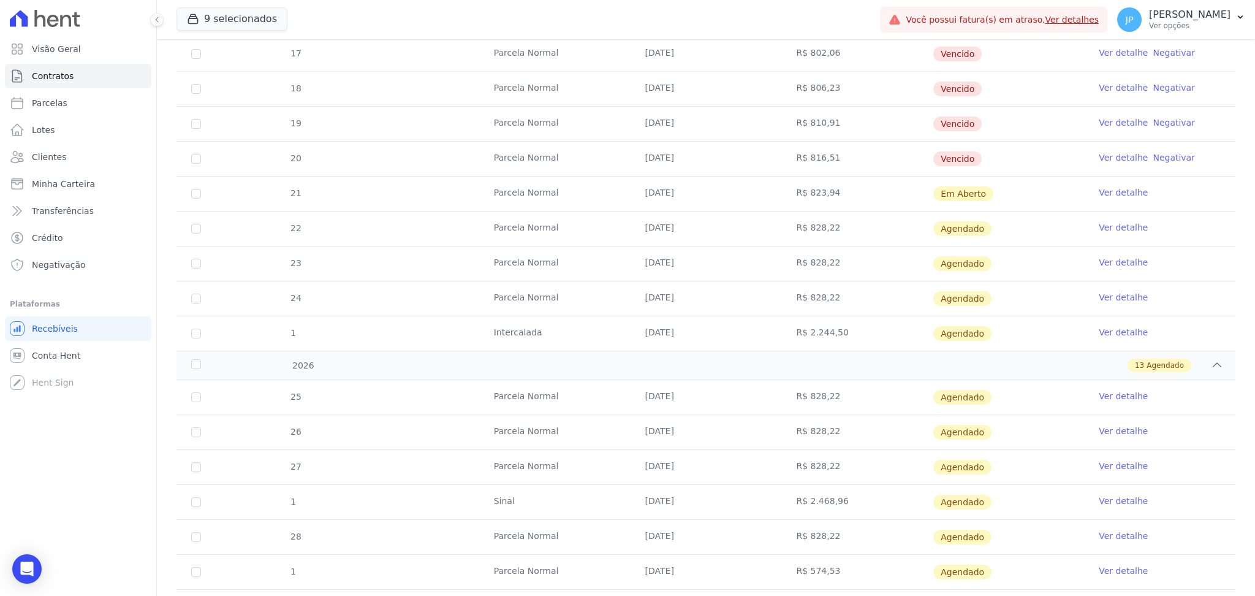
scroll to position [1451, 0]
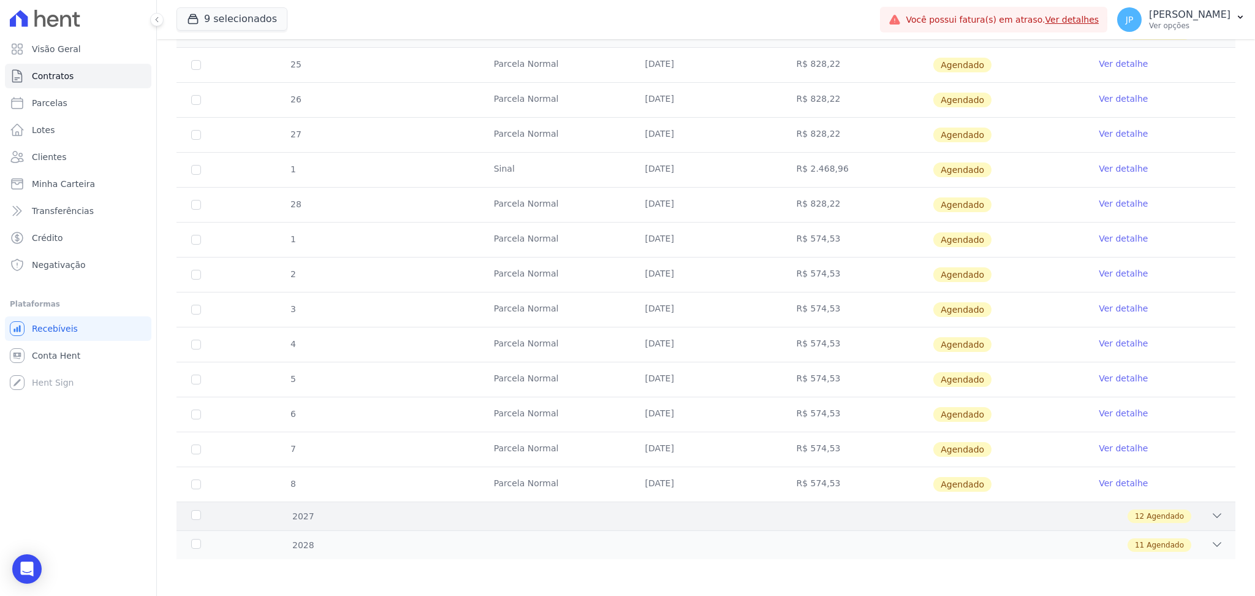
click at [1211, 519] on icon at bounding box center [1217, 515] width 12 height 12
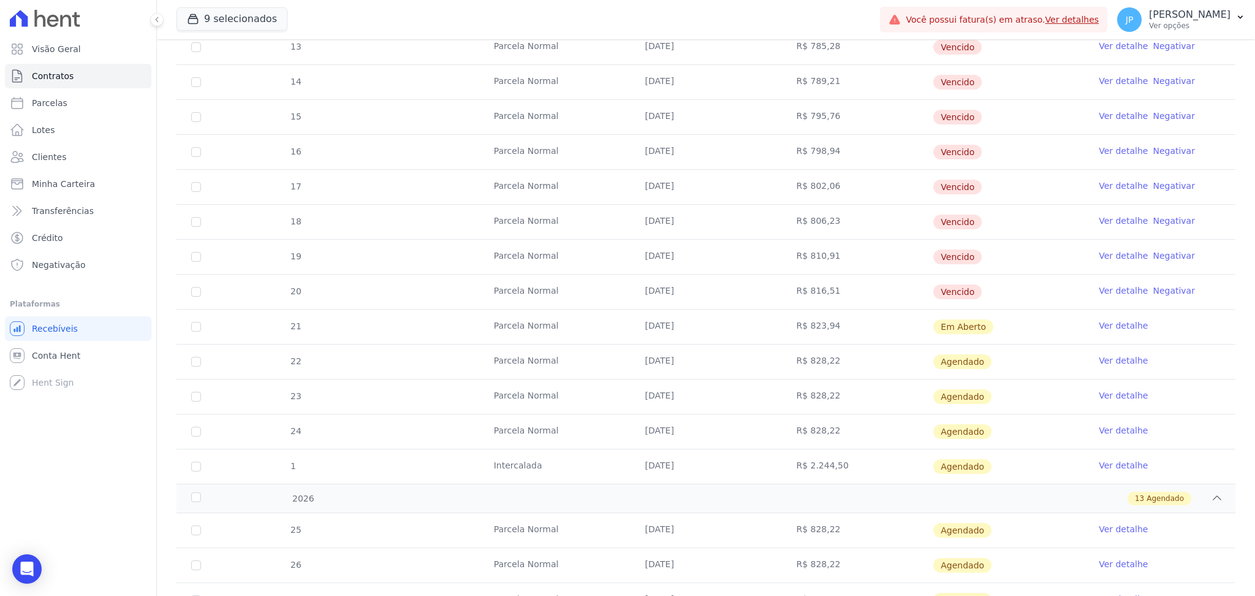
scroll to position [898, 0]
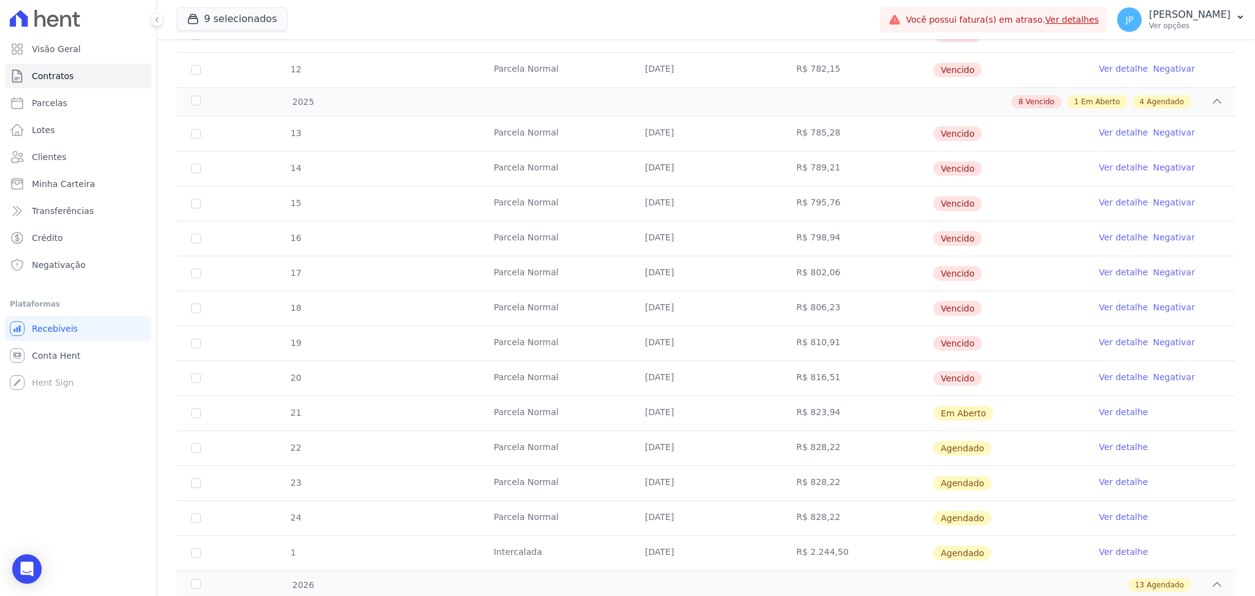
drag, startPoint x: 739, startPoint y: 426, endPoint x: 890, endPoint y: 545, distance: 192.5
click at [890, 545] on tbody "13 [GEOGRAPHIC_DATA] [DATE] R$ 785,28 [GEOGRAPHIC_DATA] Ver detalhe Negativar 1…" at bounding box center [705, 342] width 1059 height 453
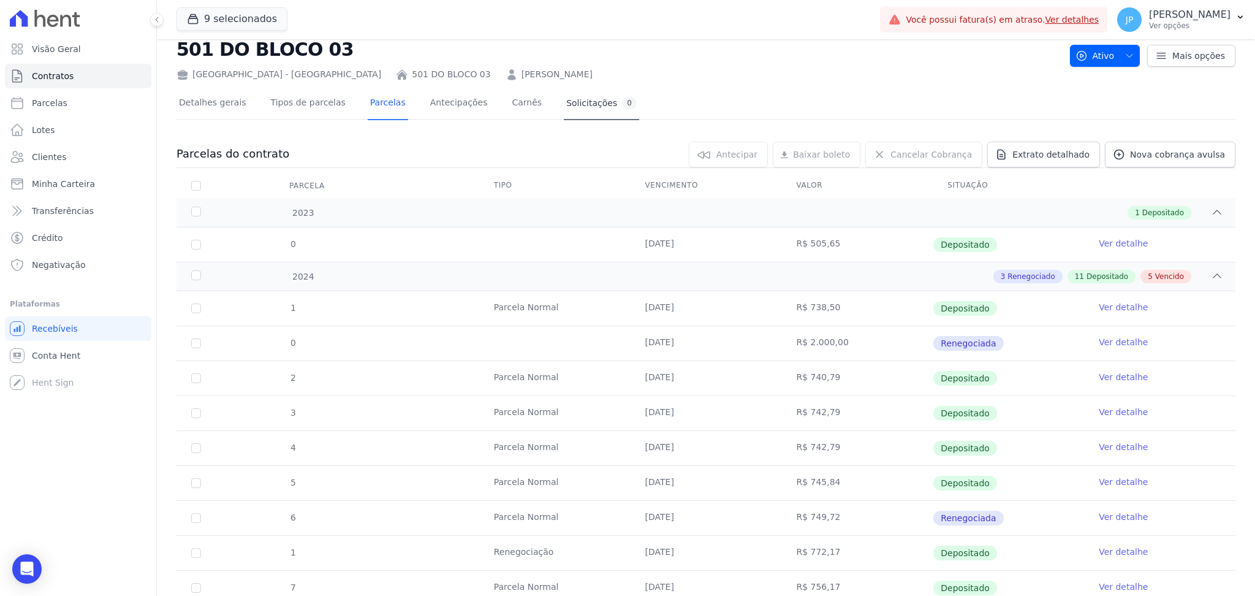
scroll to position [0, 0]
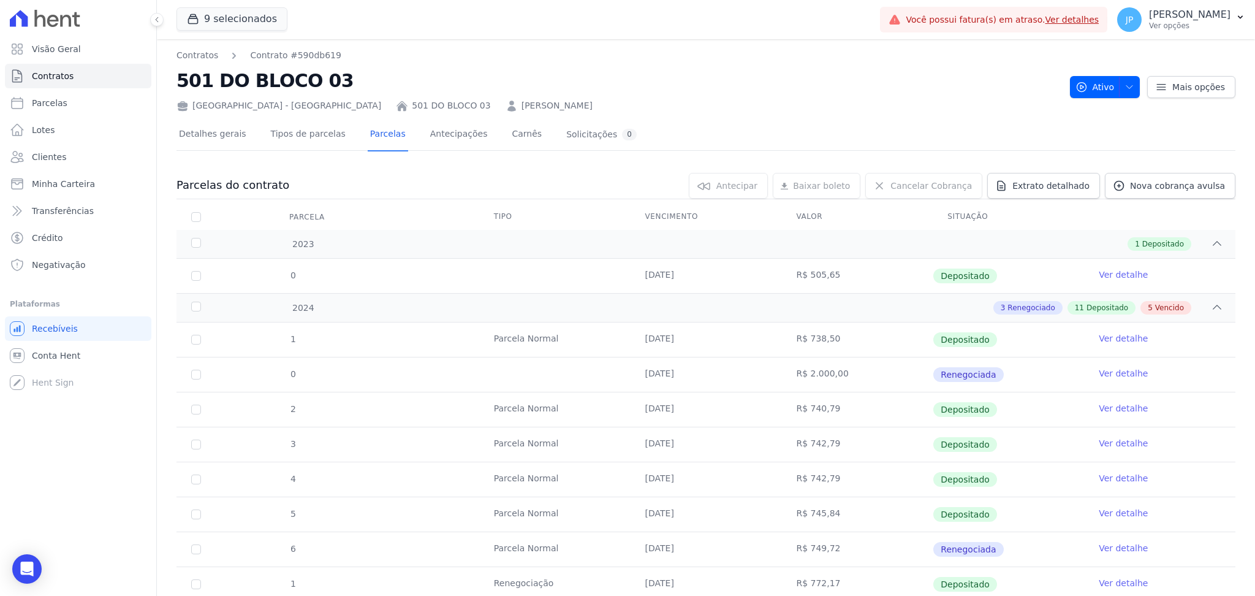
drag, startPoint x: 563, startPoint y: 109, endPoint x: 395, endPoint y: 109, distance: 168.5
click at [395, 109] on div "[GEOGRAPHIC_DATA] - [GEOGRAPHIC_DATA] 501 DO BLOCO 03 [PERSON_NAME]" at bounding box center [618, 103] width 884 height 18
copy link "[PERSON_NAME]"
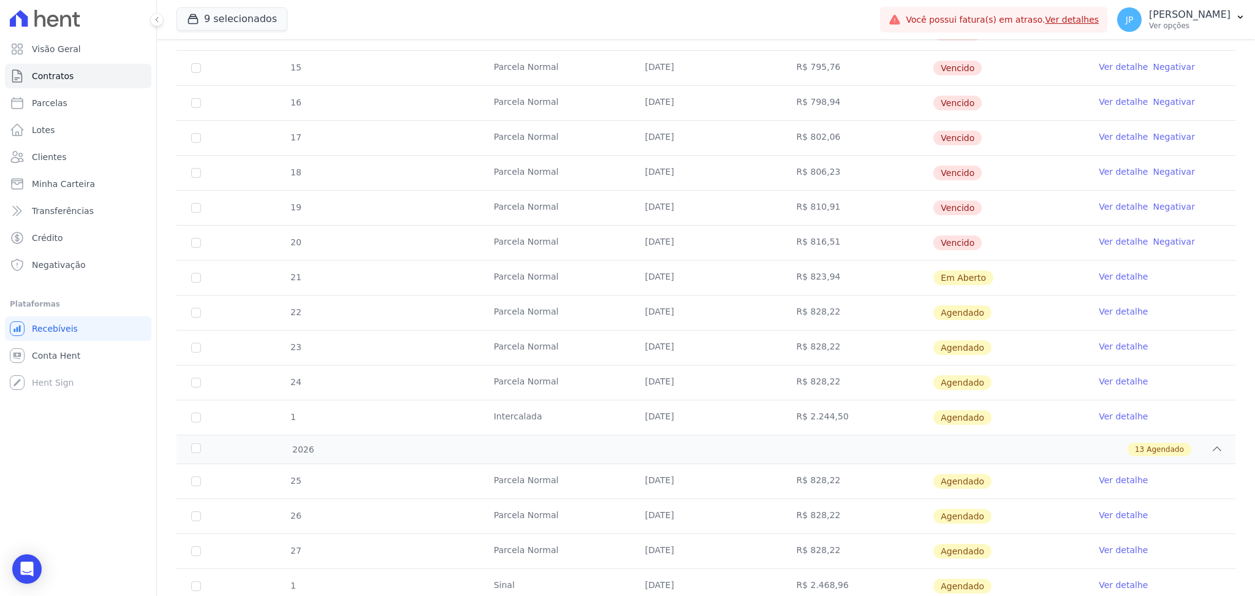
scroll to position [1062, 0]
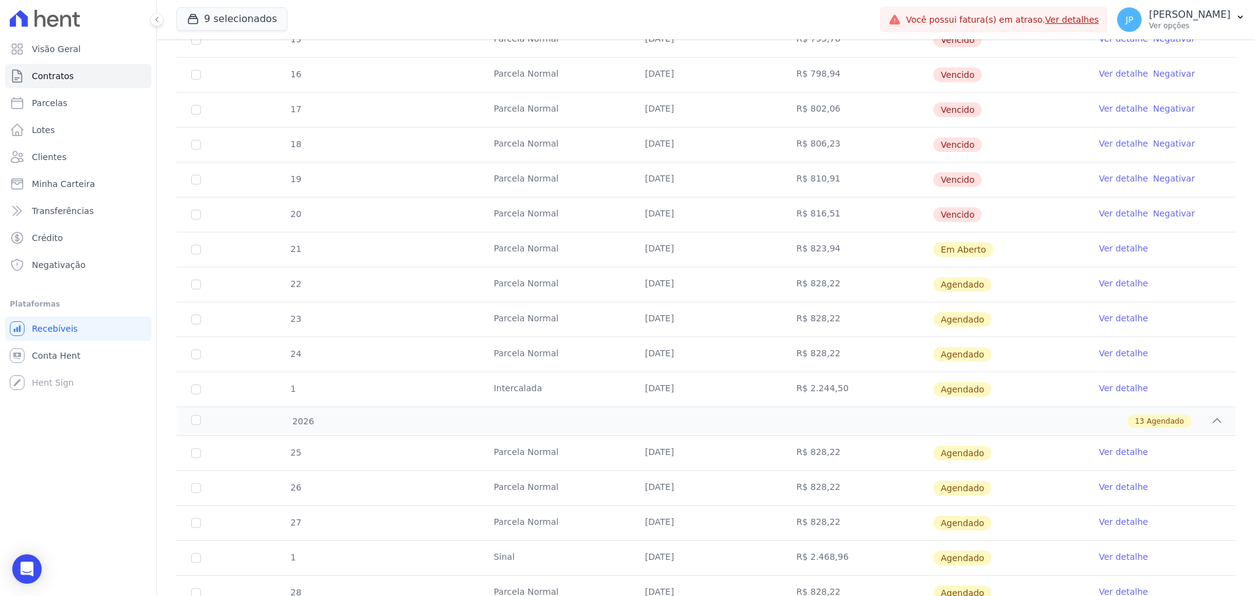
drag, startPoint x: 593, startPoint y: 381, endPoint x: 863, endPoint y: 384, distance: 270.9
click at [863, 384] on tr "1 [GEOGRAPHIC_DATA] [DATE] R$ 2.244,50 [GEOGRAPHIC_DATA] Ver detalhe" at bounding box center [705, 388] width 1059 height 35
drag, startPoint x: 653, startPoint y: 249, endPoint x: 843, endPoint y: 522, distance: 333.2
click at [843, 522] on div "2023 1 Depositado 0 [DATE] R$ 505,65 Depositado Ver detalhe 2024 3 Renegociado …" at bounding box center [705, 267] width 1059 height 2198
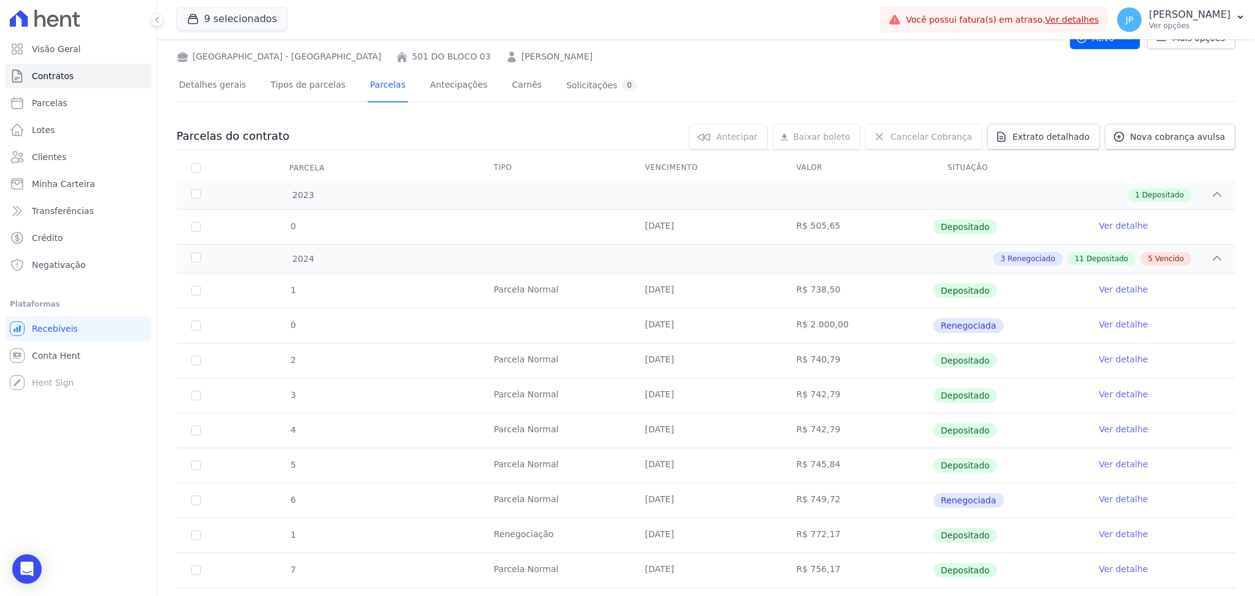
scroll to position [0, 0]
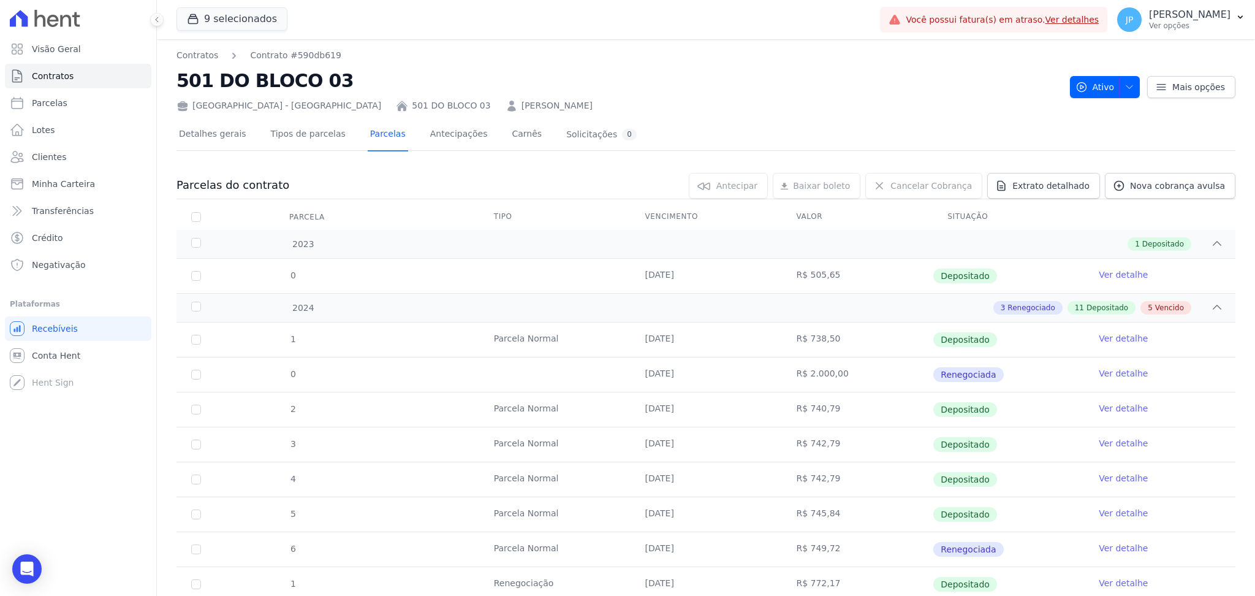
drag, startPoint x: 563, startPoint y: 106, endPoint x: 388, endPoint y: 108, distance: 174.6
click at [388, 108] on div "[GEOGRAPHIC_DATA] - [GEOGRAPHIC_DATA] 501 DO BLOCO 03 [PERSON_NAME]" at bounding box center [618, 103] width 884 height 18
click at [412, 110] on link "501 DO BLOCO 03" at bounding box center [451, 105] width 78 height 13
click at [521, 106] on link "[PERSON_NAME]" at bounding box center [556, 105] width 71 height 13
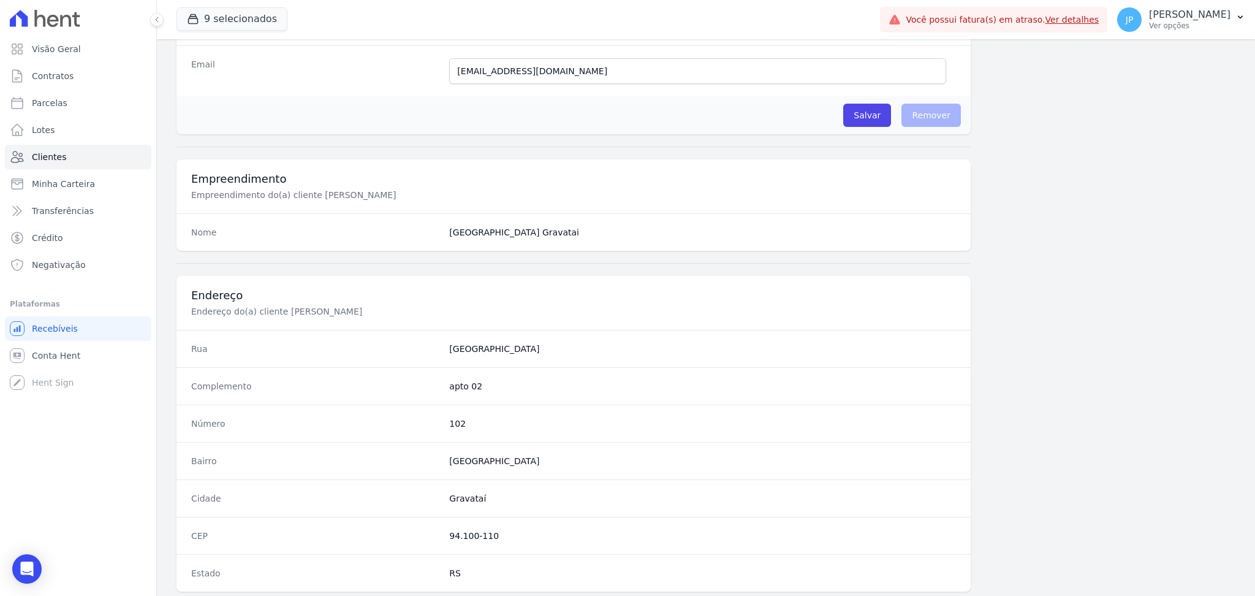
scroll to position [490, 0]
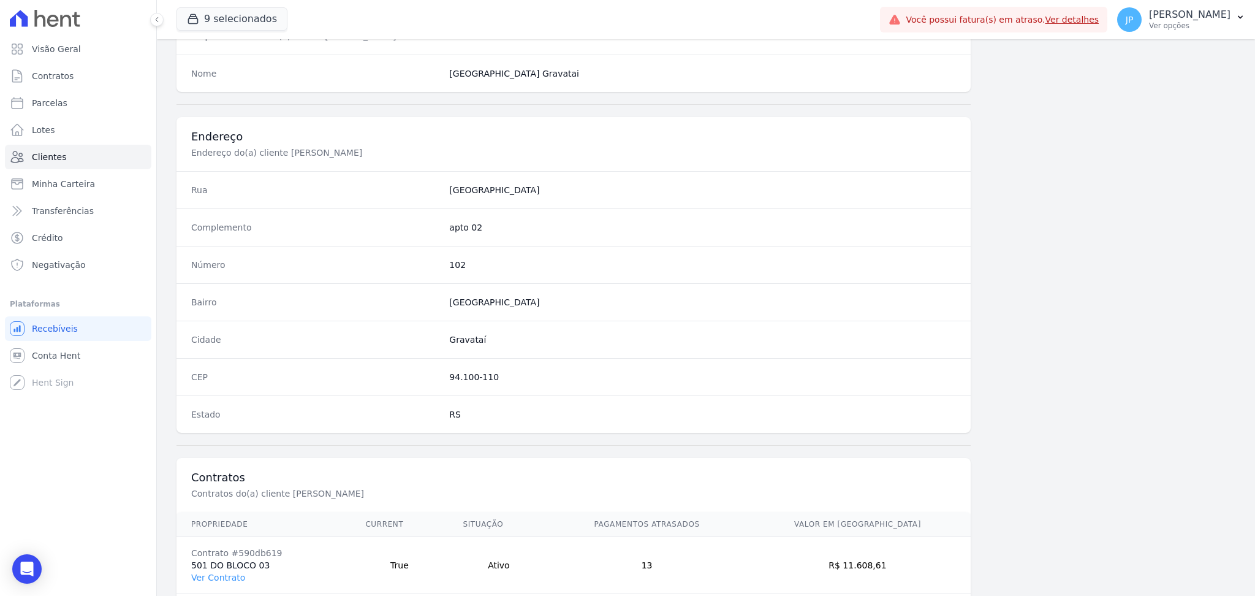
drag, startPoint x: 444, startPoint y: 346, endPoint x: 505, endPoint y: 343, distance: 60.8
click at [505, 343] on div "Cidade [GEOGRAPHIC_DATA]" at bounding box center [573, 338] width 794 height 37
drag, startPoint x: 441, startPoint y: 195, endPoint x: 563, endPoint y: 207, distance: 121.9
click at [563, 207] on div "Rua [GEOGRAPHIC_DATA]" at bounding box center [573, 189] width 794 height 37
drag, startPoint x: 409, startPoint y: 328, endPoint x: 487, endPoint y: 351, distance: 80.5
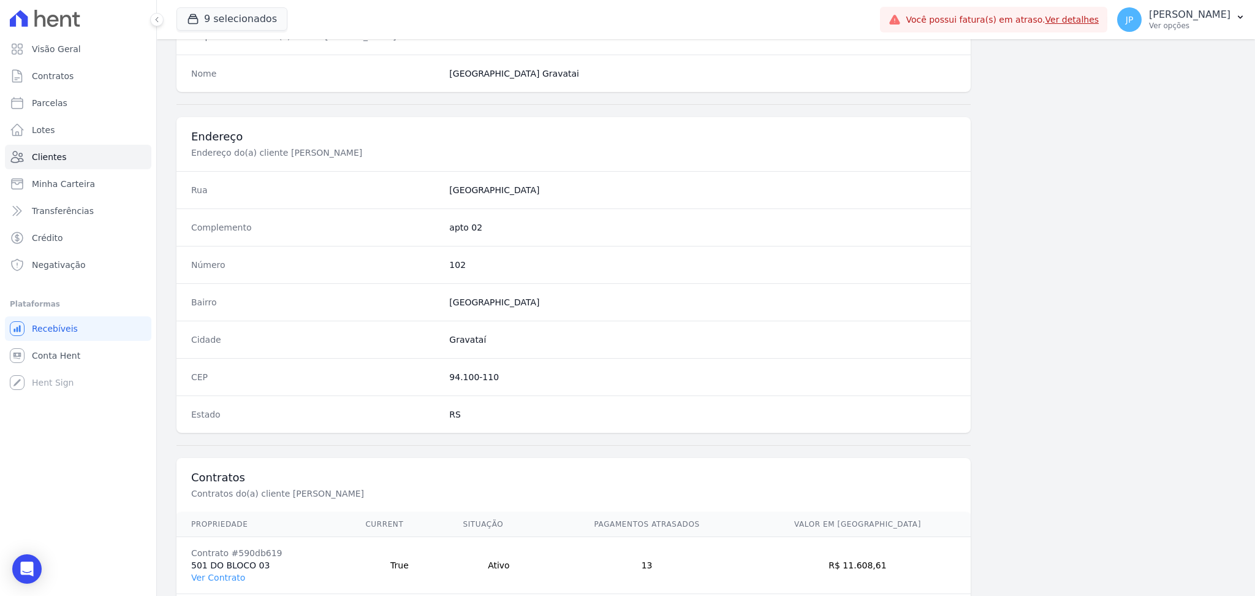
click at [487, 351] on div "Cidade [GEOGRAPHIC_DATA]" at bounding box center [573, 338] width 794 height 37
drag, startPoint x: 436, startPoint y: 307, endPoint x: 520, endPoint y: 314, distance: 83.7
click at [520, 314] on div "Bairro [GEOGRAPHIC_DATA]" at bounding box center [573, 301] width 794 height 37
drag, startPoint x: 447, startPoint y: 191, endPoint x: 602, endPoint y: 210, distance: 156.9
click at [602, 210] on dl "Rua [GEOGRAPHIC_DATA] Complemento apto 02 Número 102 [GEOGRAPHIC_DATA] [GEOGRAP…" at bounding box center [573, 302] width 794 height 262
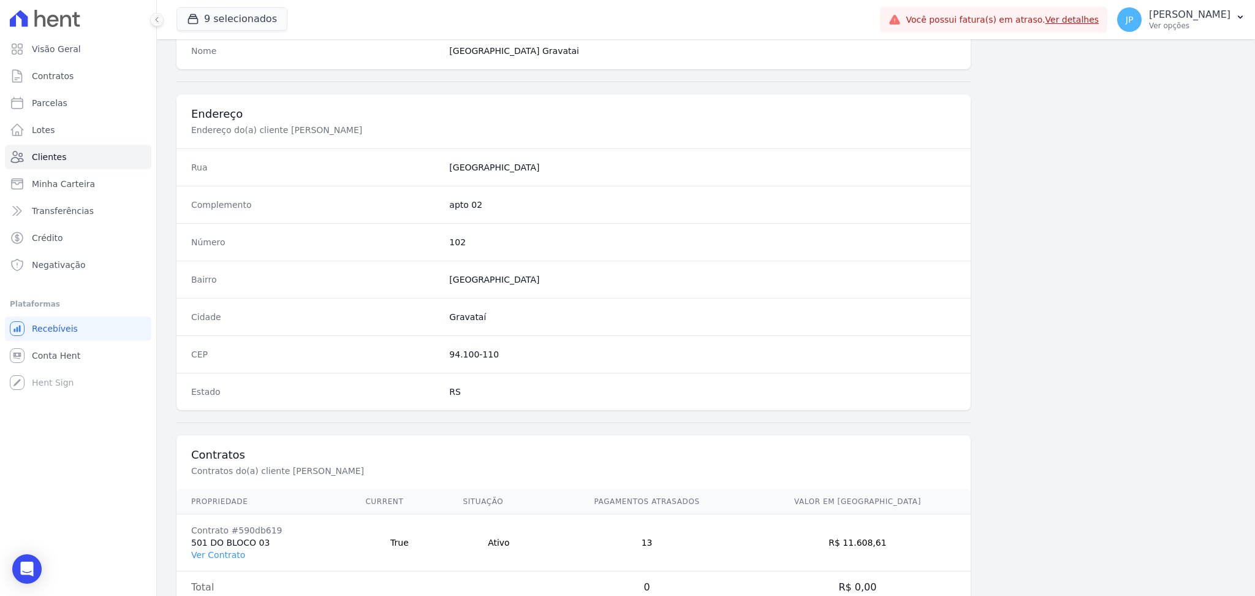
scroll to position [551, 0]
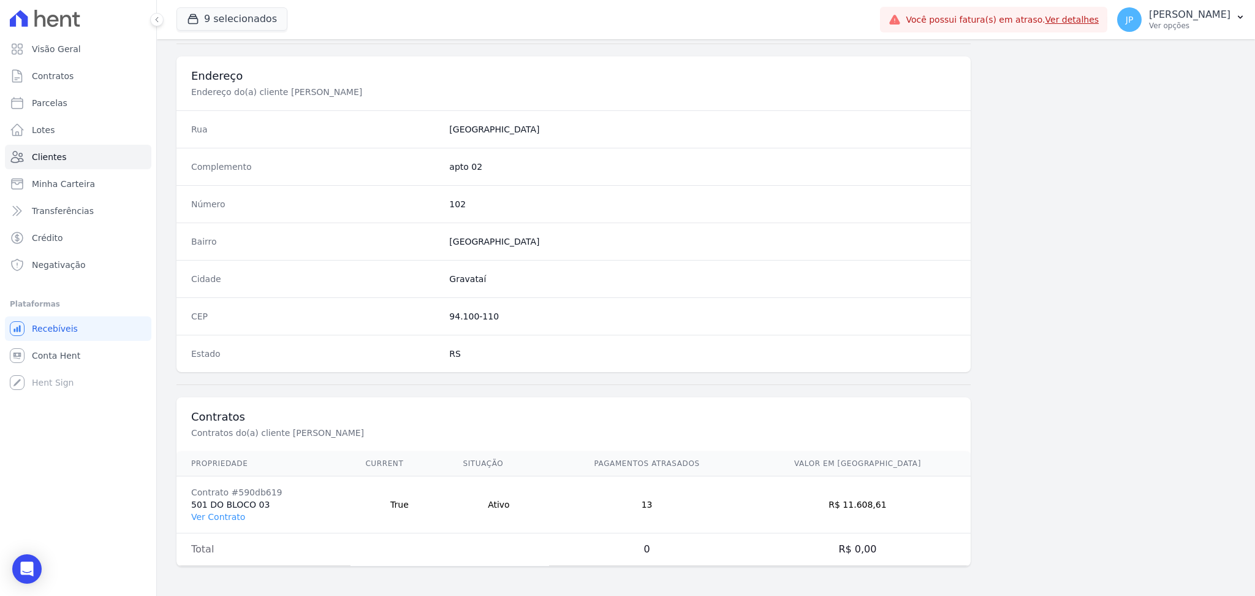
drag, startPoint x: 438, startPoint y: 284, endPoint x: 589, endPoint y: 283, distance: 150.7
click at [585, 277] on div "Cidade [GEOGRAPHIC_DATA]" at bounding box center [573, 278] width 794 height 37
drag, startPoint x: 857, startPoint y: 506, endPoint x: 922, endPoint y: 505, distance: 65.6
click at [926, 504] on td "R$ 11.608,61" at bounding box center [858, 504] width 226 height 57
click at [857, 512] on td "R$ 11.608,61" at bounding box center [858, 504] width 226 height 57
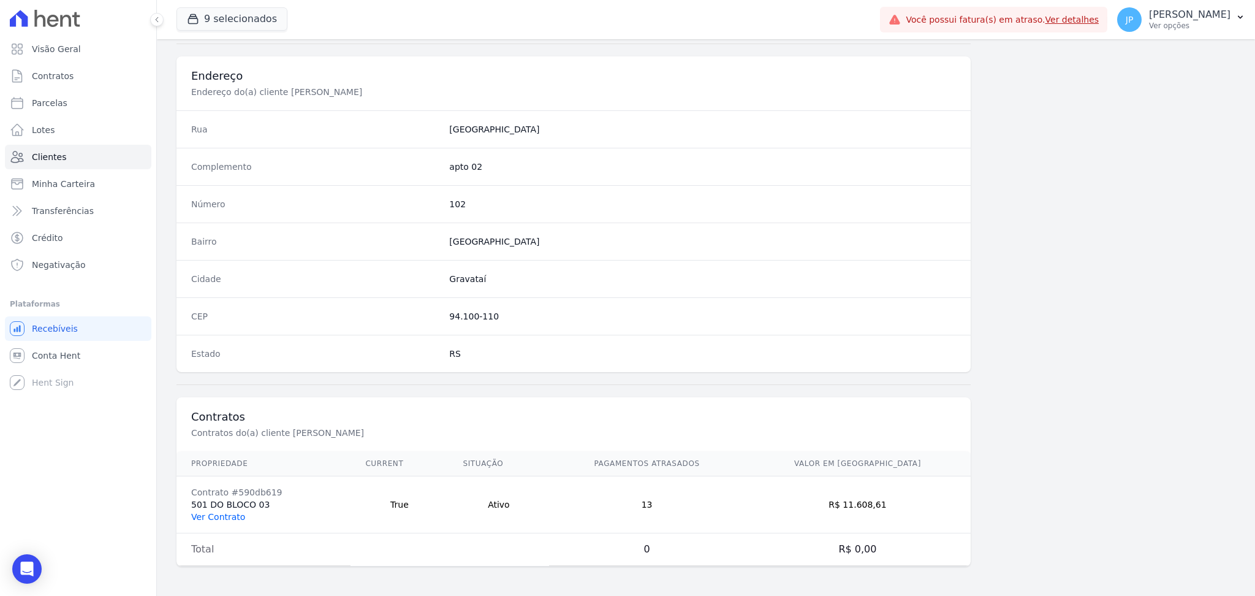
click at [233, 513] on link "Ver Contrato" at bounding box center [218, 517] width 54 height 10
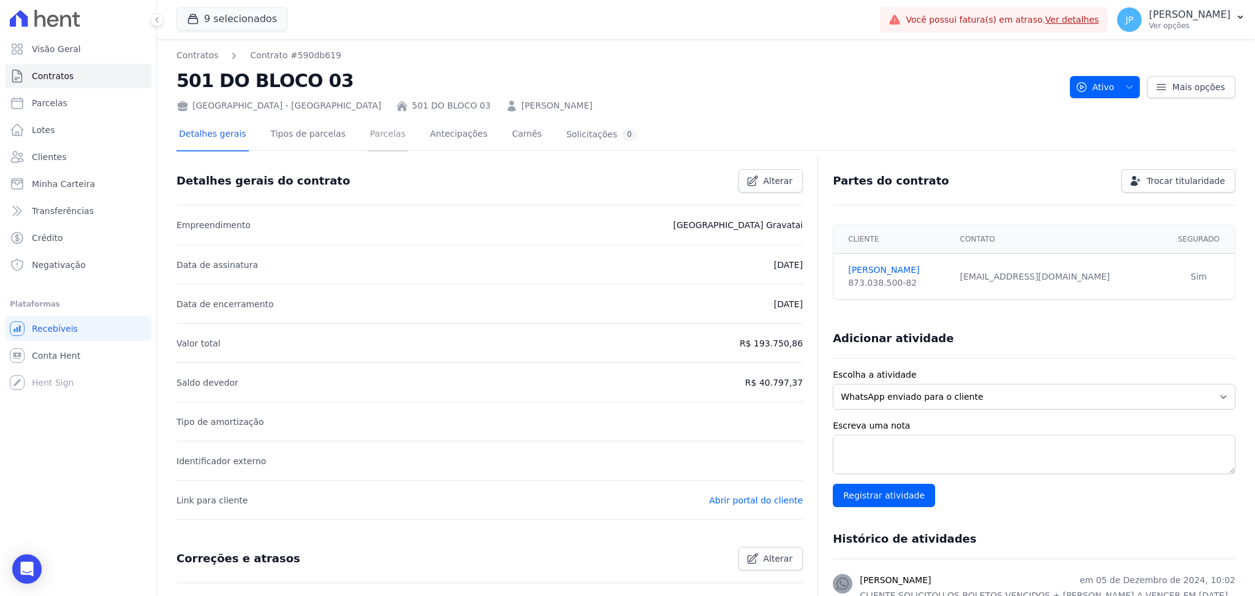
click at [369, 123] on link "Parcelas" at bounding box center [388, 135] width 40 height 32
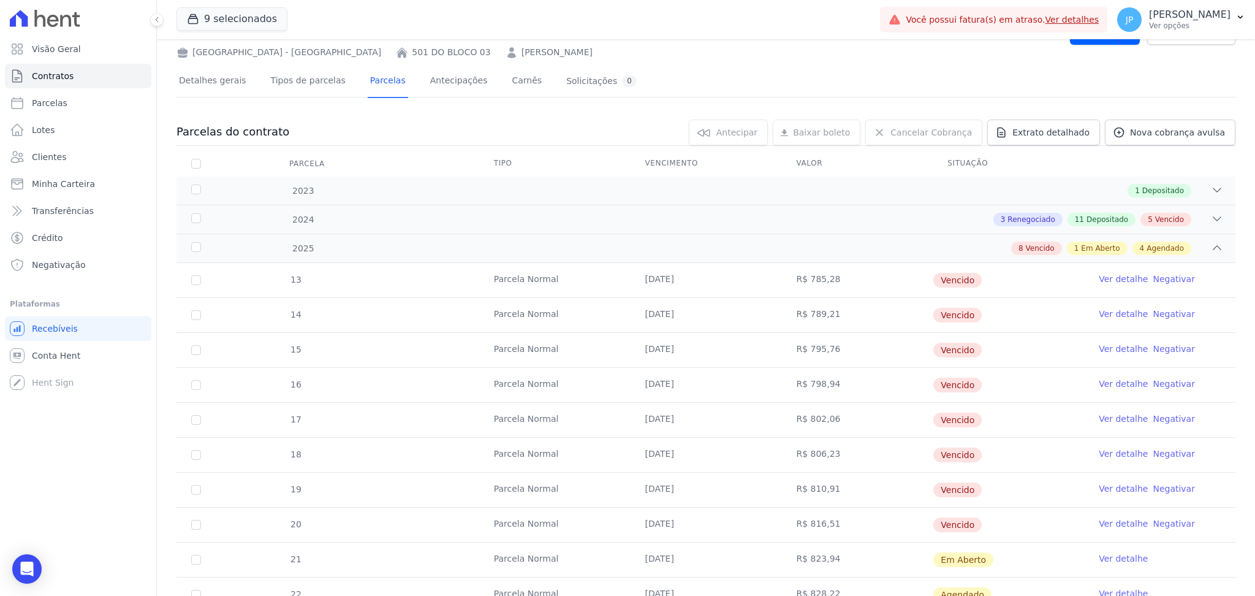
scroll to position [81, 0]
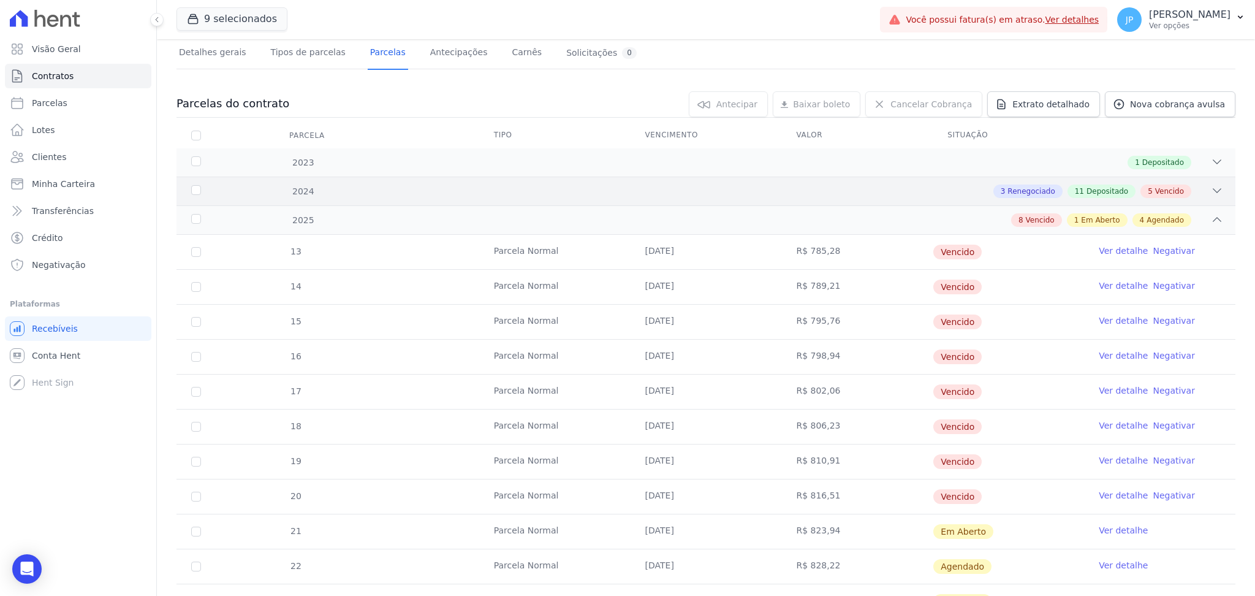
click at [1174, 194] on div "3 Renegociado 11 Depositado 5 Vencido" at bounding box center [758, 190] width 930 height 13
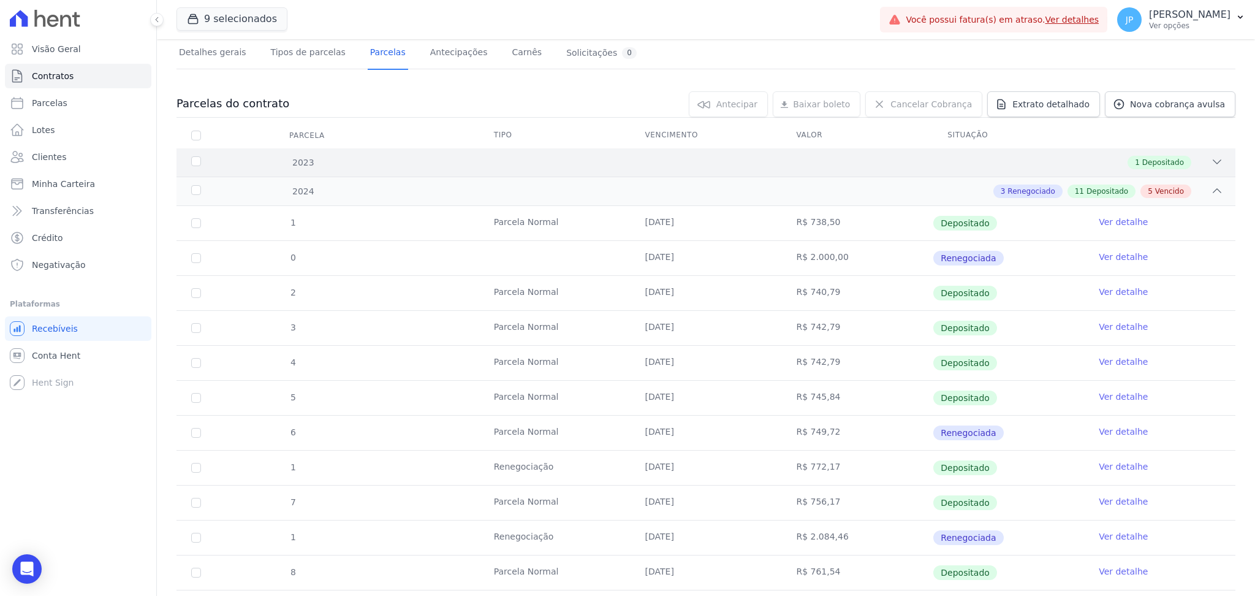
click at [1211, 165] on icon at bounding box center [1217, 162] width 12 height 12
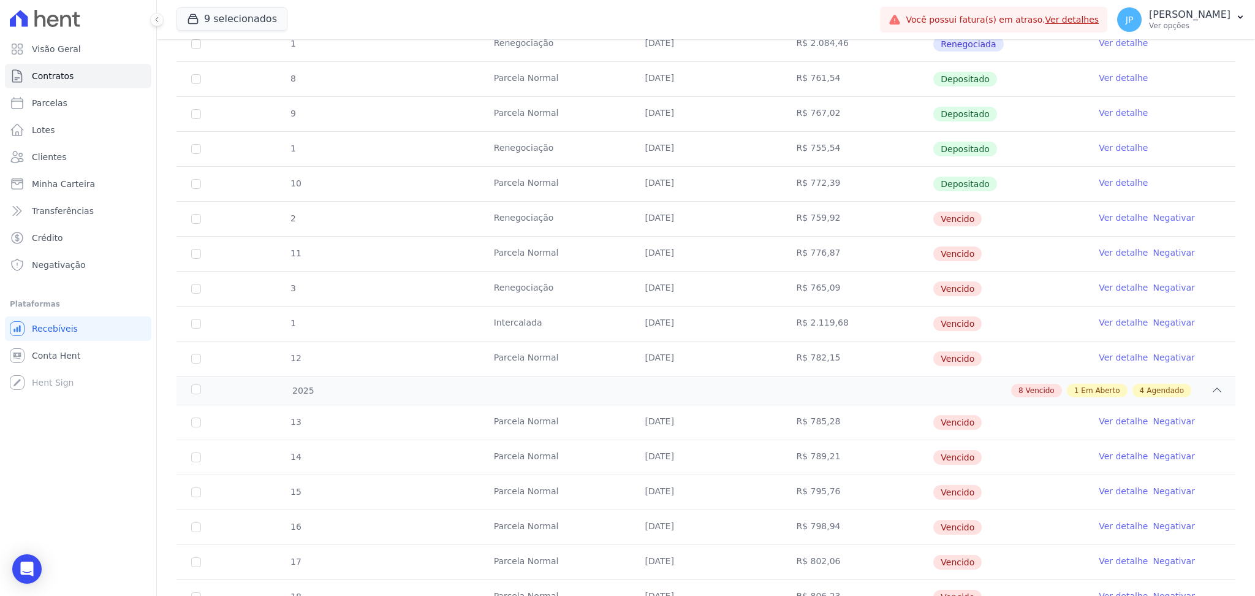
scroll to position [572, 0]
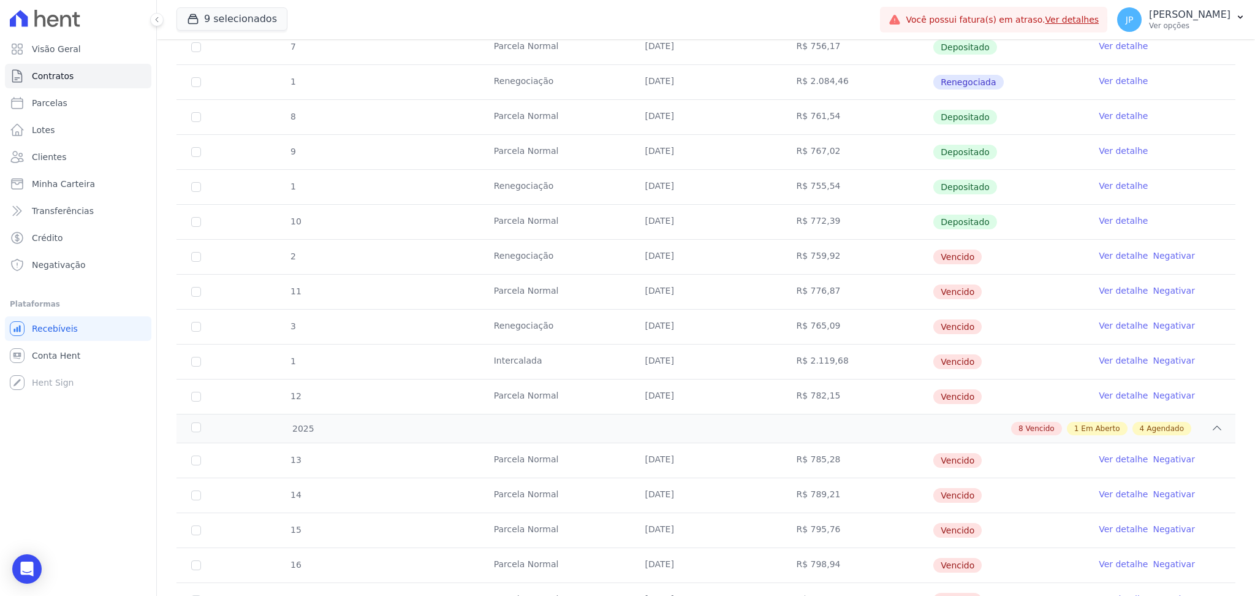
drag, startPoint x: 626, startPoint y: 233, endPoint x: 1028, endPoint y: 297, distance: 407.6
click at [1028, 297] on tbody "1 [GEOGRAPHIC_DATA] [DATE] R$ 738,50 Depositado Ver detalhe 0 [DATE] R$ 2.000,0…" at bounding box center [705, 82] width 1059 height 663
click at [985, 357] on td "Vencido" at bounding box center [1008, 361] width 151 height 34
drag, startPoint x: 609, startPoint y: 235, endPoint x: 1056, endPoint y: 308, distance: 452.5
click at [1059, 306] on tbody "1 [GEOGRAPHIC_DATA] [DATE] R$ 738,50 Depositado Ver detalhe 0 [DATE] R$ 2.000,0…" at bounding box center [705, 82] width 1059 height 663
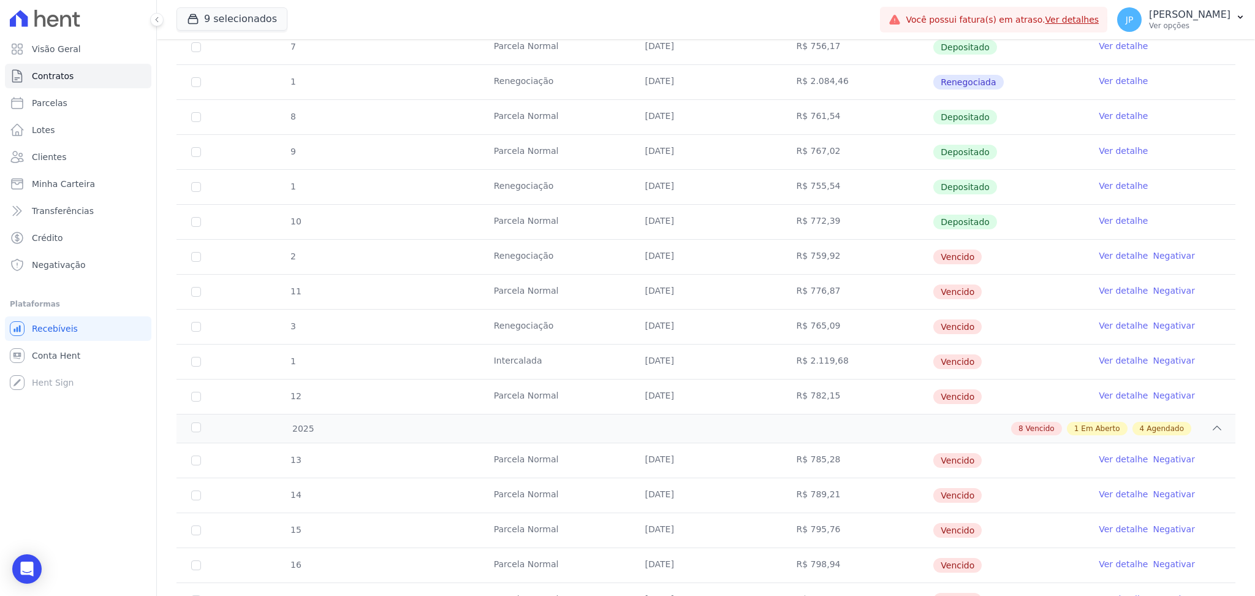
click at [969, 363] on td "Vencido" at bounding box center [1008, 361] width 151 height 34
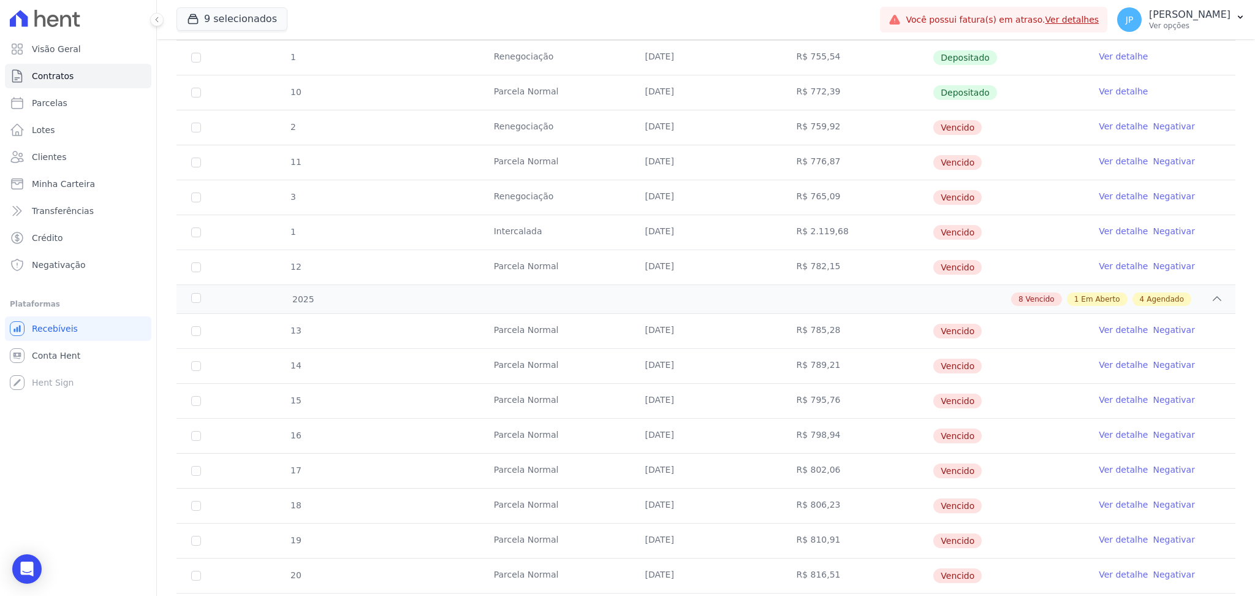
scroll to position [996, 0]
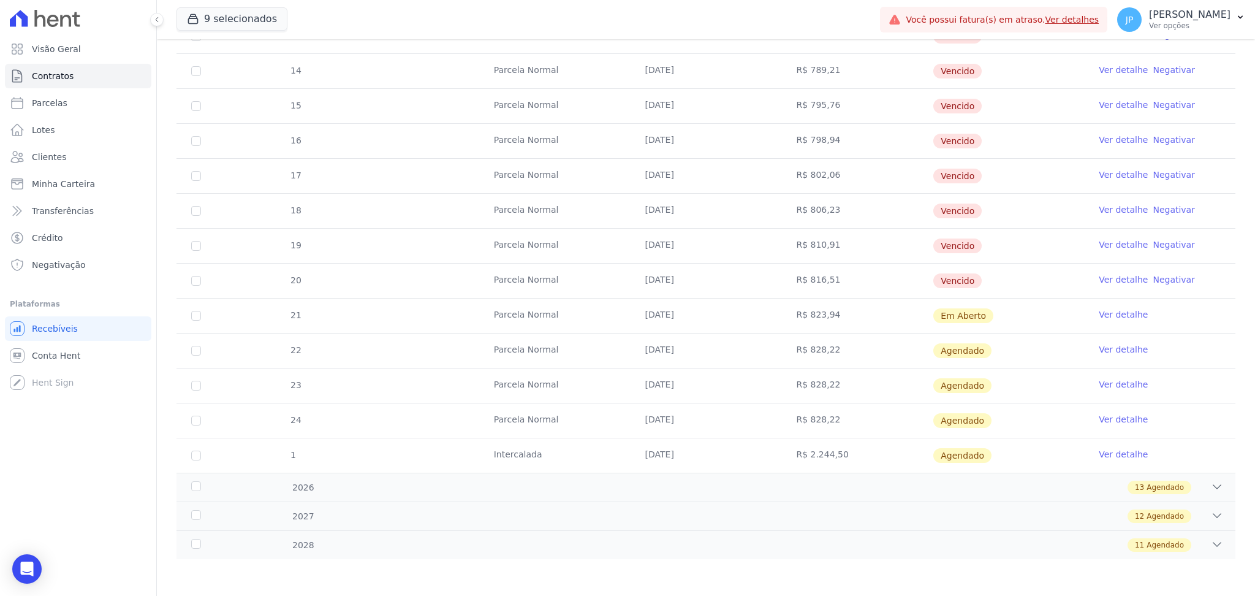
drag, startPoint x: 618, startPoint y: 260, endPoint x: 1213, endPoint y: 290, distance: 595.8
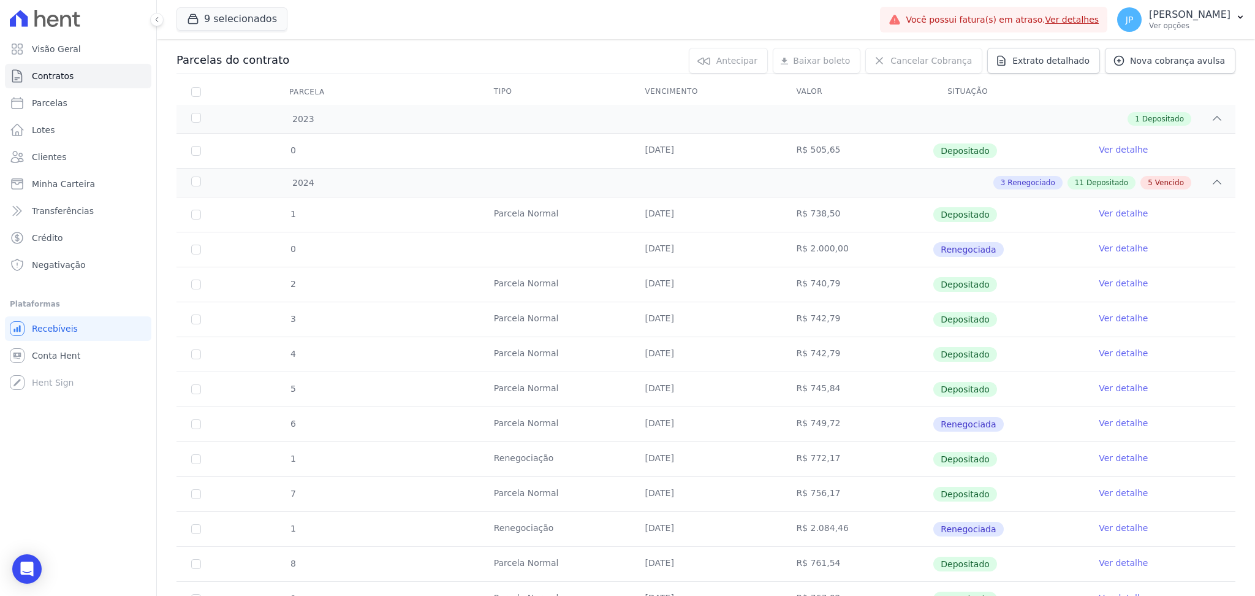
scroll to position [97, 0]
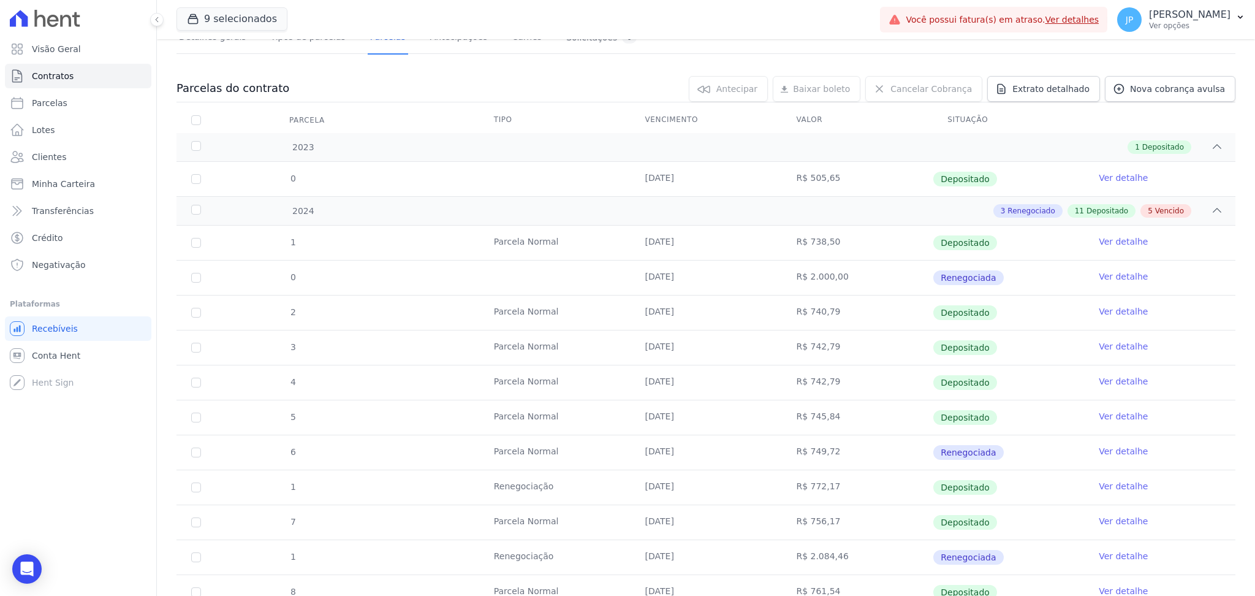
drag, startPoint x: 411, startPoint y: 275, endPoint x: 969, endPoint y: 283, distance: 558.9
click at [969, 283] on tr "0 [DATE] R$ 2.000,00 Renegociada Ver detalhe" at bounding box center [705, 277] width 1059 height 35
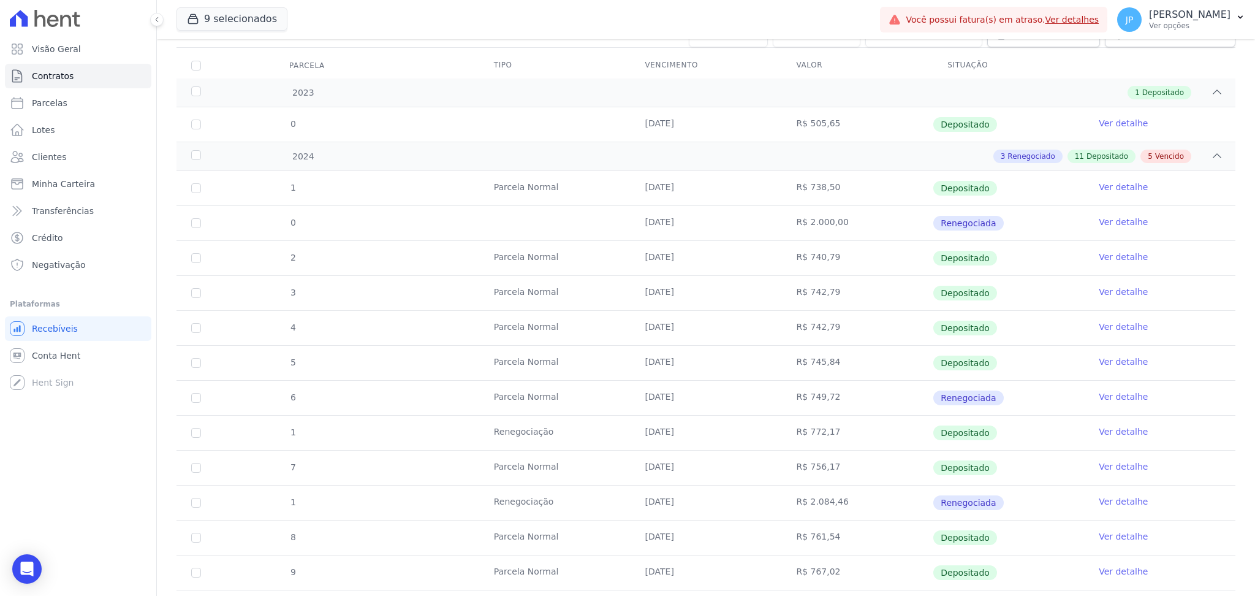
scroll to position [179, 0]
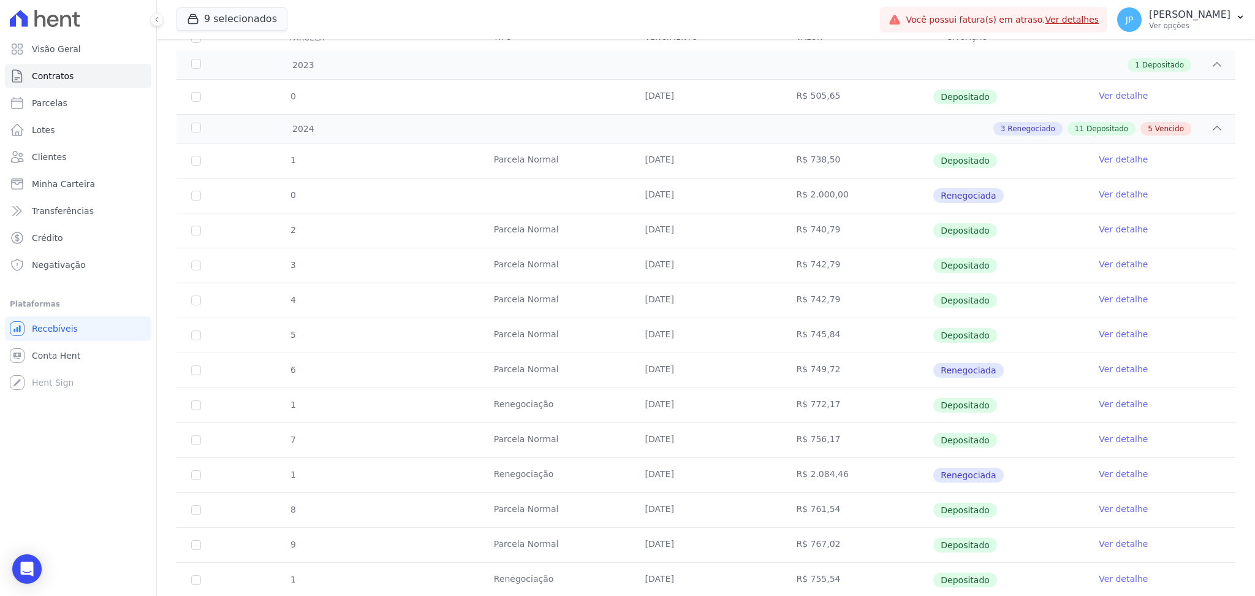
drag, startPoint x: 788, startPoint y: 371, endPoint x: 912, endPoint y: 372, distance: 124.4
click at [912, 372] on tr "6 [GEOGRAPHIC_DATA] [DATE] R$ 749,72 Renegociada Ver detalhe" at bounding box center [705, 369] width 1059 height 35
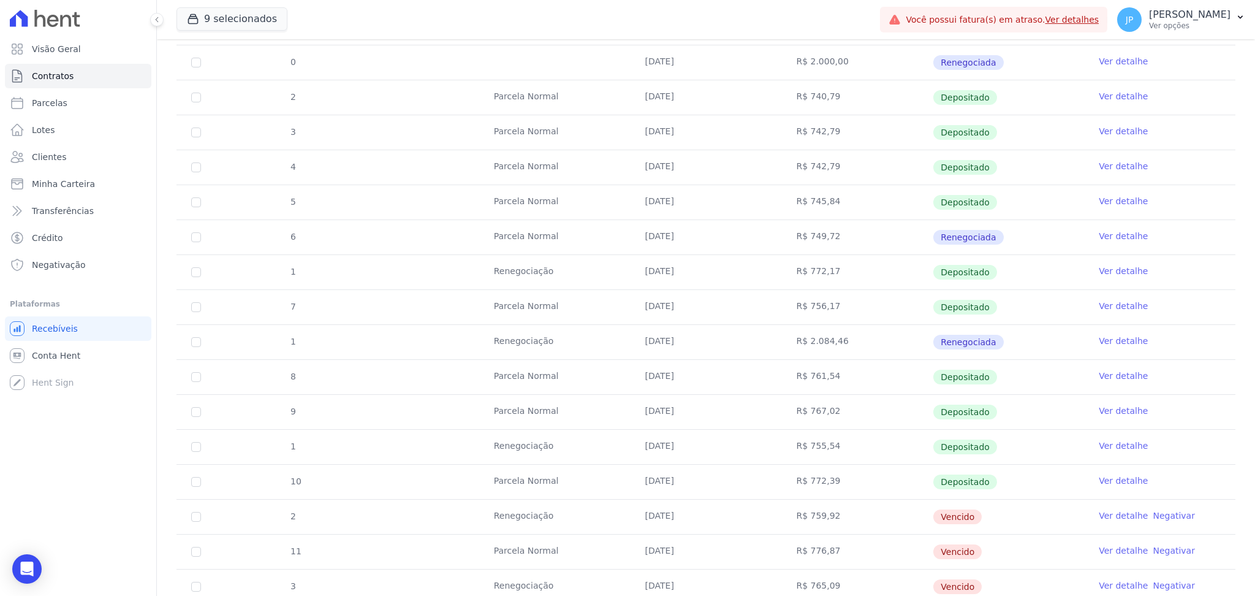
scroll to position [342, 0]
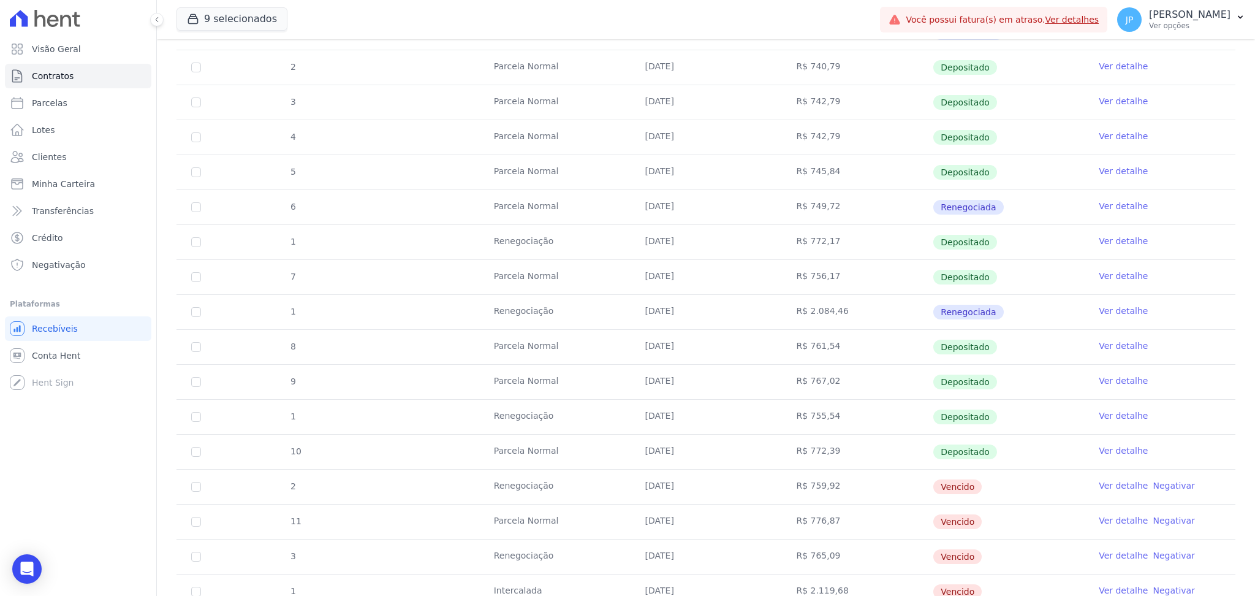
drag, startPoint x: 809, startPoint y: 309, endPoint x: 1028, endPoint y: 345, distance: 221.0
click at [1028, 345] on tbody "1 [GEOGRAPHIC_DATA] [DATE] R$ 738,50 Depositado Ver detalhe 0 [DATE] R$ 2.000,0…" at bounding box center [705, 311] width 1059 height 663
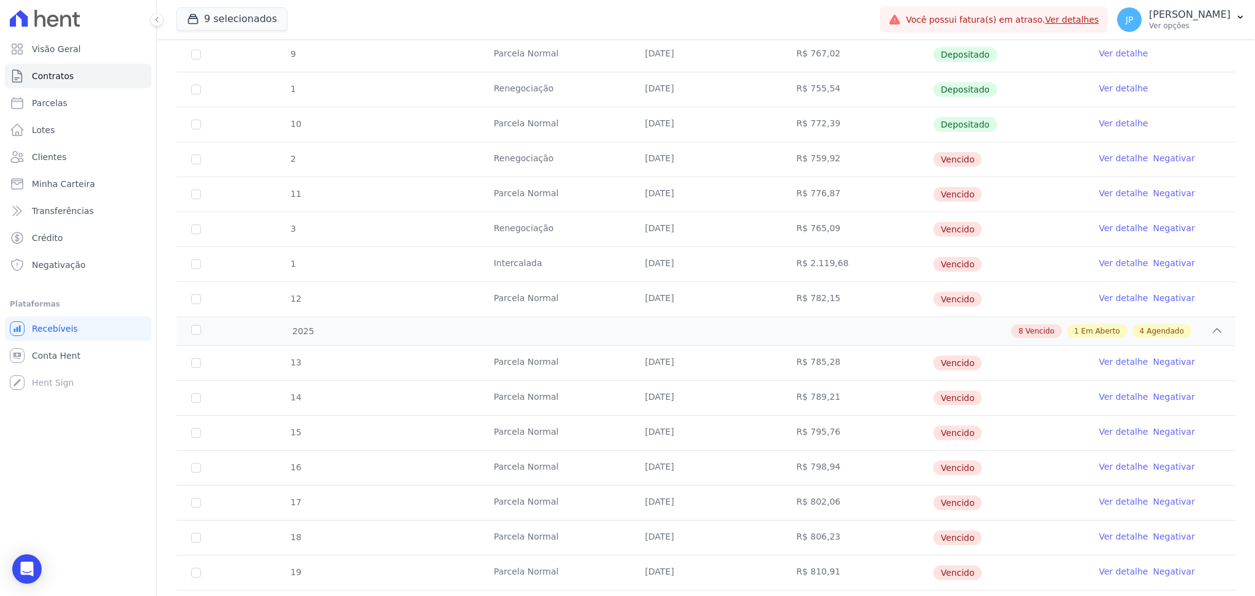
scroll to position [751, 0]
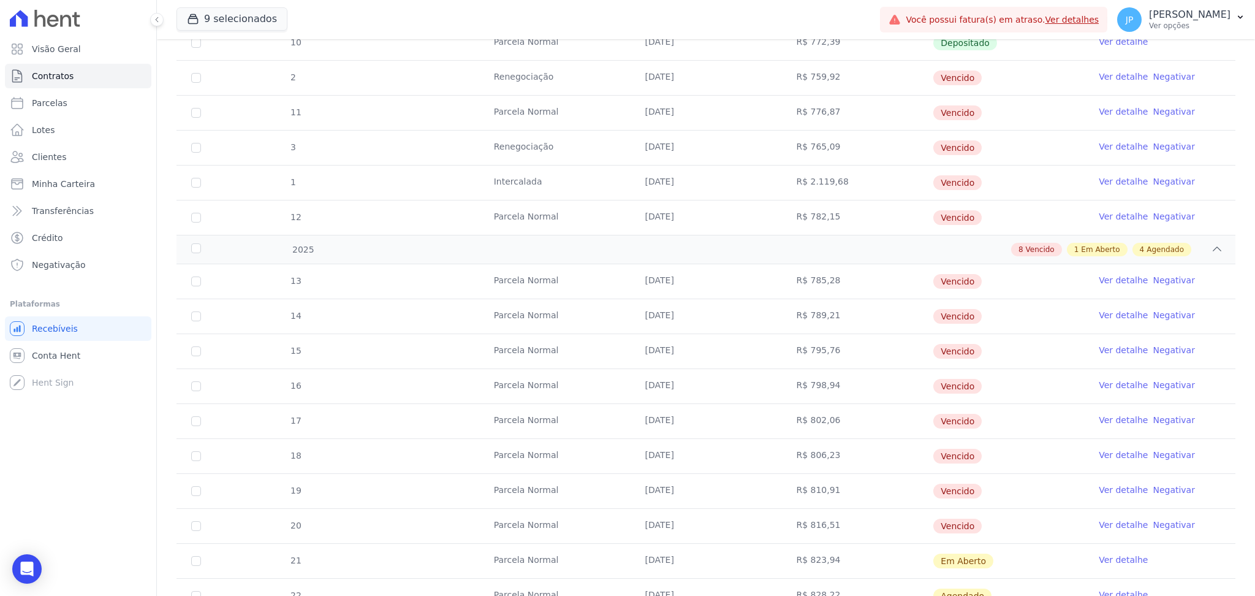
drag, startPoint x: 483, startPoint y: 64, endPoint x: 1165, endPoint y: 520, distance: 820.3
click at [1165, 520] on div "2023 1 Depositado 0 [DATE] R$ 505,65 Depositado Ver detalhe 2024 3 Renegociado …" at bounding box center [705, 141] width 1059 height 1325
click at [1091, 464] on td "Ver detalhe Negativar" at bounding box center [1159, 456] width 151 height 34
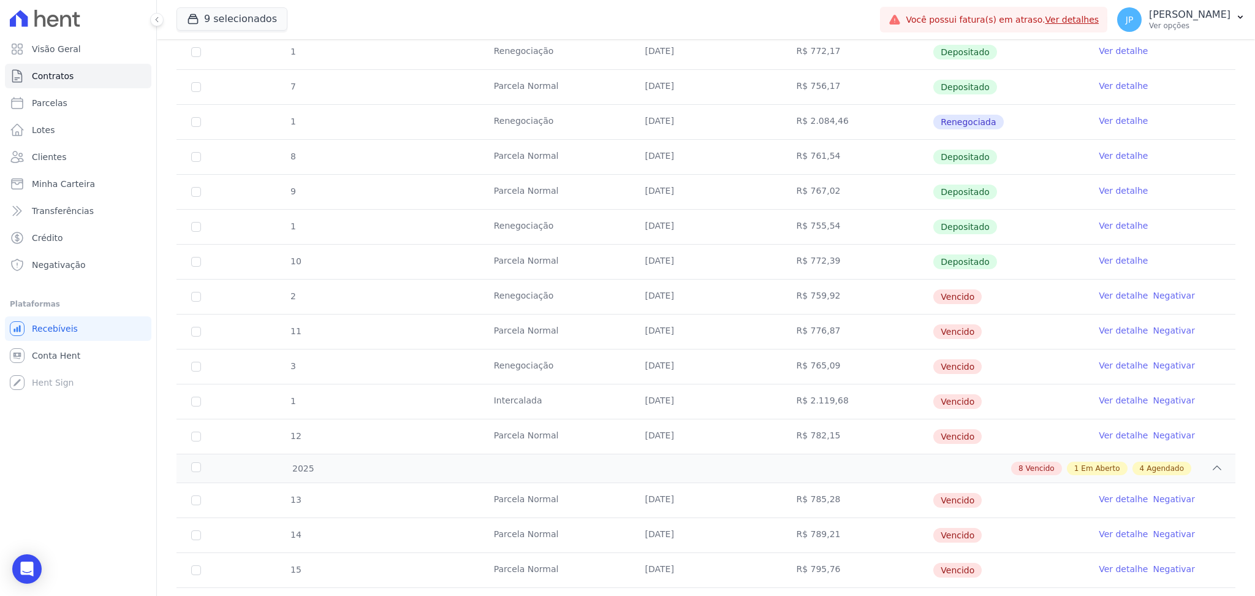
scroll to position [572, 0]
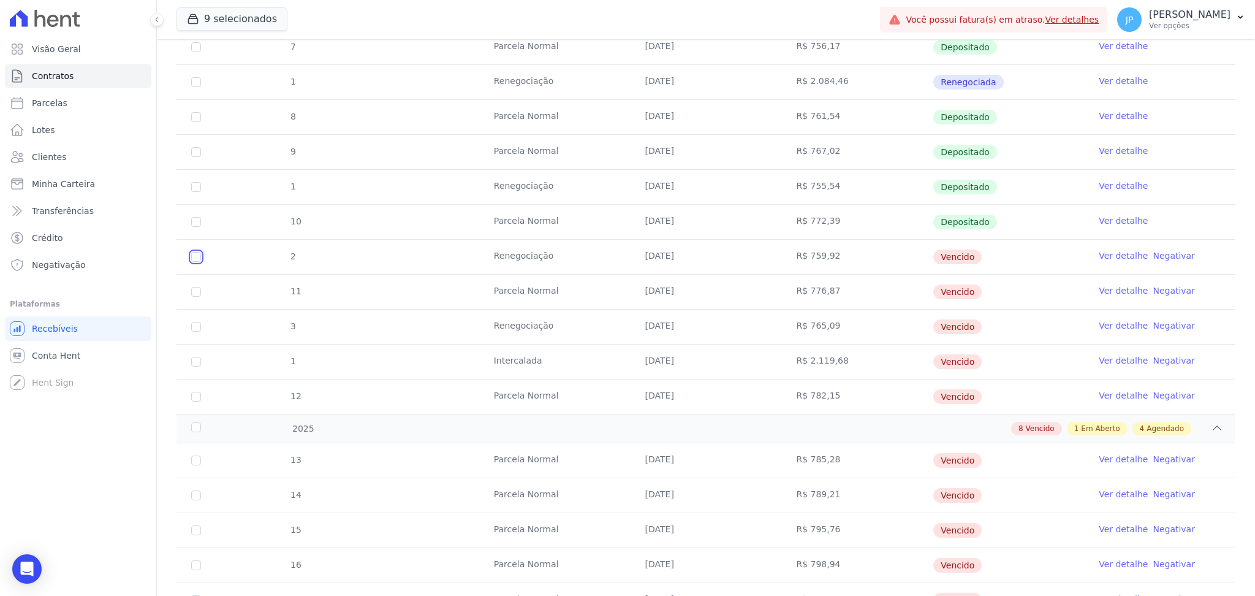
click at [194, 253] on input "checkbox" at bounding box center [196, 257] width 10 height 10
checkbox input "true"
click at [194, 287] on input "checkbox" at bounding box center [196, 292] width 10 height 10
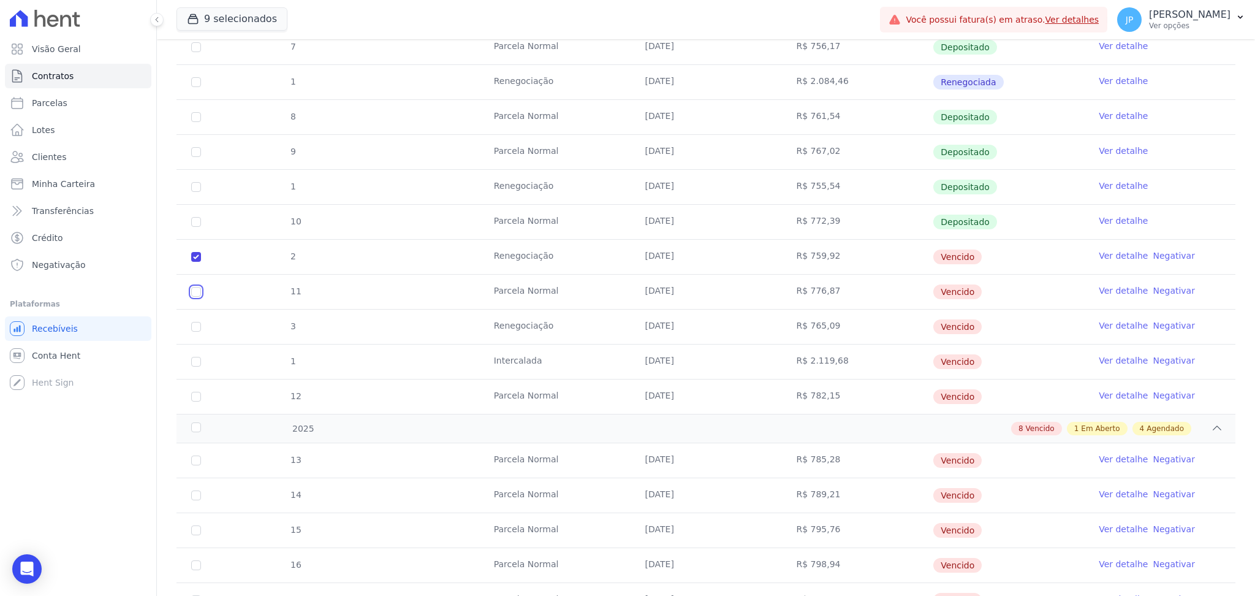
checkbox input "true"
click at [197, 330] on input "checkbox" at bounding box center [196, 327] width 10 height 10
checkbox input "true"
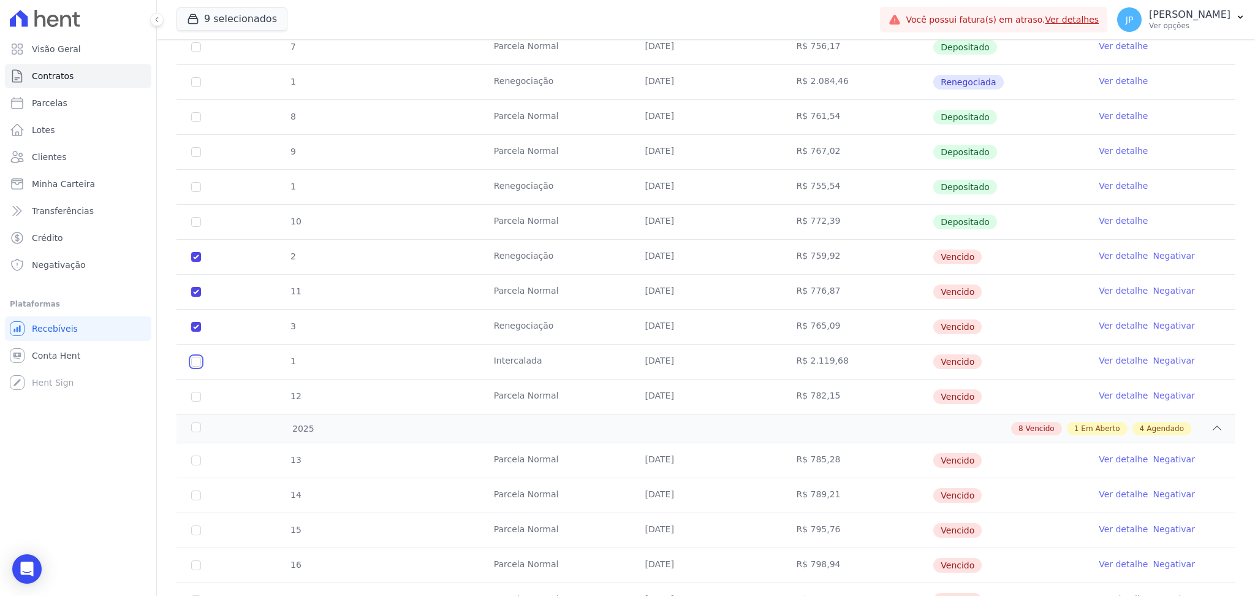
click at [199, 360] on input "checkbox" at bounding box center [196, 362] width 10 height 10
checkbox input "true"
click at [197, 395] on td "12" at bounding box center [195, 396] width 39 height 34
click at [197, 395] on input "checkbox" at bounding box center [196, 397] width 10 height 10
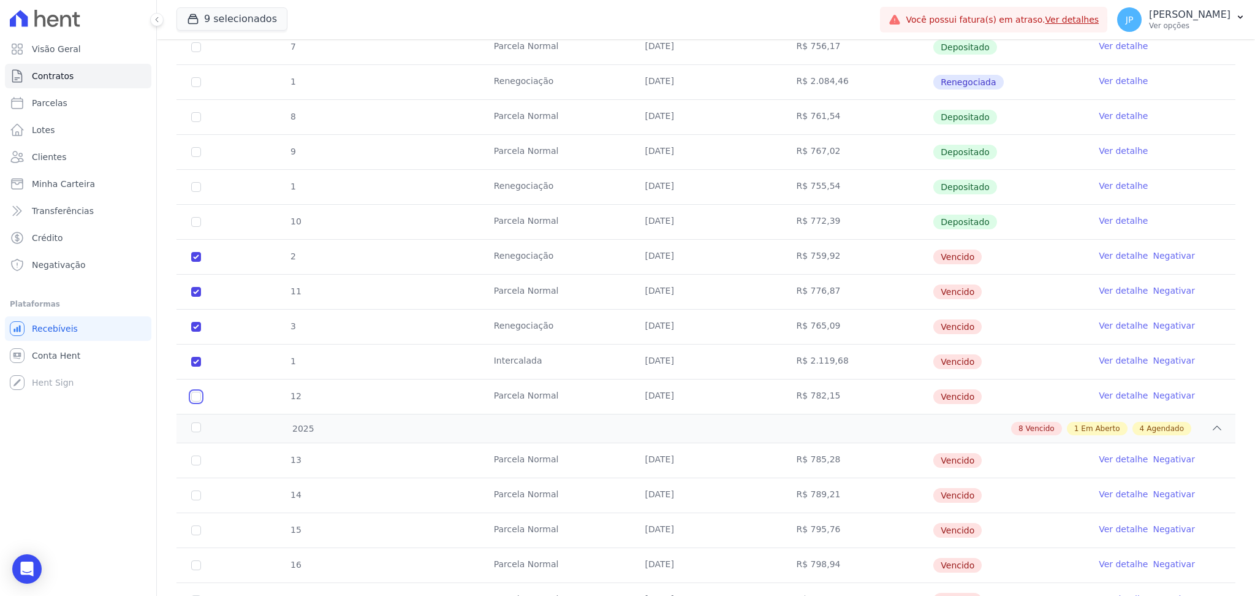
checkbox input "true"
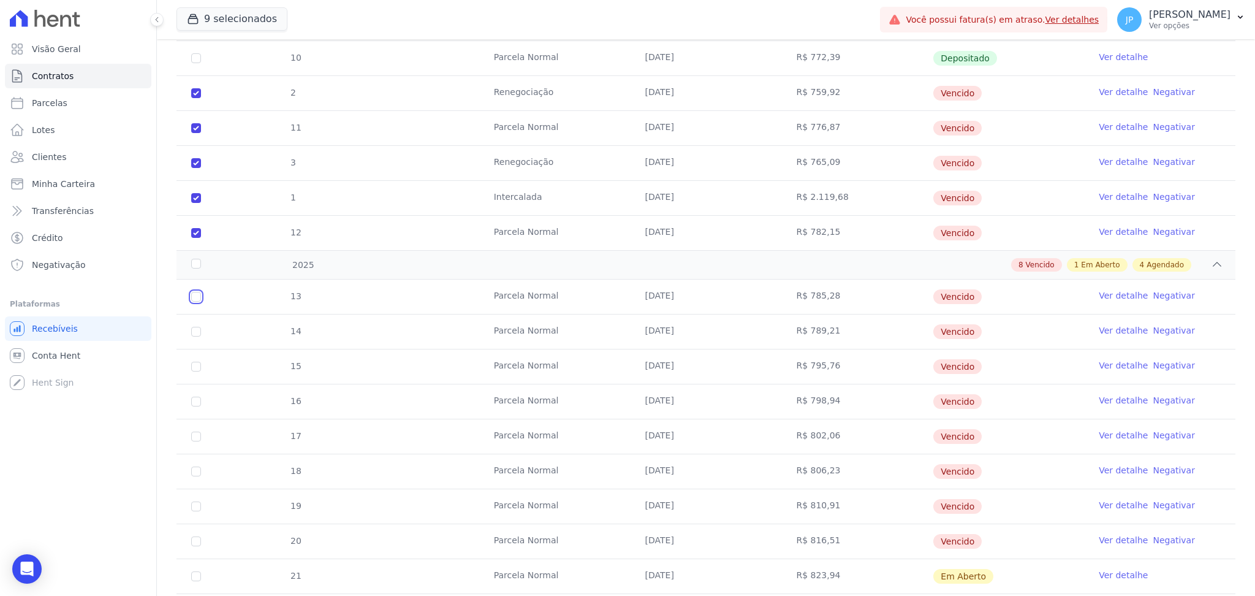
click at [195, 297] on input "checkbox" at bounding box center [196, 297] width 10 height 10
checkbox input "true"
click at [192, 336] on input "checkbox" at bounding box center [196, 332] width 10 height 10
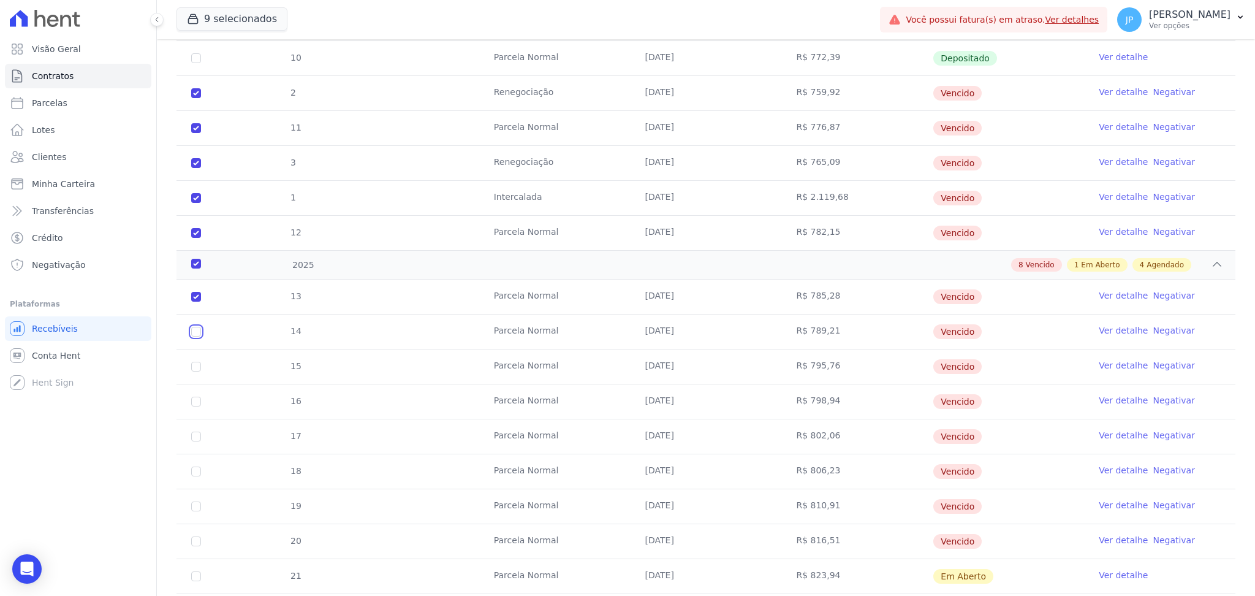
checkbox input "true"
click at [194, 374] on td "15" at bounding box center [195, 366] width 39 height 34
drag, startPoint x: 199, startPoint y: 366, endPoint x: 197, endPoint y: 385, distance: 19.7
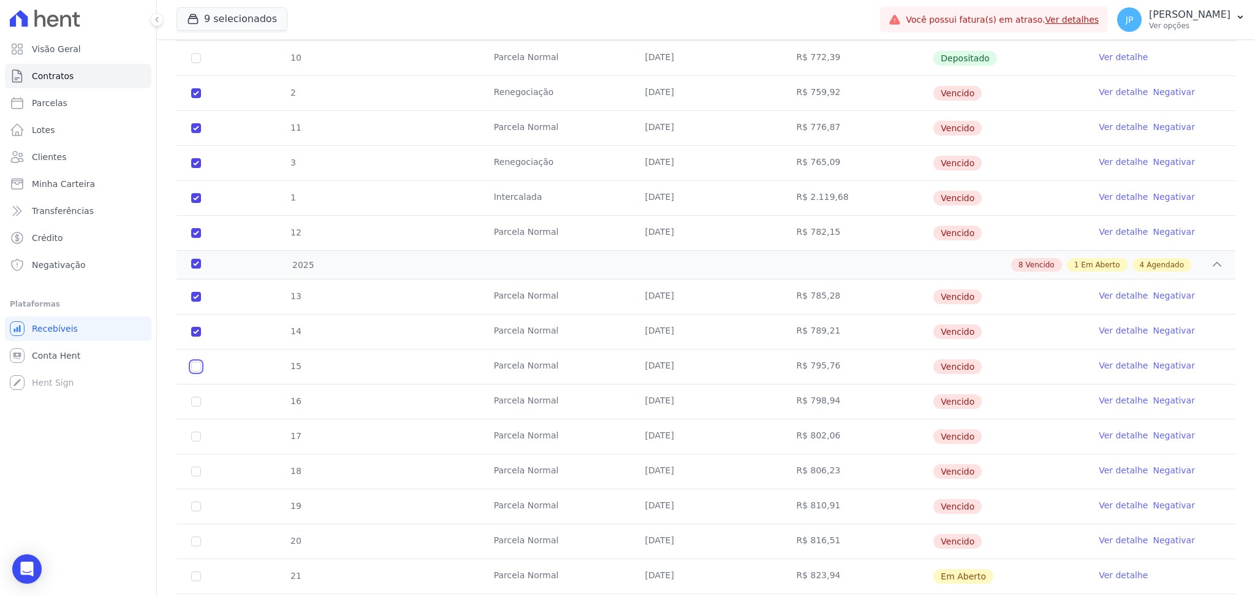
click at [199, 365] on input "checkbox" at bounding box center [196, 367] width 10 height 10
checkbox input "true"
click at [197, 395] on td "16" at bounding box center [195, 401] width 39 height 34
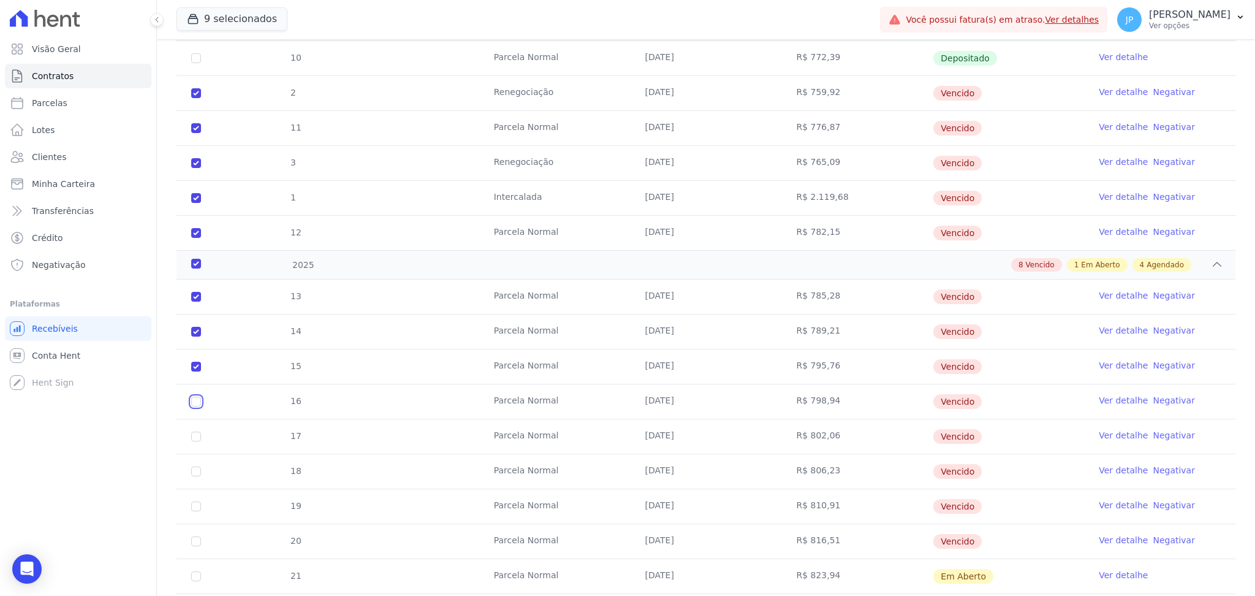
click at [195, 406] on input "checkbox" at bounding box center [196, 401] width 10 height 10
checkbox input "true"
click at [195, 433] on input "checkbox" at bounding box center [196, 436] width 10 height 10
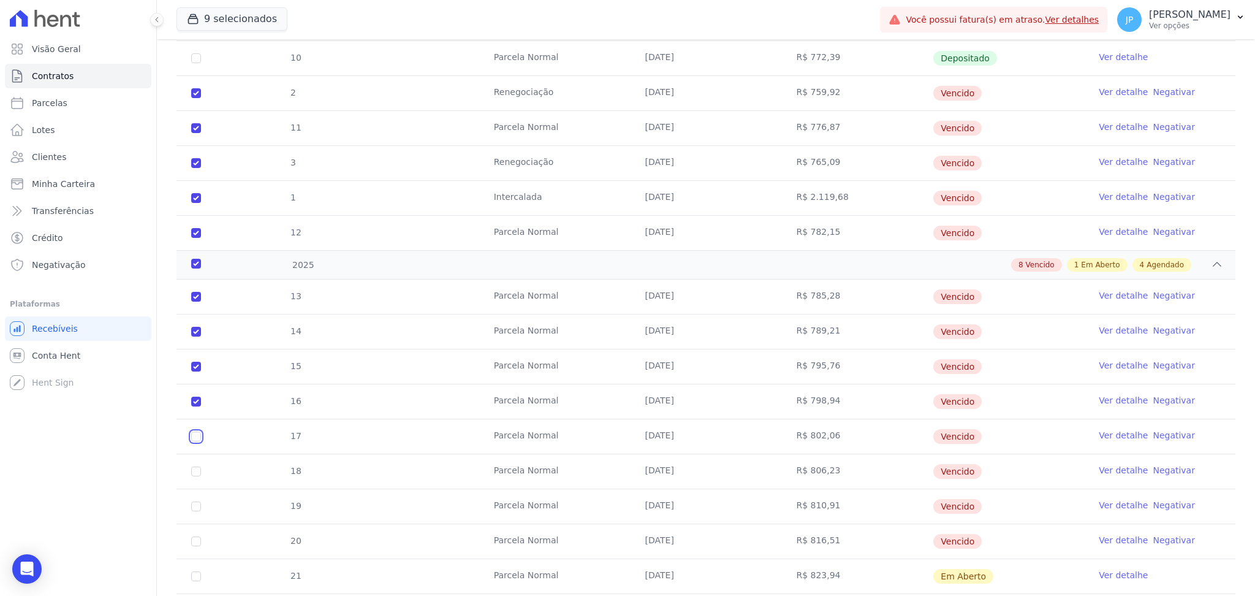
checkbox input "true"
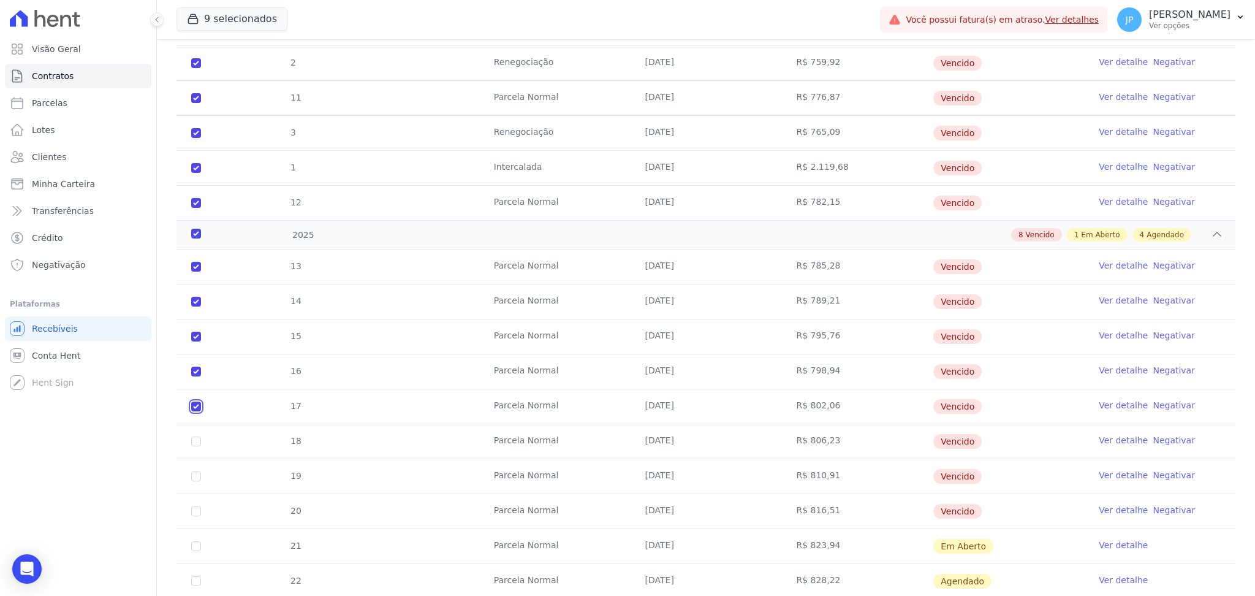
scroll to position [817, 0]
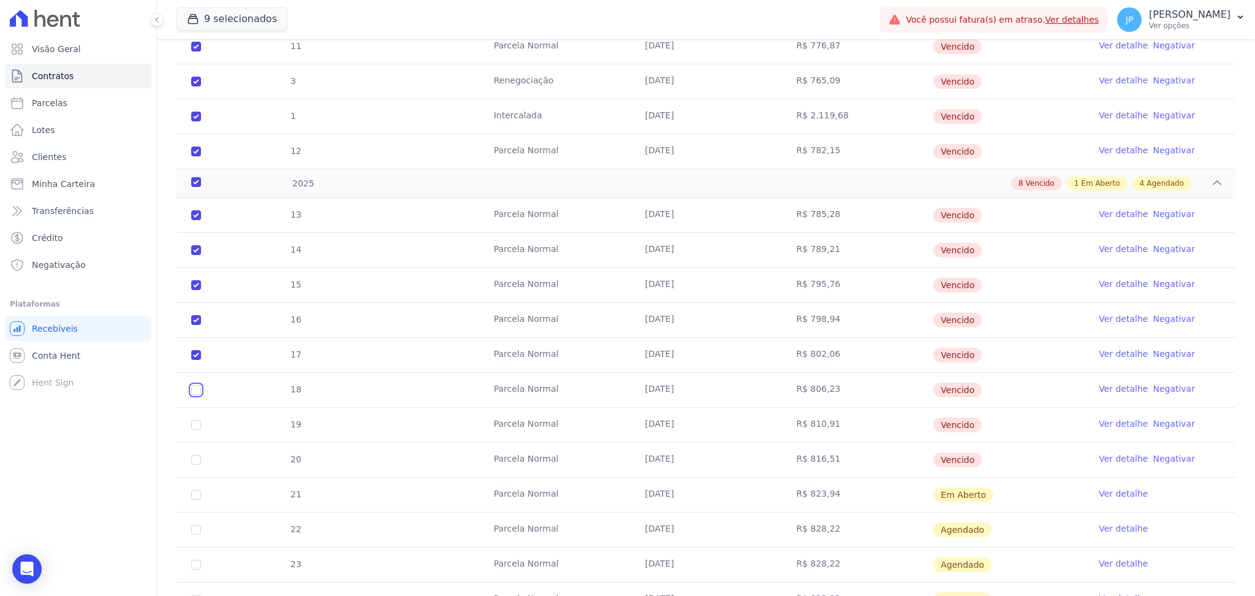
click at [194, 388] on input "checkbox" at bounding box center [196, 390] width 10 height 10
checkbox input "true"
drag, startPoint x: 199, startPoint y: 420, endPoint x: 199, endPoint y: 432, distance: 12.3
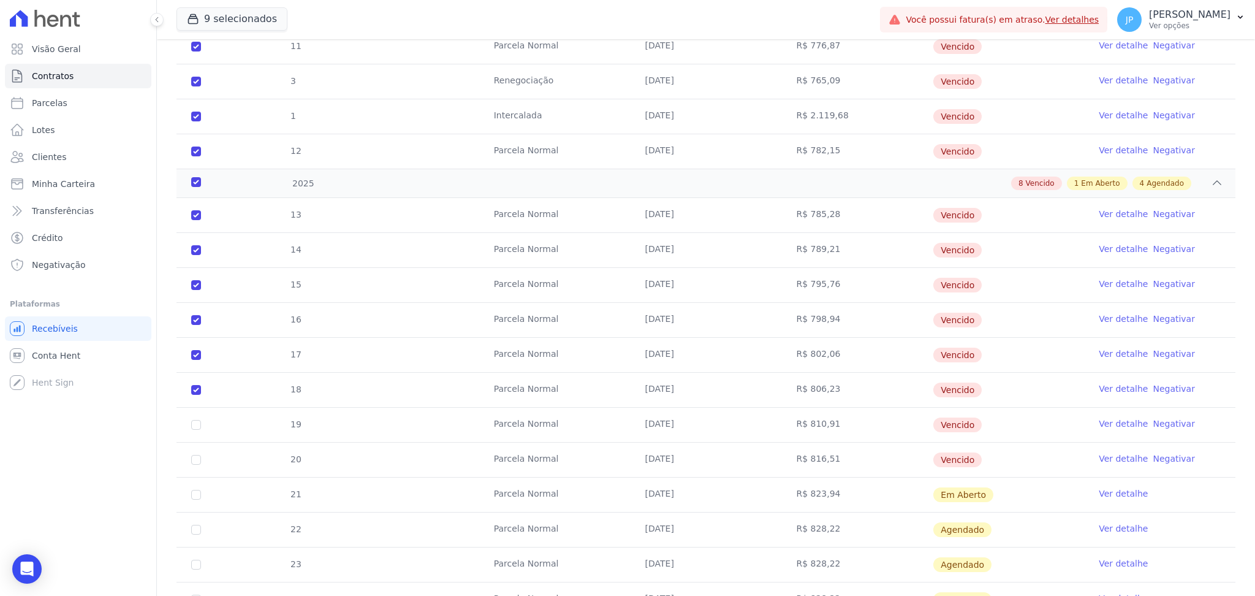
click at [199, 423] on td "19" at bounding box center [195, 424] width 39 height 34
click at [199, 432] on td "19" at bounding box center [195, 424] width 39 height 34
click at [195, 427] on input "checkbox" at bounding box center [196, 425] width 10 height 10
checkbox input "true"
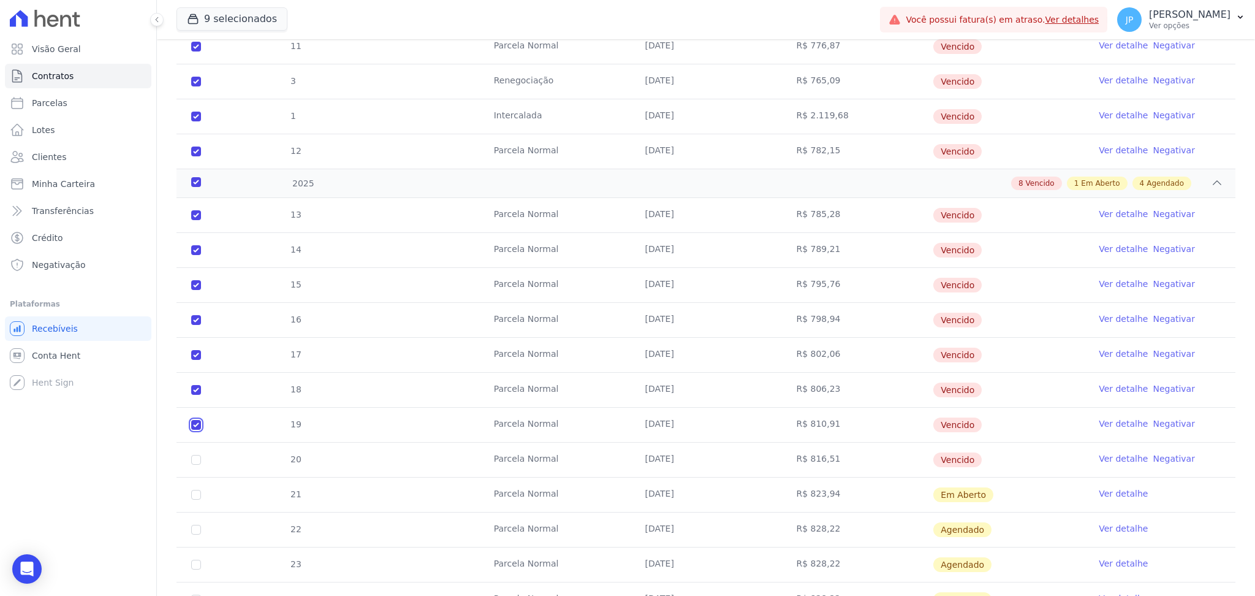
checkbox input "true"
click at [195, 460] on input "checkbox" at bounding box center [196, 460] width 10 height 10
checkbox input "true"
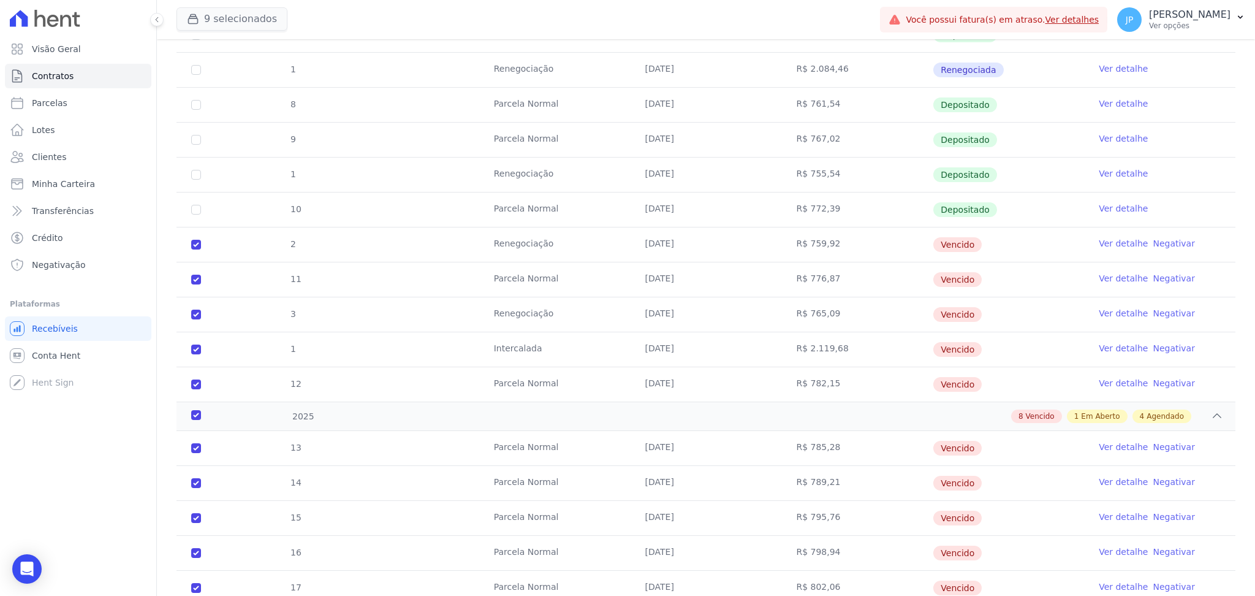
scroll to position [271, 0]
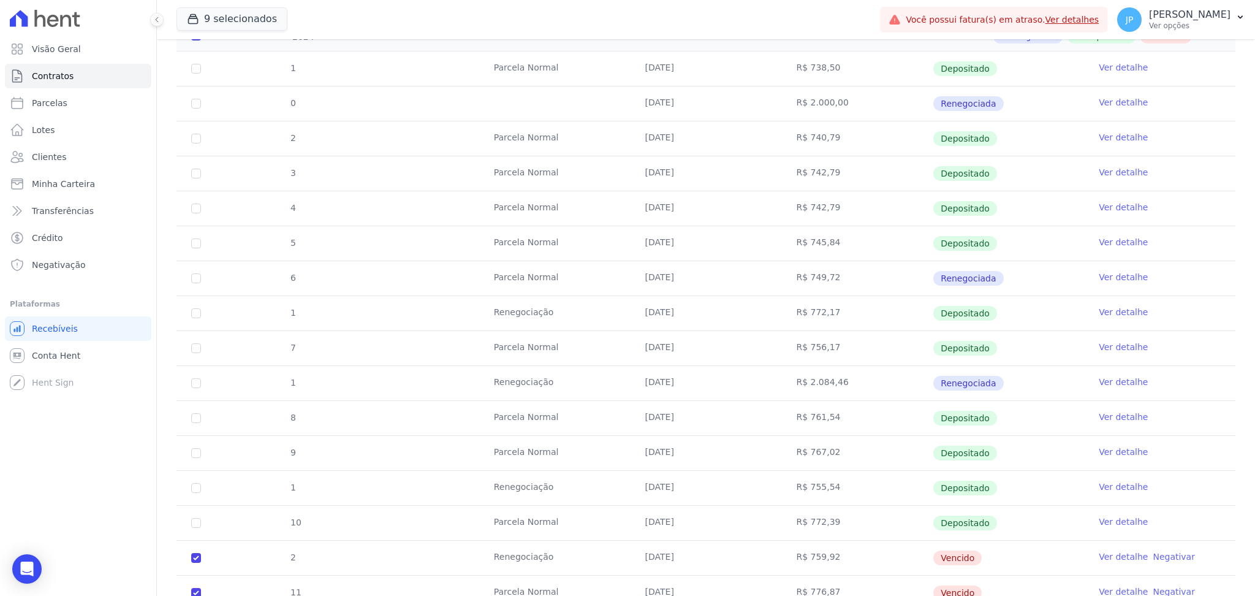
drag, startPoint x: 1035, startPoint y: 462, endPoint x: 224, endPoint y: 554, distance: 816.5
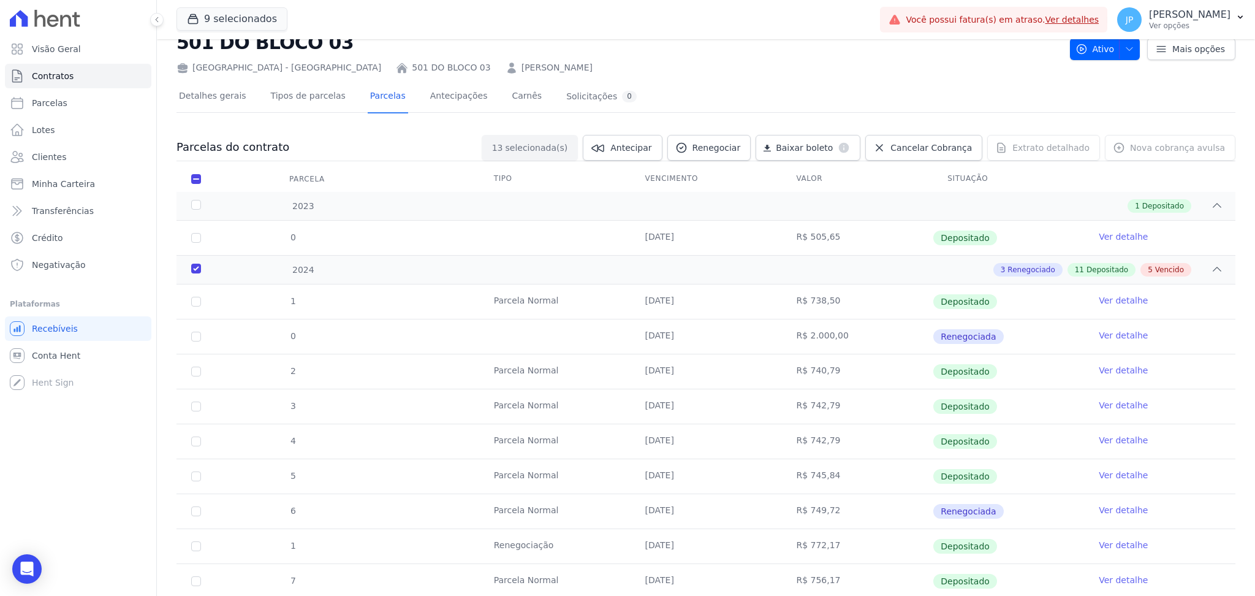
scroll to position [0, 0]
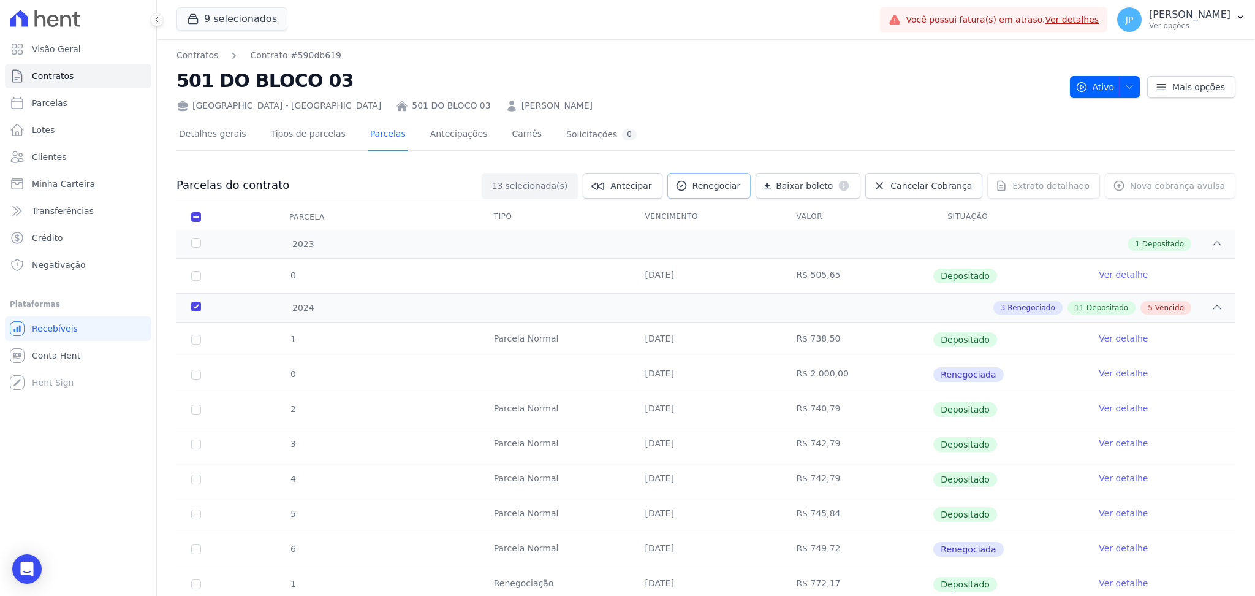
click at [723, 188] on span "Renegociar" at bounding box center [716, 186] width 48 height 12
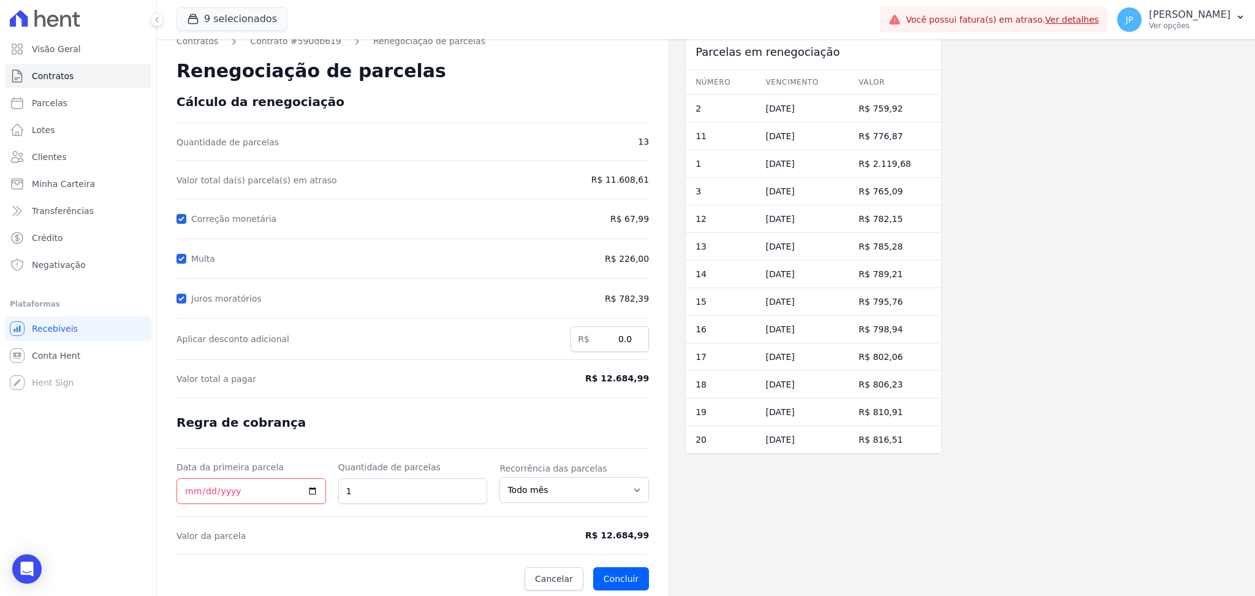
scroll to position [17, 0]
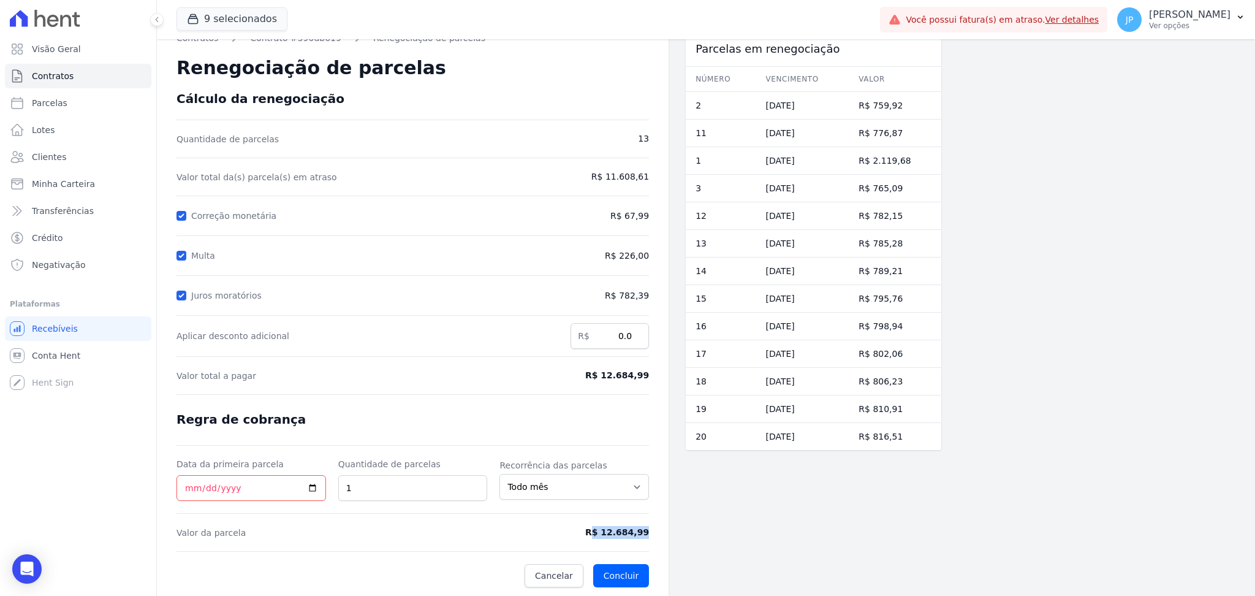
drag, startPoint x: 601, startPoint y: 536, endPoint x: 668, endPoint y: 542, distance: 67.7
click at [668, 542] on div "Contratos Contrato #590db619 Renegociação de parcelas Renegociação de parcelas …" at bounding box center [413, 309] width 512 height 575
click at [186, 253] on div "Multa" at bounding box center [351, 255] width 351 height 15
click at [179, 292] on input "Juros moratórios" at bounding box center [181, 295] width 10 height 10
checkbox input "false"
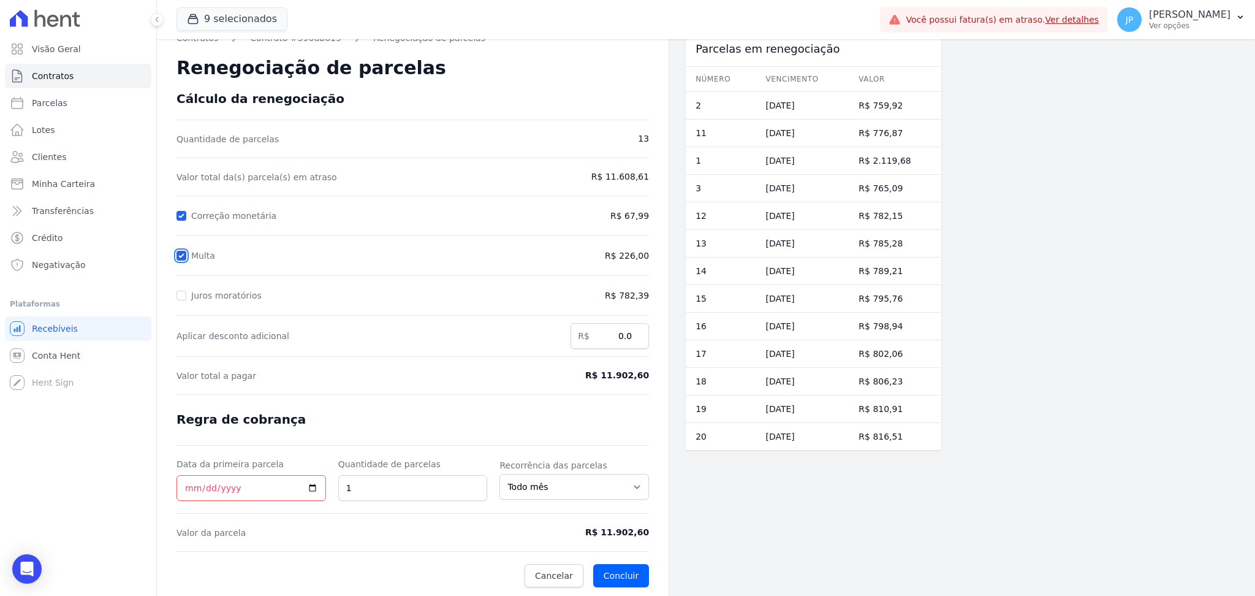
click at [184, 255] on input "Multa" at bounding box center [181, 256] width 10 height 10
checkbox input "false"
click at [178, 217] on input "Correção monetária" at bounding box center [181, 216] width 10 height 10
checkbox input "false"
click at [620, 334] on input "0.0" at bounding box center [609, 336] width 78 height 26
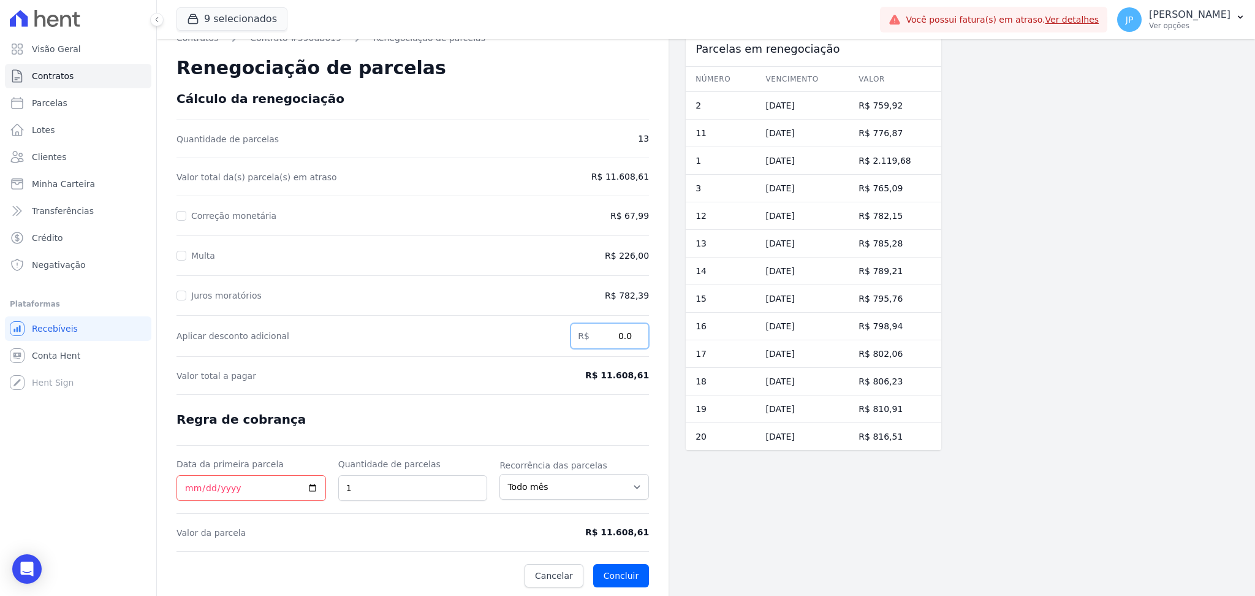
click at [624, 333] on input "0.0" at bounding box center [609, 336] width 78 height 26
drag, startPoint x: 690, startPoint y: 99, endPoint x: 908, endPoint y: 437, distance: 402.5
click at [908, 437] on tbody "2 [DATE] R$ 759,92 11 [DATE] R$ 776,87 1 [DATE] R$ 2.119,68 3 [DATE]" at bounding box center [814, 271] width 256 height 358
click at [624, 335] on input "0.0" at bounding box center [609, 336] width 78 height 26
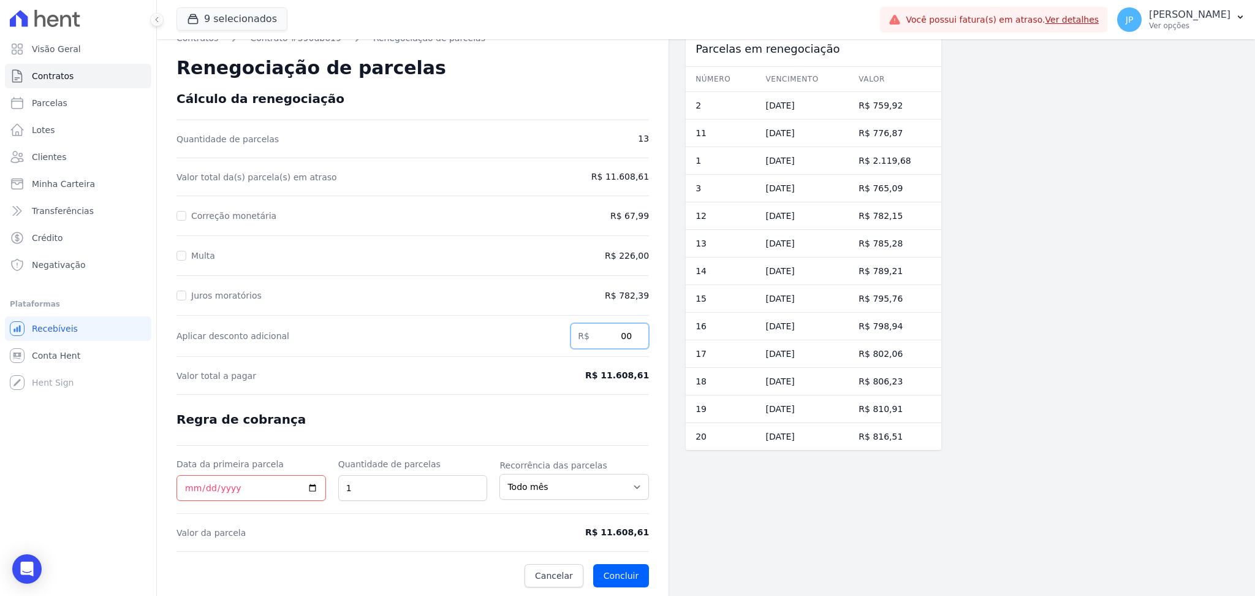
type input "0"
type input "1608.61"
click at [690, 469] on div "Parcelas em renegociação Número Vencimento [GEOGRAPHIC_DATA] 2 [DATE] R$ 759,92…" at bounding box center [814, 309] width 256 height 575
drag, startPoint x: 599, startPoint y: 327, endPoint x: 641, endPoint y: 333, distance: 42.8
click at [641, 333] on input "1608.61" at bounding box center [609, 336] width 78 height 26
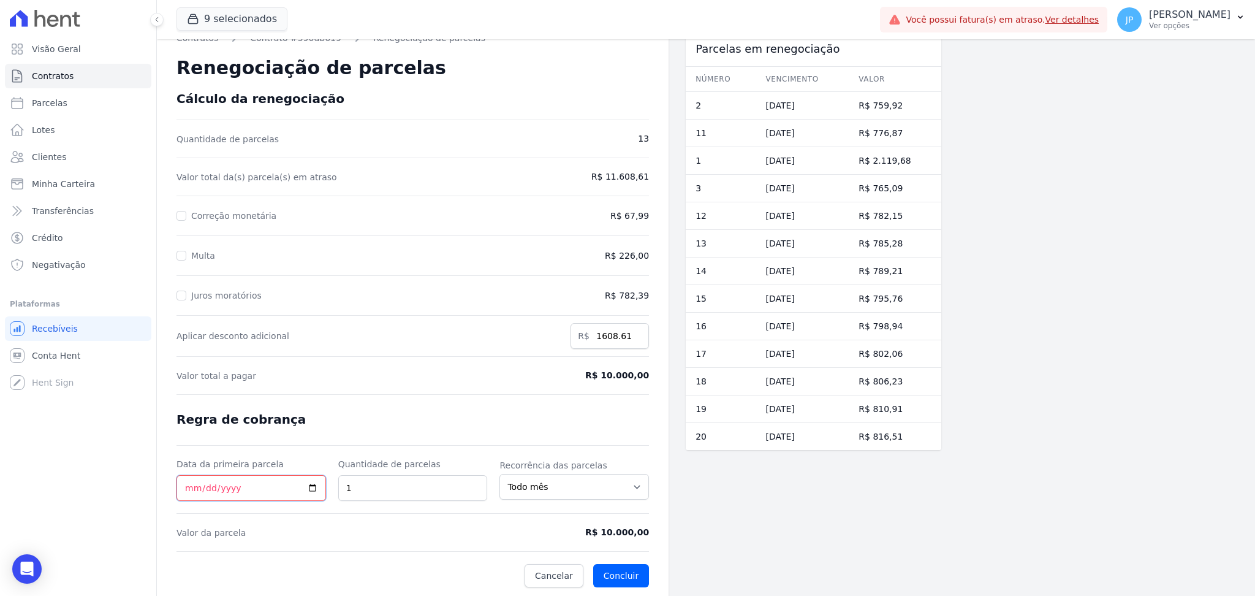
click at [309, 483] on input "Data da primeira parcela" at bounding box center [251, 488] width 150 height 26
type input "[DATE]"
drag, startPoint x: 561, startPoint y: 332, endPoint x: 761, endPoint y: 348, distance: 201.1
click at [760, 347] on div "Contratos Contrato #590db619 Renegociação de parcelas Renegociação de parcelas …" at bounding box center [549, 309] width 784 height 575
click at [760, 559] on div "Parcelas em renegociação Número Vencimento [GEOGRAPHIC_DATA] 2 [DATE] R$ 759,92…" at bounding box center [814, 309] width 256 height 575
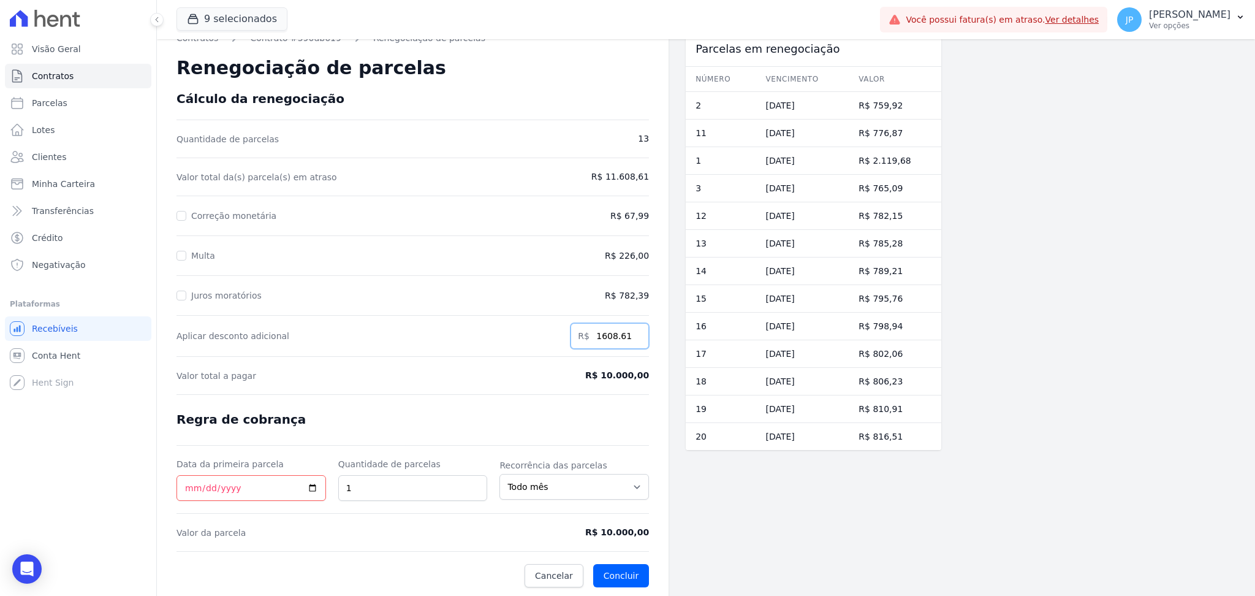
drag, startPoint x: 596, startPoint y: 335, endPoint x: 713, endPoint y: 381, distance: 126.0
click at [703, 374] on div "Contratos Contrato #590db619 Renegociação de parcelas Renegociação de parcelas …" at bounding box center [549, 309] width 784 height 575
click at [751, 507] on div "Parcelas em renegociação Número Vencimento [GEOGRAPHIC_DATA] 2 [DATE] R$ 759,92…" at bounding box center [814, 309] width 256 height 575
drag, startPoint x: 596, startPoint y: 531, endPoint x: 656, endPoint y: 529, distance: 60.1
click at [656, 529] on div "Contratos Contrato #590db619 Renegociação de parcelas Renegociação de parcelas …" at bounding box center [413, 309] width 512 height 575
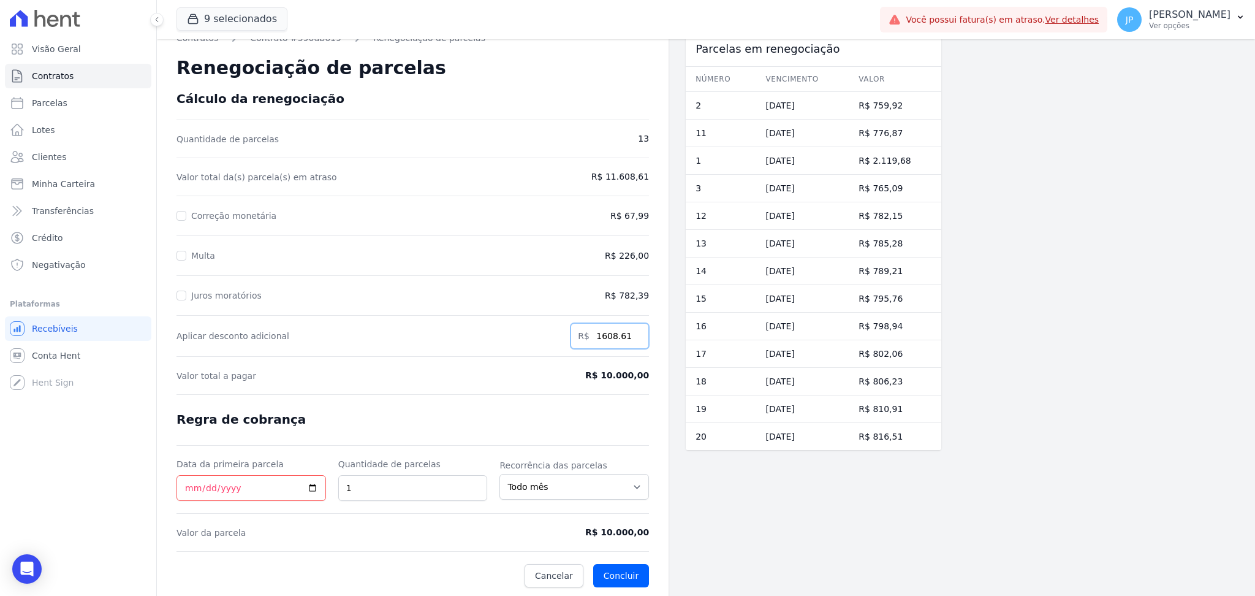
drag, startPoint x: 598, startPoint y: 334, endPoint x: 645, endPoint y: 341, distance: 47.7
click at [645, 341] on input "1608.61" at bounding box center [609, 336] width 78 height 26
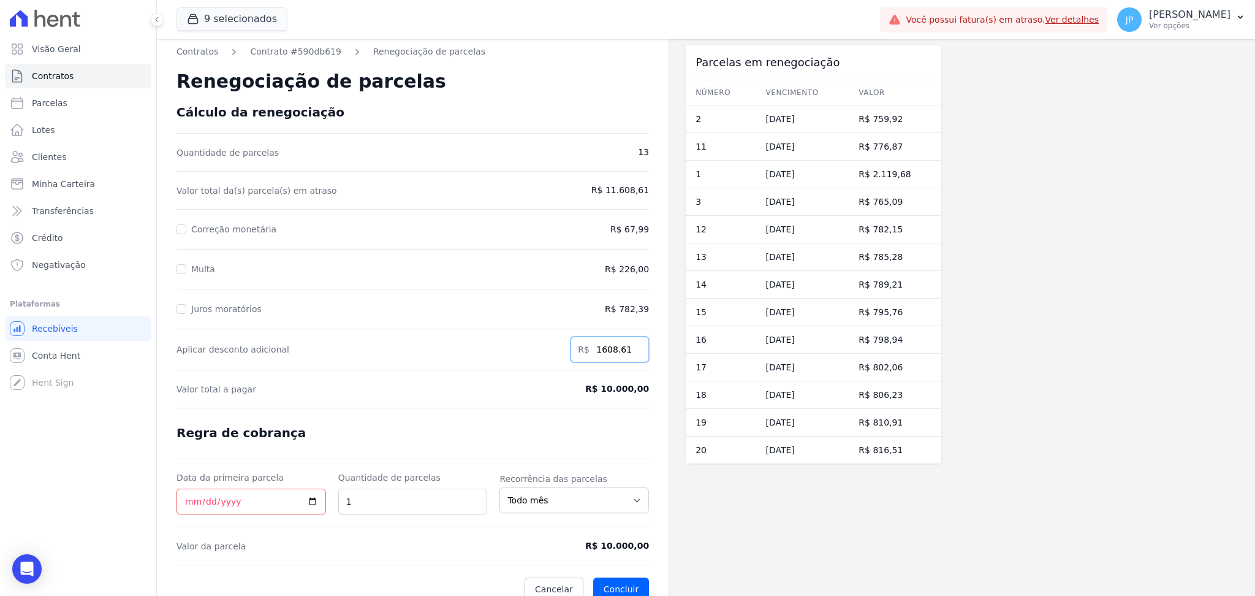
scroll to position [0, 0]
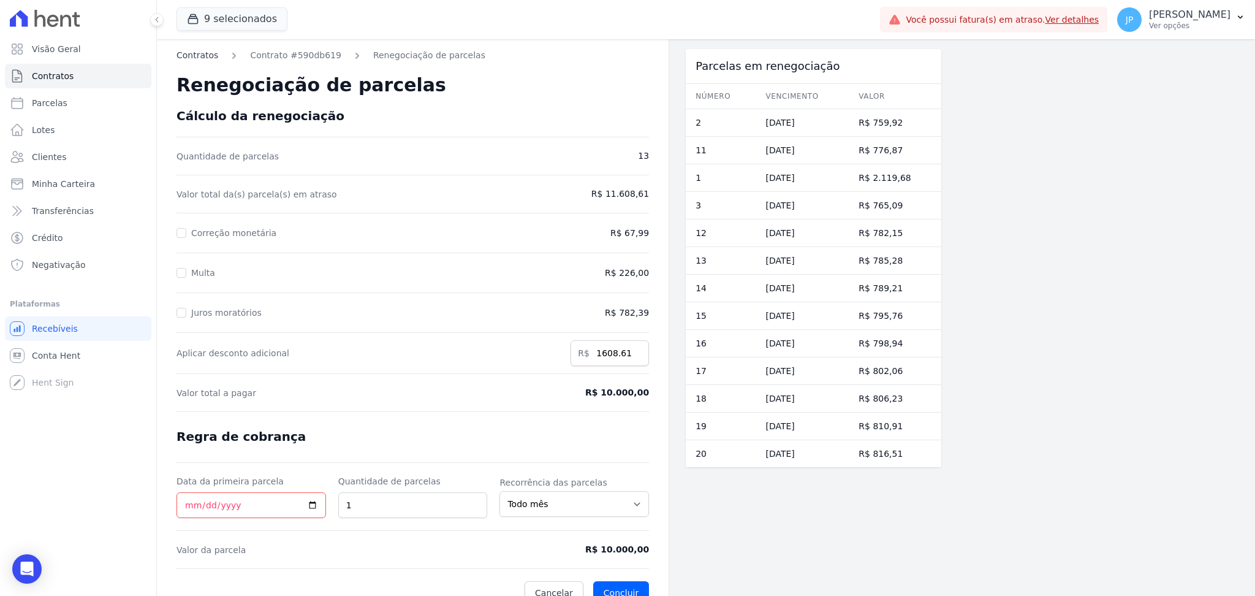
click at [199, 55] on link "Contratos" at bounding box center [197, 55] width 42 height 13
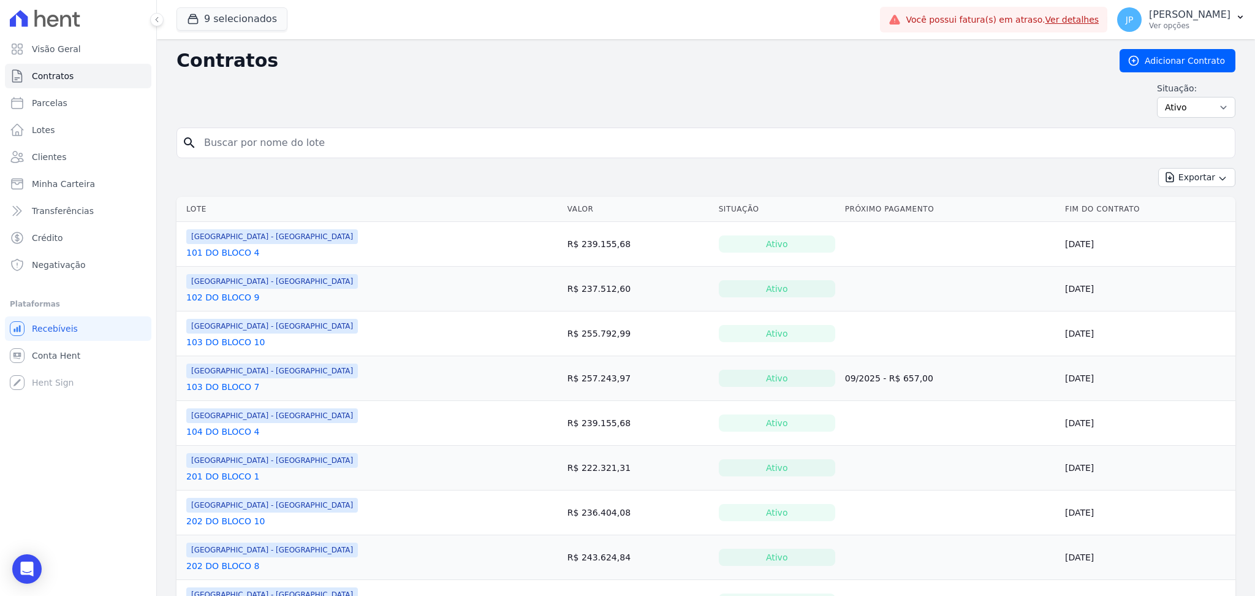
click at [243, 134] on input "search" at bounding box center [713, 143] width 1033 height 25
type input "a"
type input "[PERSON_NAME] [PERSON_NAME]"
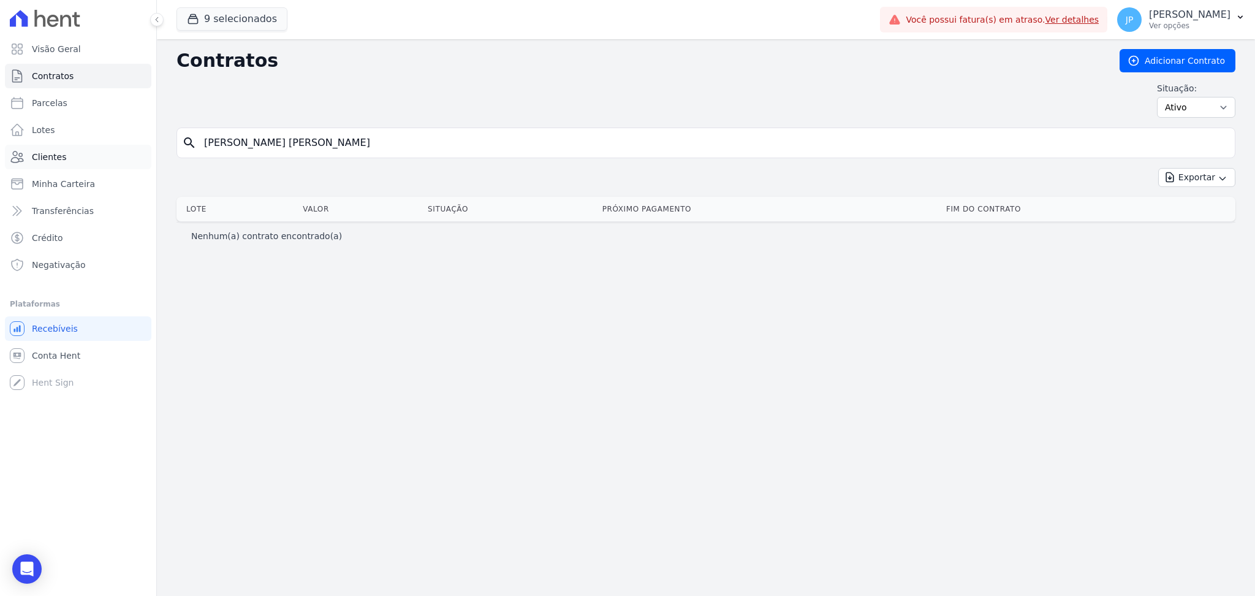
click at [106, 164] on link "Clientes" at bounding box center [78, 157] width 146 height 25
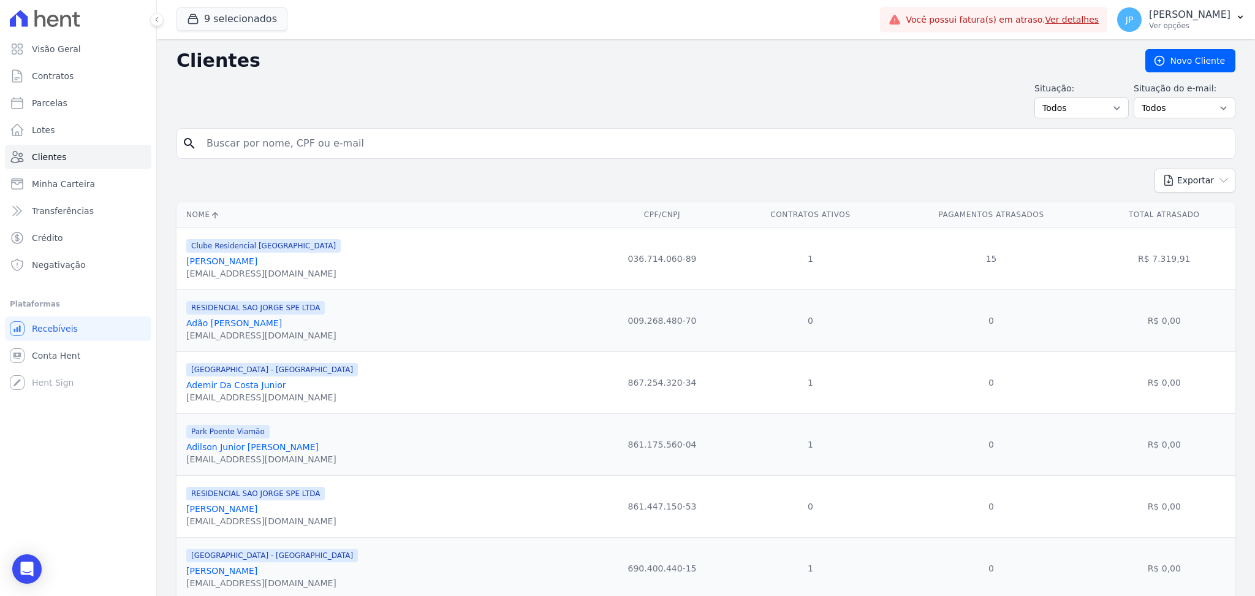
click at [417, 153] on input "search" at bounding box center [714, 143] width 1031 height 25
type input "[PERSON_NAME] [PERSON_NAME]"
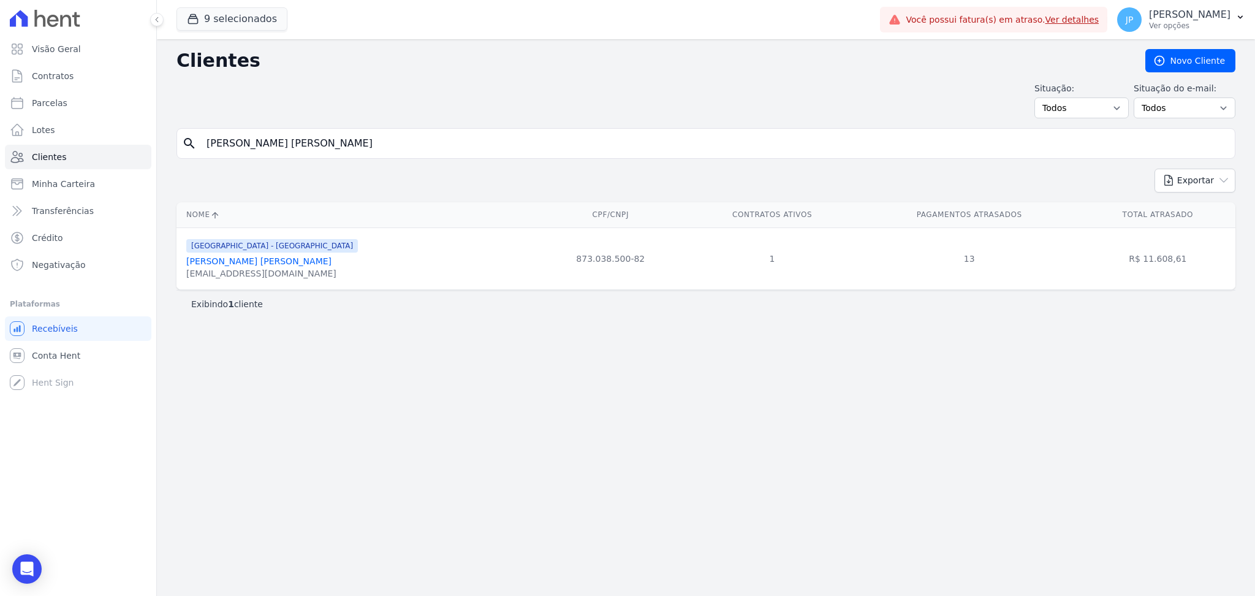
click at [246, 265] on link "[PERSON_NAME] [PERSON_NAME]" at bounding box center [258, 261] width 145 height 10
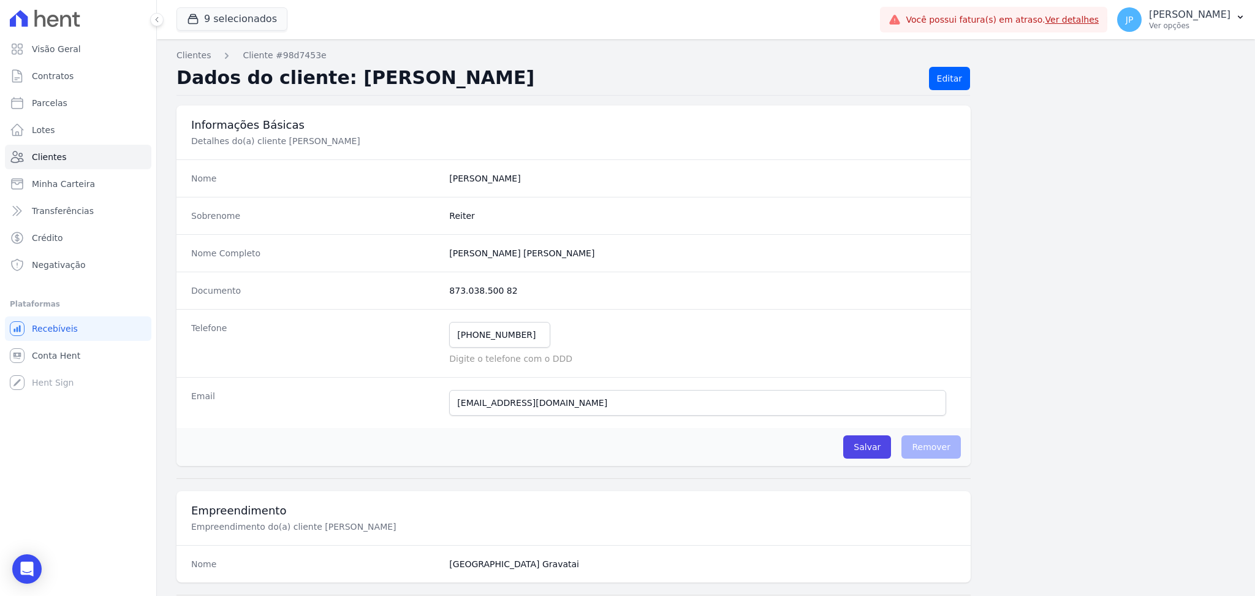
drag, startPoint x: 445, startPoint y: 256, endPoint x: 604, endPoint y: 255, distance: 159.3
click at [604, 255] on div "Nome Completo [PERSON_NAME]" at bounding box center [573, 252] width 794 height 37
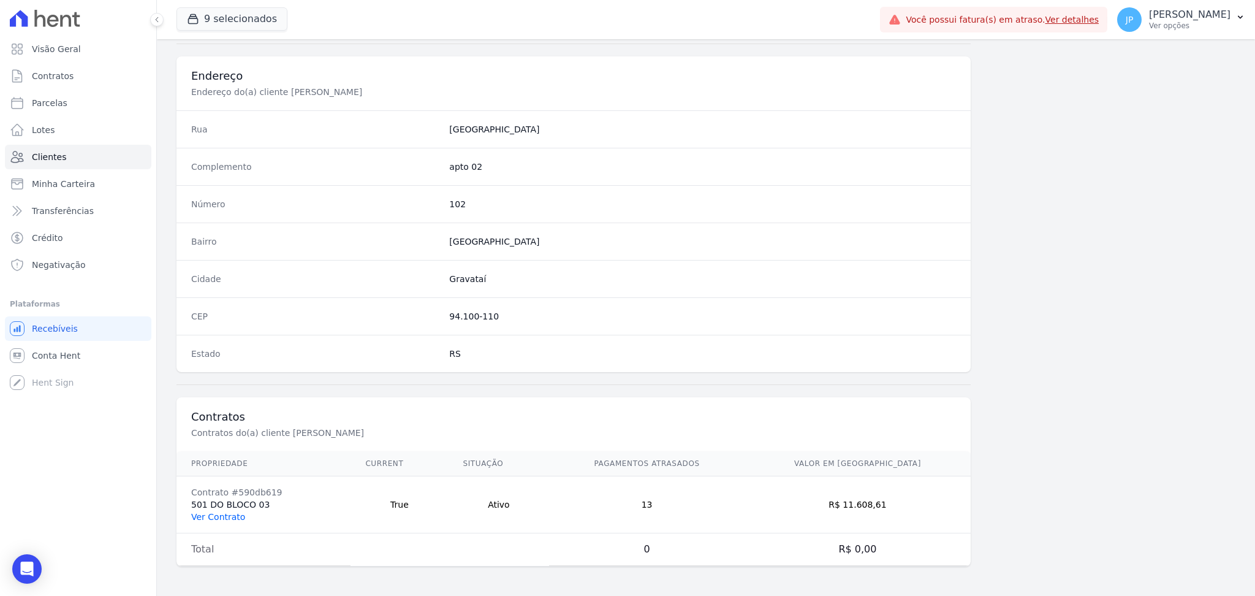
click at [208, 514] on link "Ver Contrato" at bounding box center [218, 517] width 54 height 10
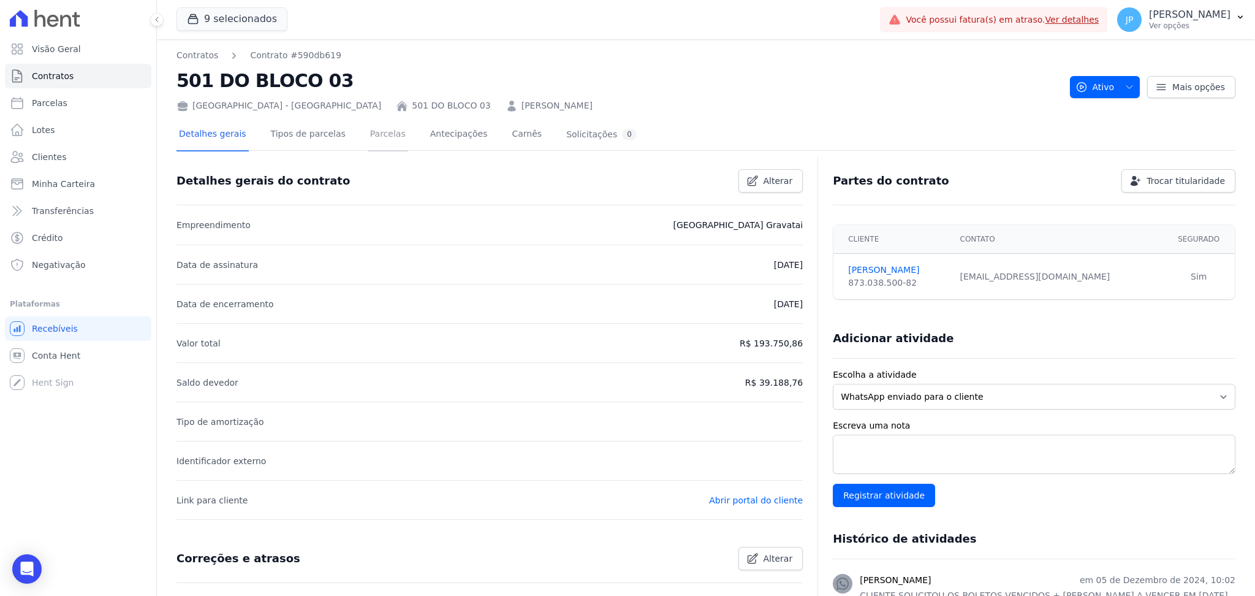
click at [379, 137] on link "Parcelas" at bounding box center [388, 135] width 40 height 32
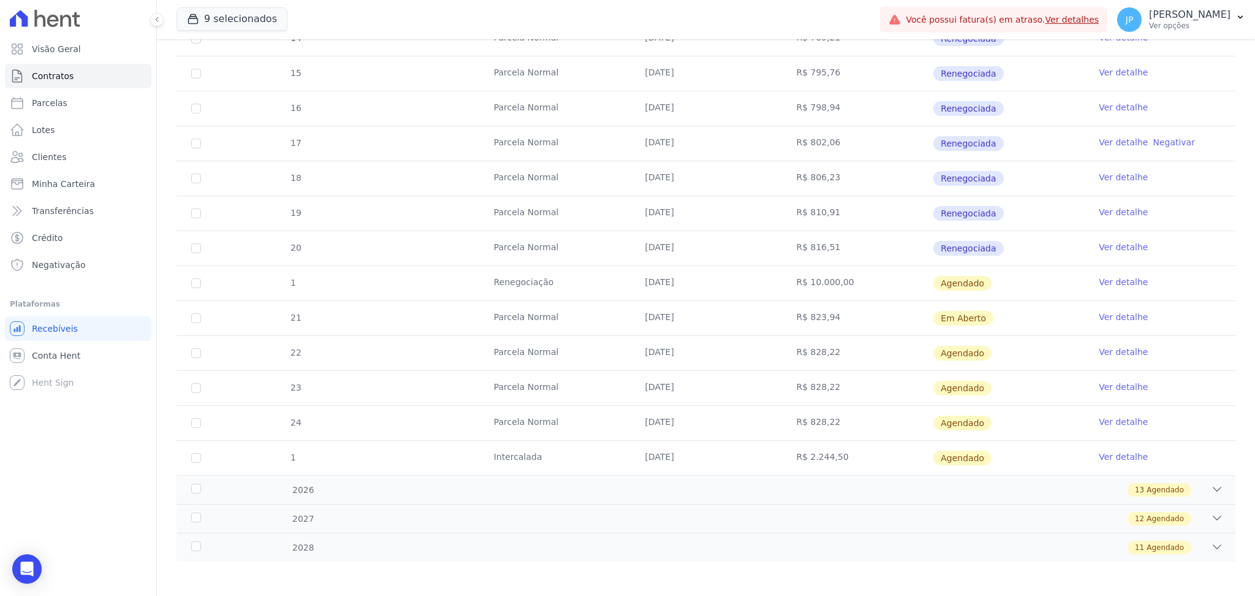
scroll to position [332, 0]
drag, startPoint x: 587, startPoint y: 352, endPoint x: 998, endPoint y: 351, distance: 410.6
click at [998, 351] on tr "22 [GEOGRAPHIC_DATA] [DATE] R$ 828,22 [GEOGRAPHIC_DATA] Ver detalhe" at bounding box center [705, 350] width 1059 height 35
